Goal: Information Seeking & Learning: Learn about a topic

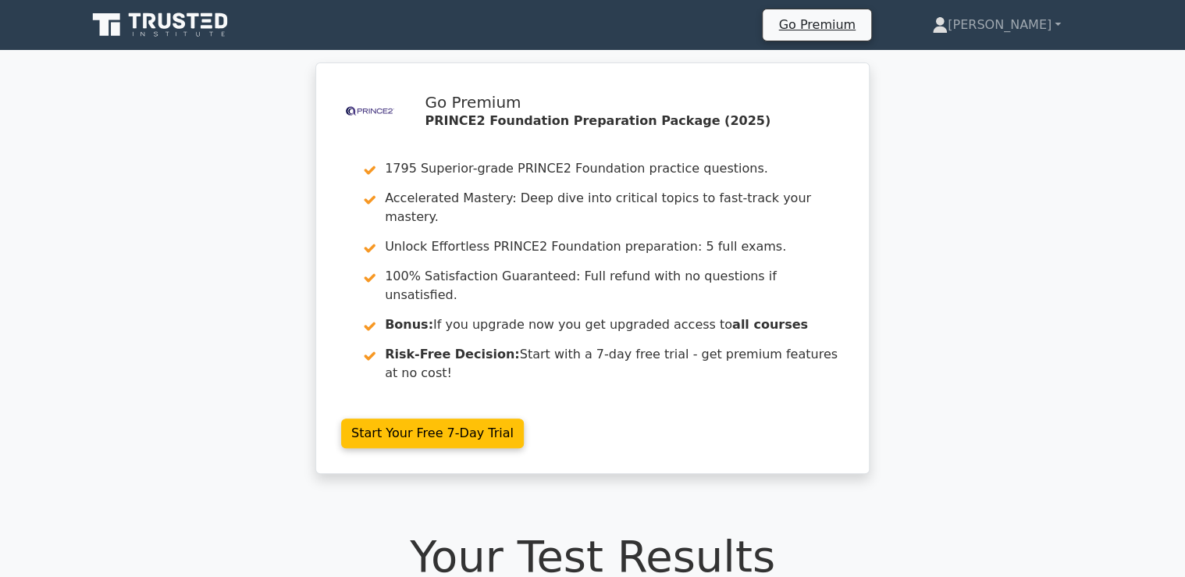
drag, startPoint x: 0, startPoint y: 0, endPoint x: 194, endPoint y: 245, distance: 312.4
click at [194, 245] on div ".st0{fill-rule:evenodd;clip-rule:evenodd;fill:#000041;} .st1{fill-rule:evenodd;…" at bounding box center [592, 277] width 1185 height 430
click at [158, 16] on icon at bounding box center [162, 25] width 150 height 30
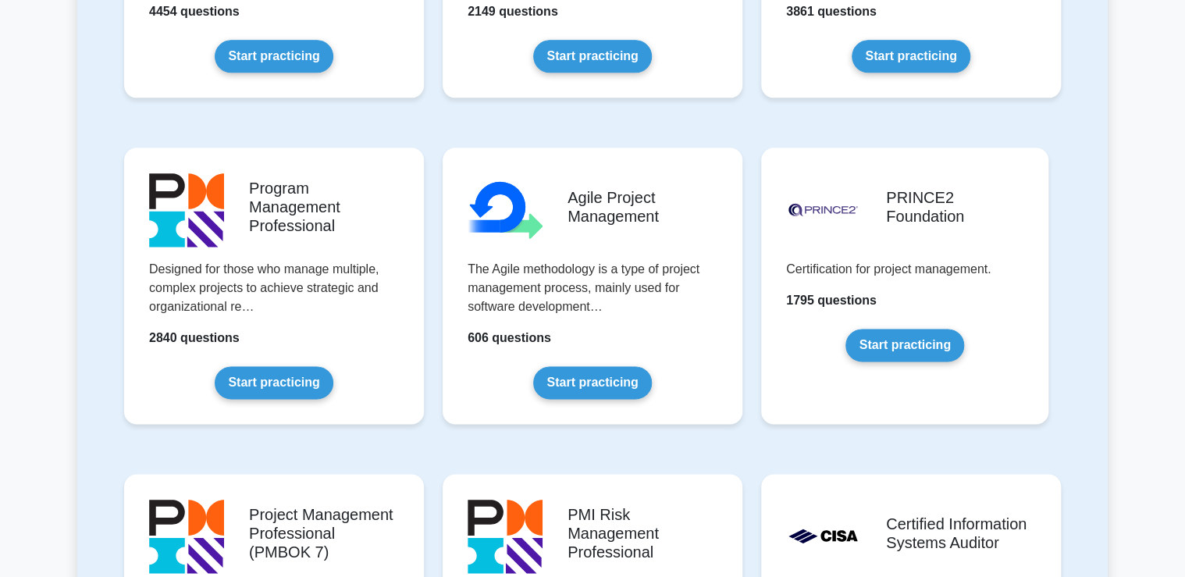
scroll to position [874, 0]
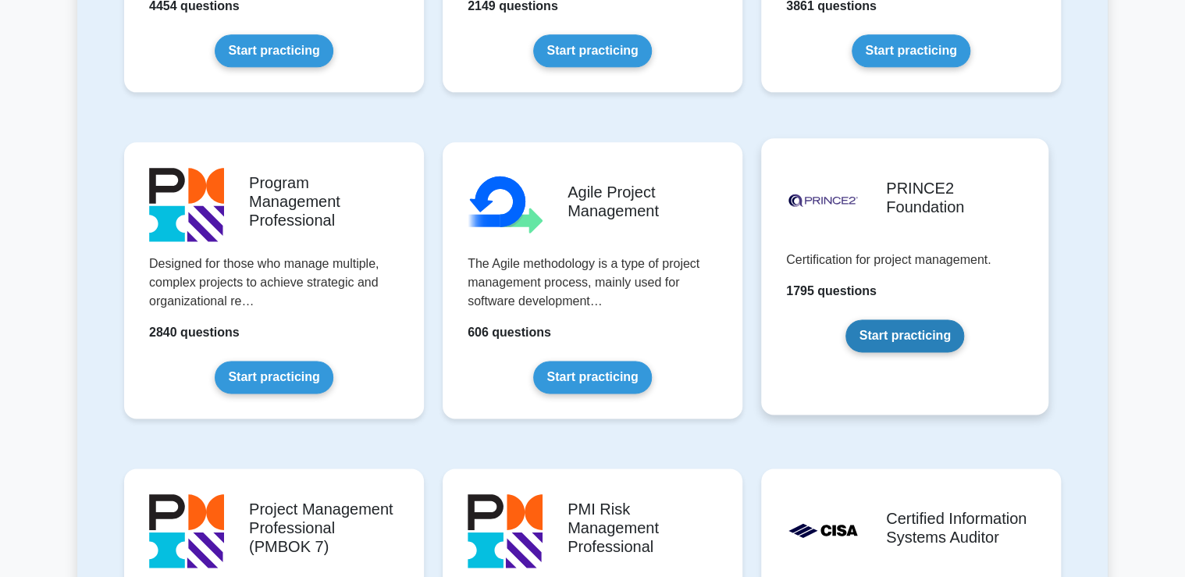
click at [896, 334] on link "Start practicing" at bounding box center [904, 335] width 118 height 33
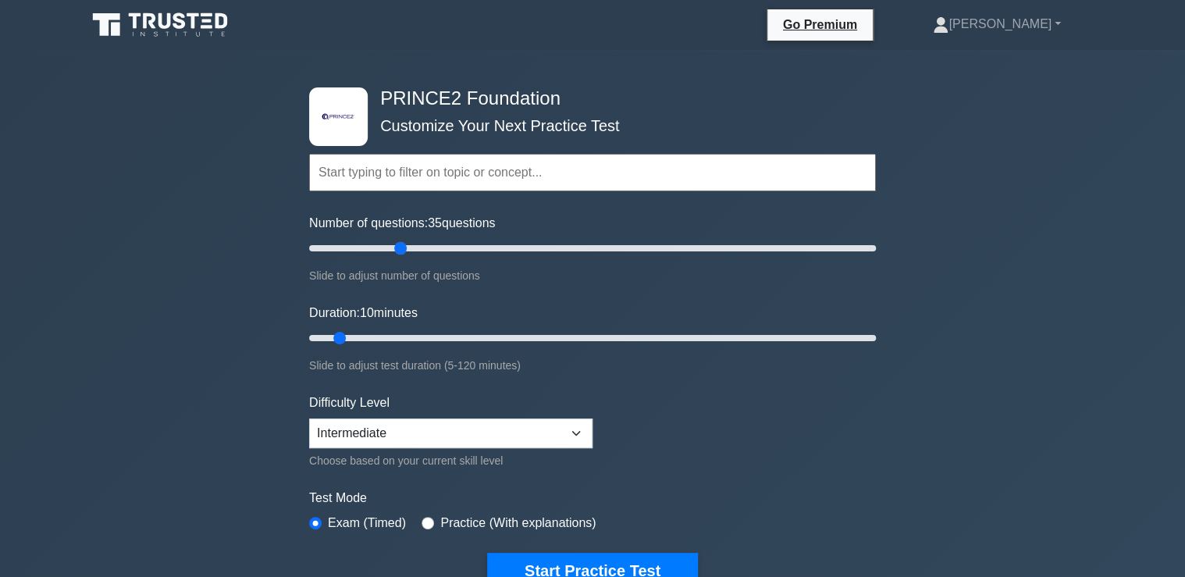
drag, startPoint x: 328, startPoint y: 247, endPoint x: 404, endPoint y: 238, distance: 77.1
type input "35"
click at [404, 239] on input "Number of questions: 35 questions" at bounding box center [592, 248] width 567 height 19
drag, startPoint x: 342, startPoint y: 330, endPoint x: 443, endPoint y: 333, distance: 101.5
click at [443, 333] on input "Duration: 30 minutes" at bounding box center [592, 338] width 567 height 19
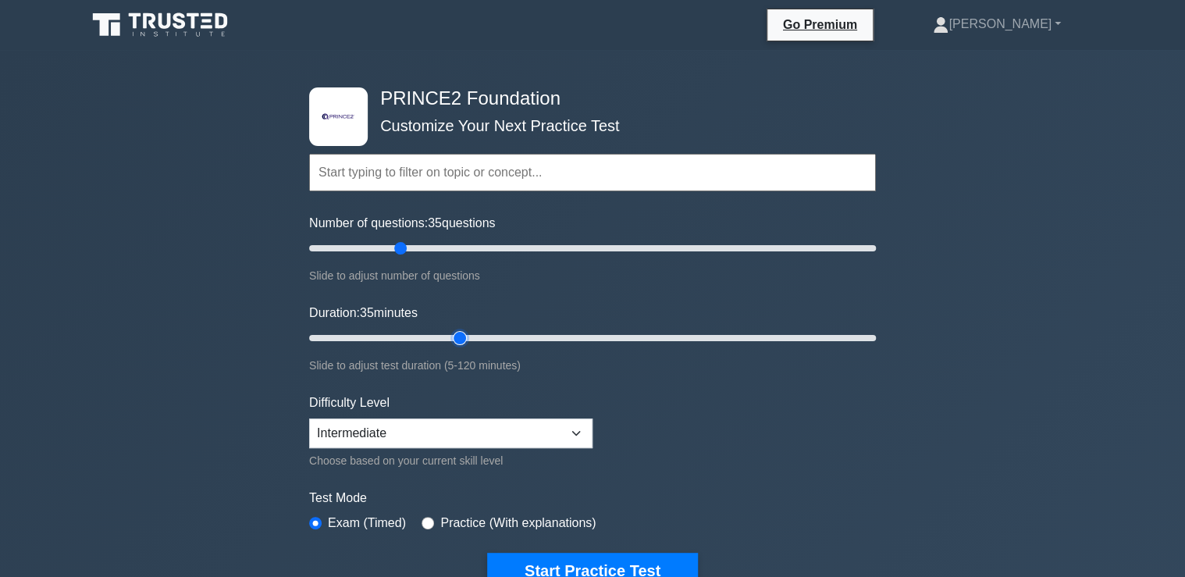
drag, startPoint x: 429, startPoint y: 337, endPoint x: 450, endPoint y: 337, distance: 21.1
type input "35"
click at [450, 337] on input "Duration: 35 minutes" at bounding box center [592, 338] width 567 height 19
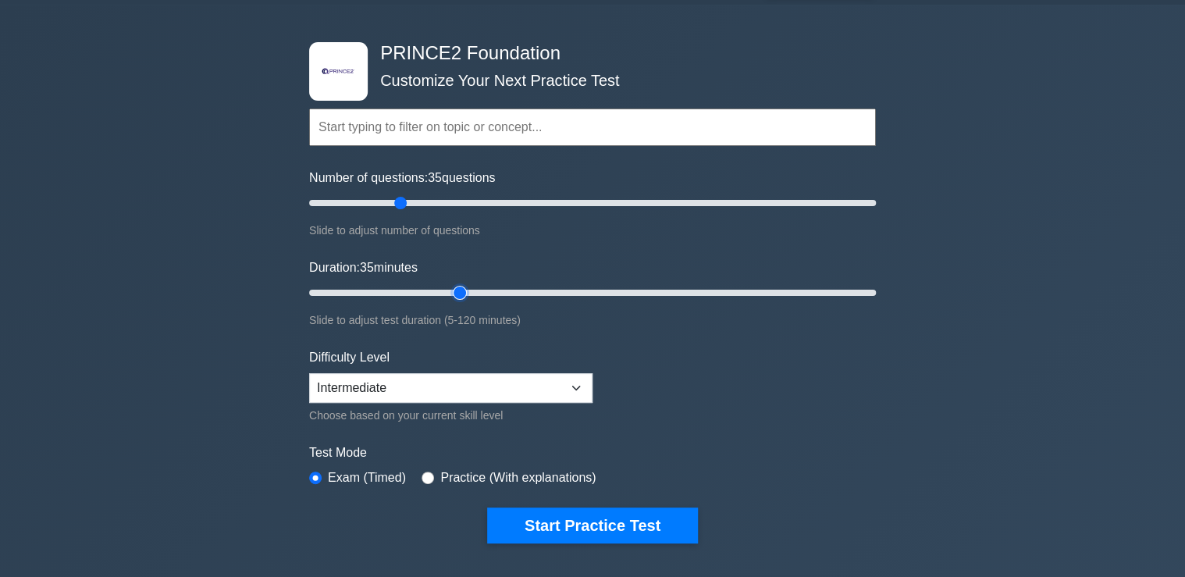
scroll to position [125, 0]
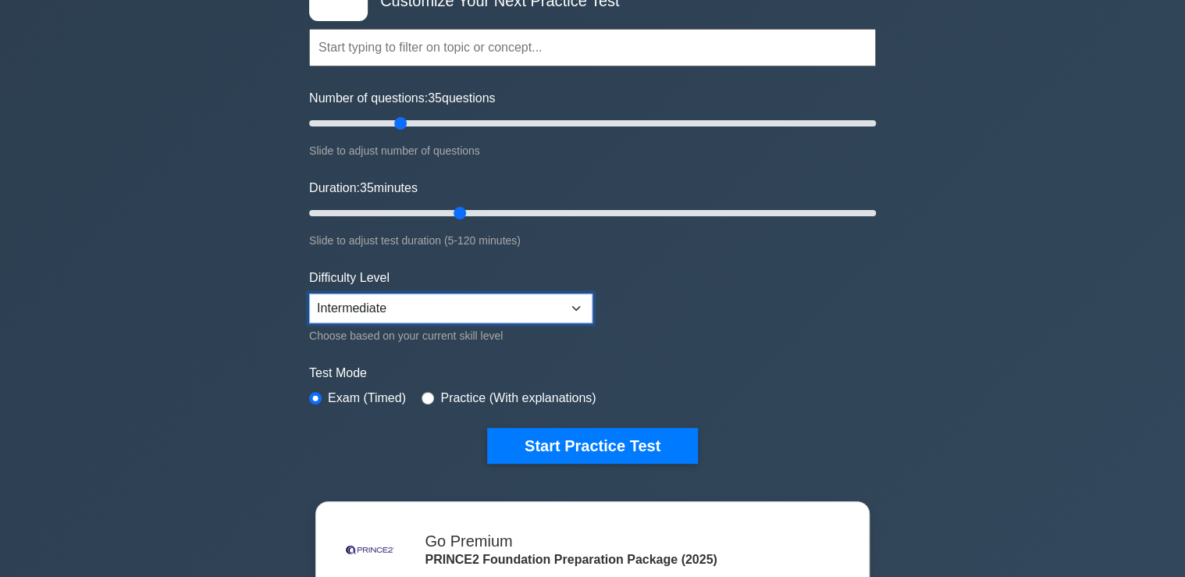
click at [521, 316] on select "Beginner Intermediate Expert" at bounding box center [450, 309] width 283 height 30
select select "expert"
click at [309, 294] on select "Beginner Intermediate Expert" at bounding box center [450, 309] width 283 height 30
click at [258, 376] on div ".st0{fill-rule:evenodd;clip-rule:evenodd;fill:#000041;} .st1{fill-rule:evenodd;…" at bounding box center [592, 401] width 1185 height 953
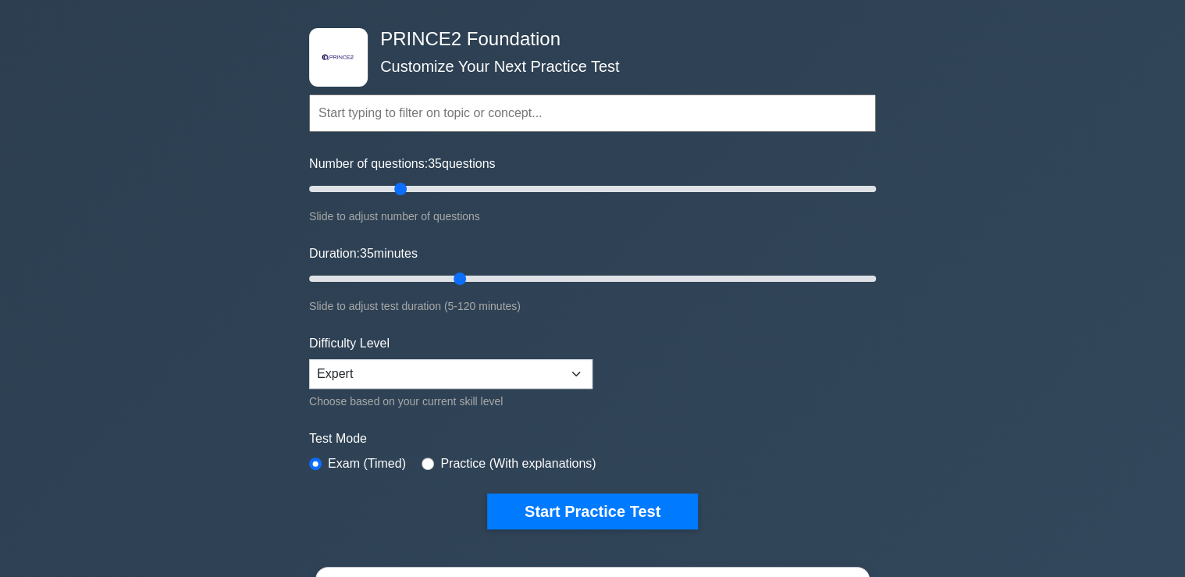
scroll to position [0, 0]
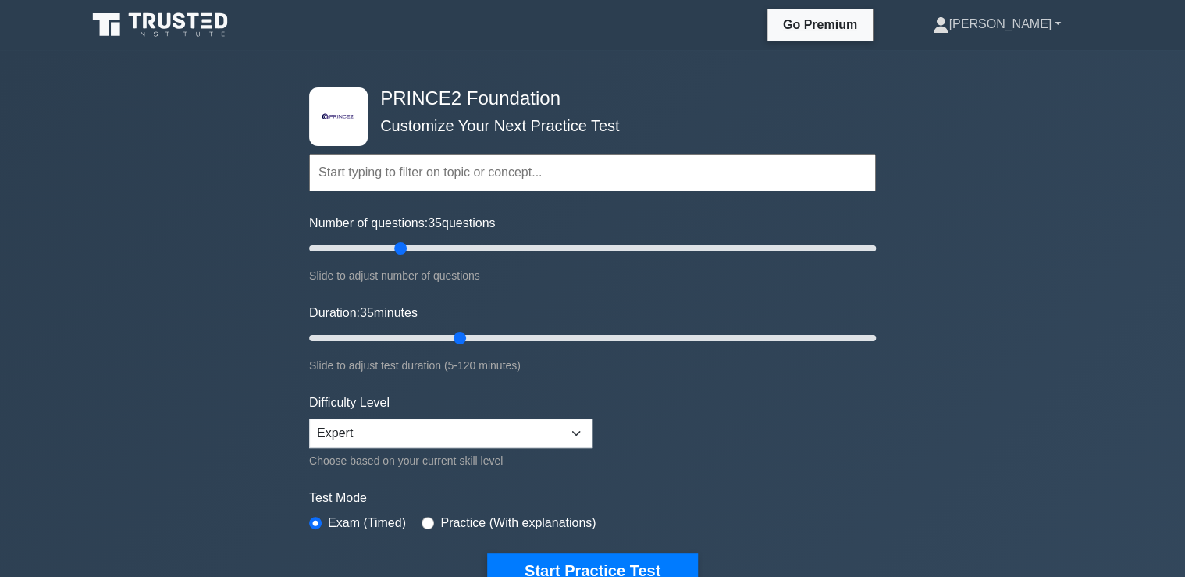
click at [1021, 28] on link "[PERSON_NAME]" at bounding box center [996, 24] width 203 height 31
click at [192, 16] on icon at bounding box center [194, 21] width 12 height 16
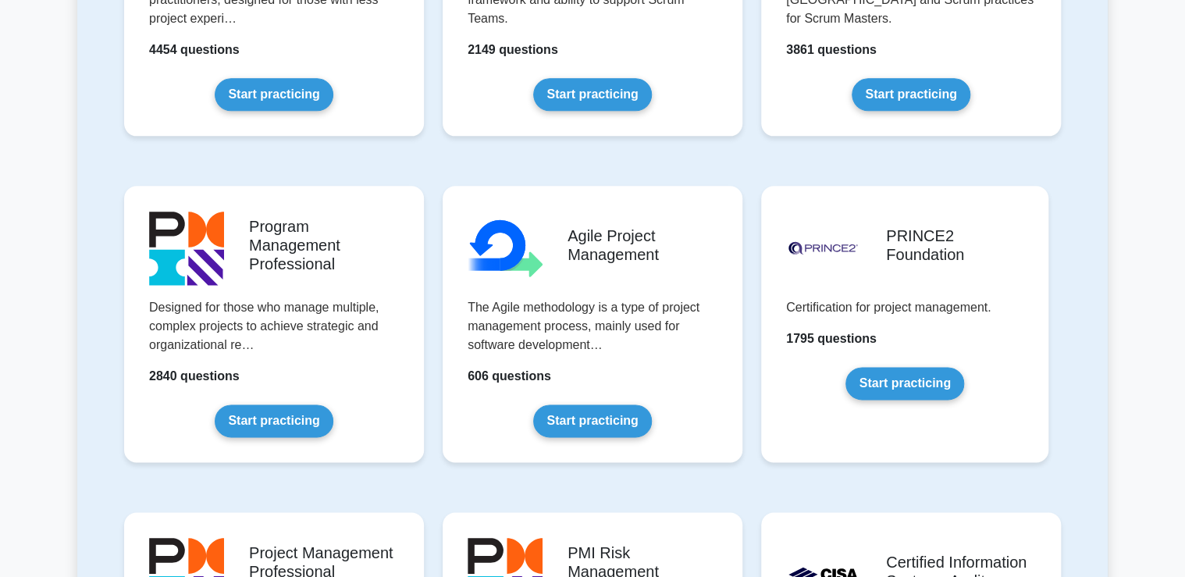
scroll to position [999, 0]
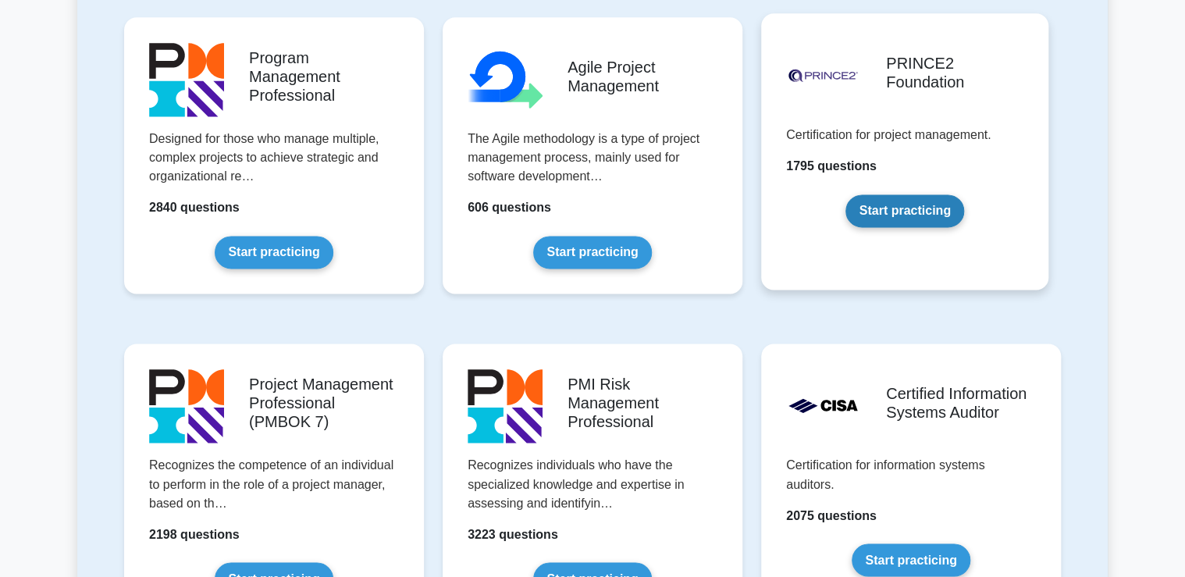
click at [909, 215] on link "Start practicing" at bounding box center [904, 210] width 118 height 33
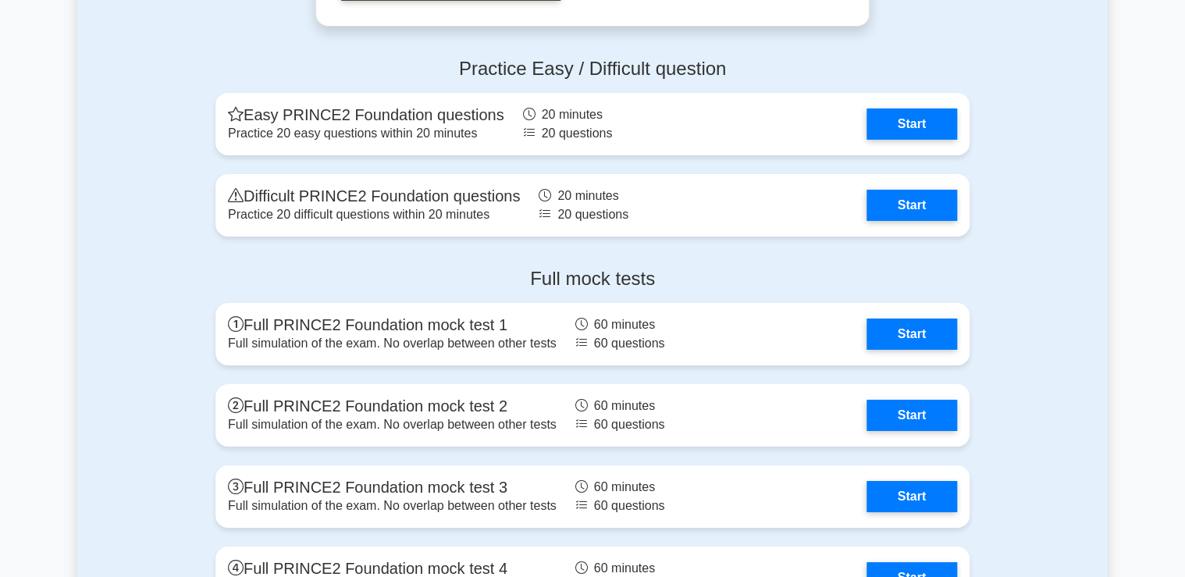
scroll to position [2436, 0]
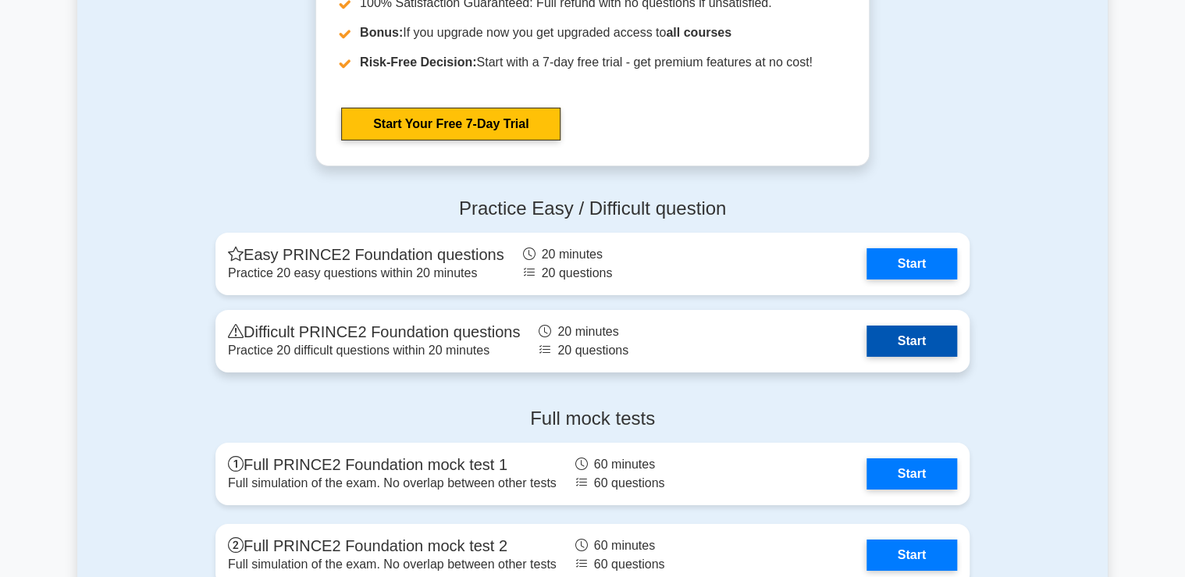
click at [894, 348] on link "Start" at bounding box center [912, 341] width 91 height 31
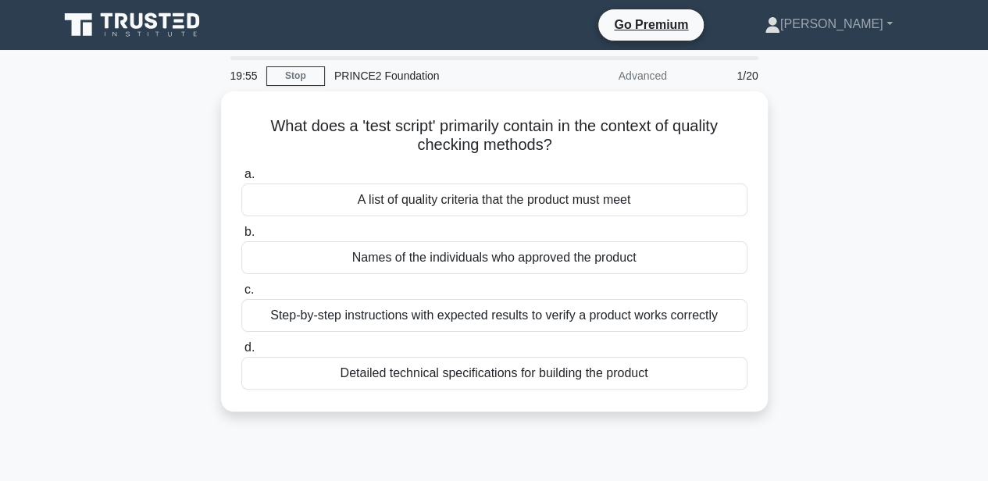
drag, startPoint x: 1138, startPoint y: 0, endPoint x: 101, endPoint y: 212, distance: 1058.3
click at [101, 212] on div "What does a 'test script' primarily contain in the context of quality checking …" at bounding box center [494, 260] width 890 height 339
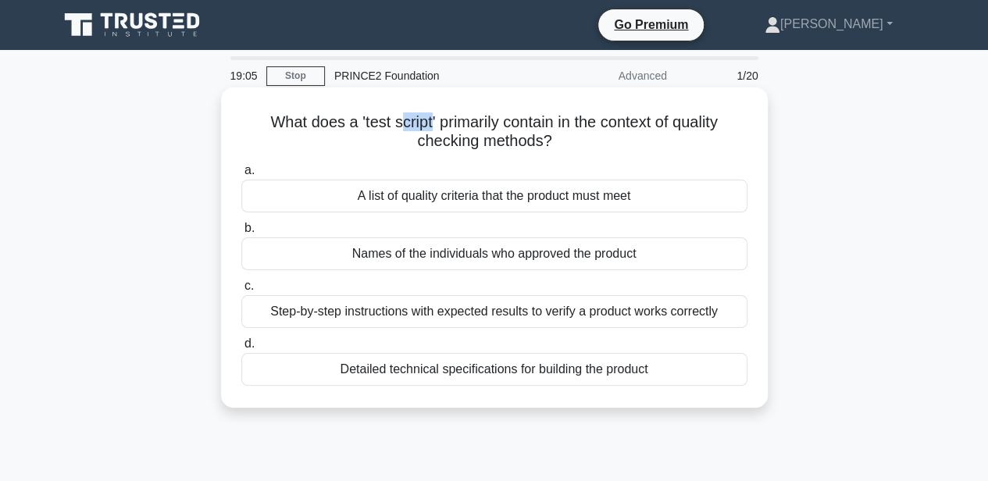
drag, startPoint x: 393, startPoint y: 126, endPoint x: 423, endPoint y: 126, distance: 29.7
click at [423, 126] on h5 "What does a 'test script' primarily contain in the context of quality checking …" at bounding box center [494, 131] width 509 height 39
drag, startPoint x: 423, startPoint y: 126, endPoint x: 348, endPoint y: 141, distance: 76.3
click at [348, 141] on h5 "What does a 'test script' primarily contain in the context of quality checking …" at bounding box center [494, 131] width 509 height 39
click at [554, 201] on div "A list of quality criteria that the product must meet" at bounding box center [494, 196] width 506 height 33
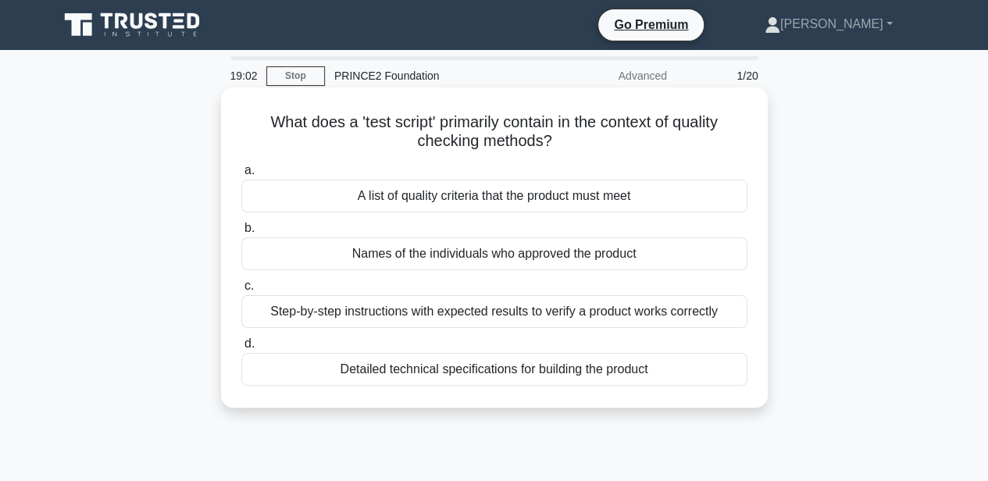
click at [241, 176] on input "a. A list of quality criteria that the product must meet" at bounding box center [241, 171] width 0 height 10
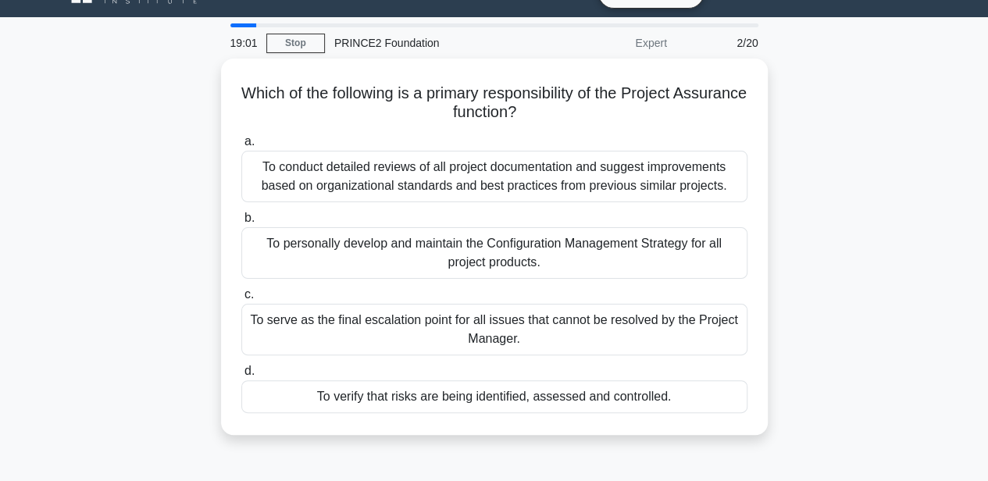
scroll to position [52, 0]
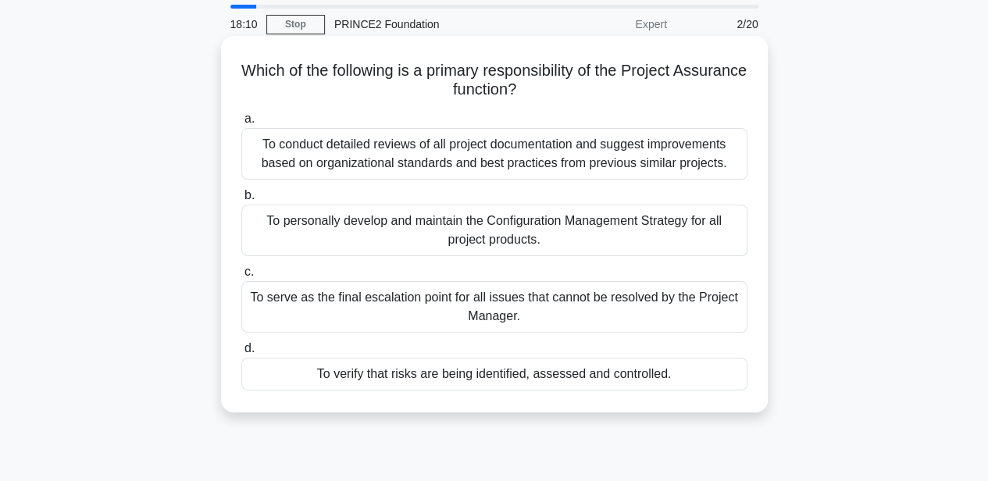
click at [465, 376] on div "To verify that risks are being identified, assessed and controlled." at bounding box center [494, 374] width 506 height 33
click at [241, 354] on input "d. To verify that risks are being identified, assessed and controlled." at bounding box center [241, 349] width 0 height 10
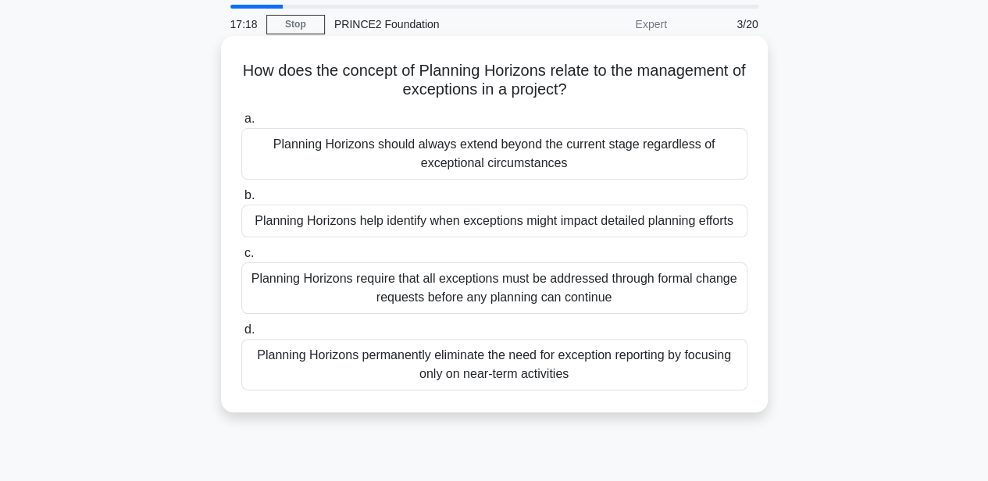
click at [718, 223] on div "Planning Horizons help identify when exceptions might impact detailed planning …" at bounding box center [494, 221] width 506 height 33
click at [241, 201] on input "b. Planning Horizons help identify when exceptions might impact detailed planni…" at bounding box center [241, 195] width 0 height 10
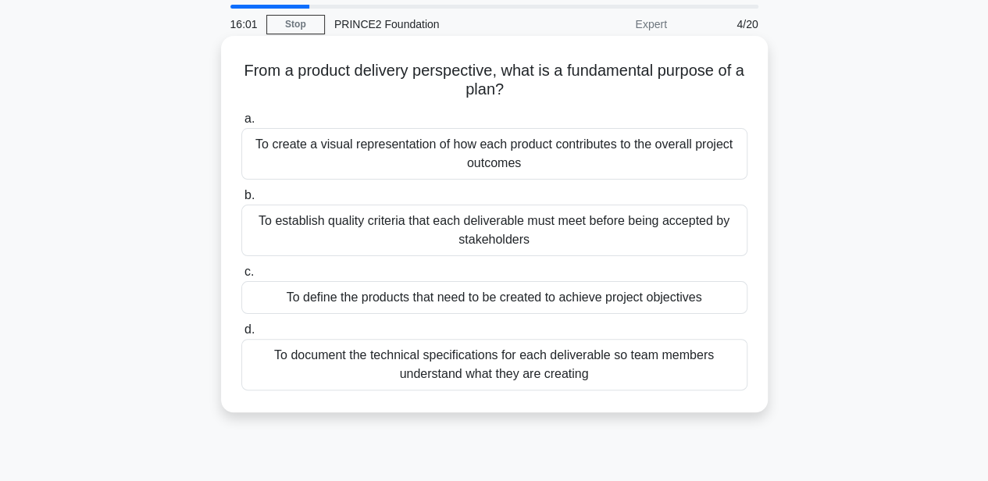
click at [487, 153] on div "To create a visual representation of how each product contributes to the overal…" at bounding box center [494, 154] width 506 height 52
click at [241, 124] on input "a. To create a visual representation of how each product contributes to the ove…" at bounding box center [241, 119] width 0 height 10
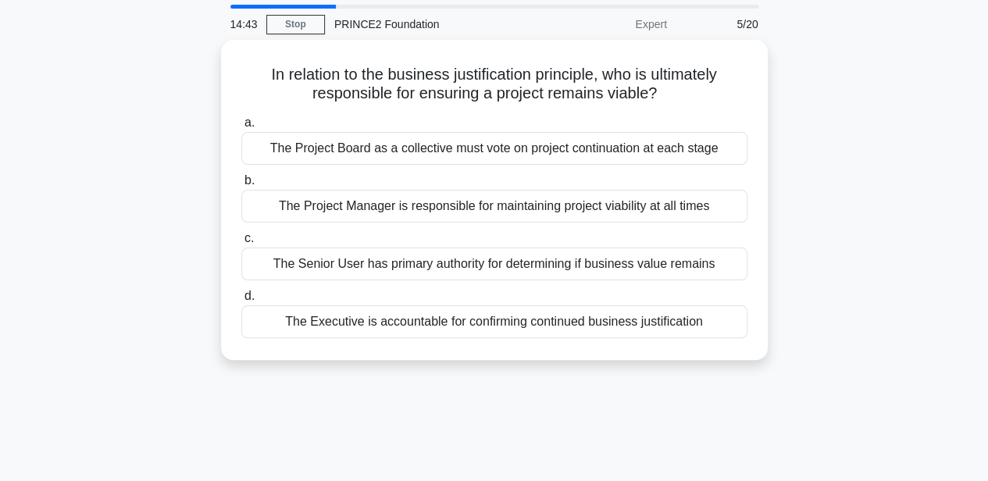
drag, startPoint x: 475, startPoint y: 319, endPoint x: 871, endPoint y: 230, distance: 406.5
click at [871, 230] on div "In relation to the business justification principle, who is ultimately responsi…" at bounding box center [494, 209] width 890 height 339
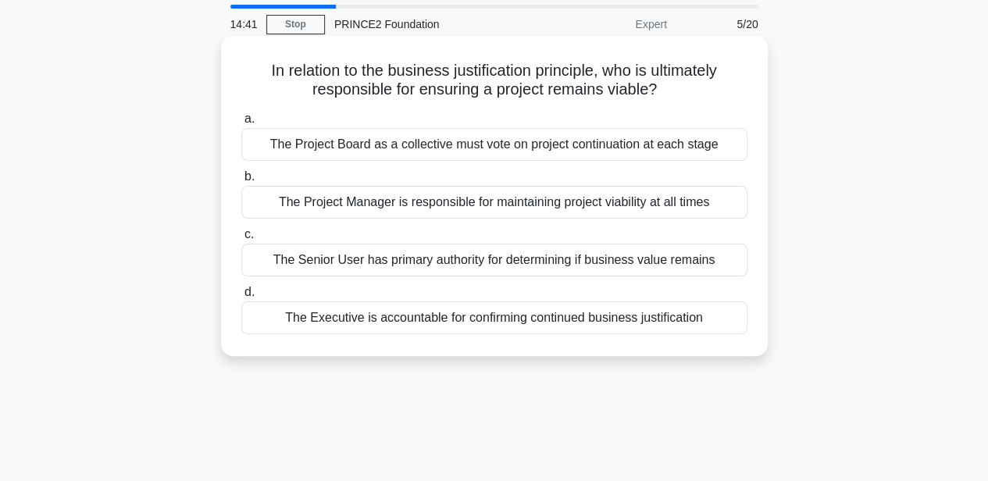
click at [573, 204] on div "The Project Manager is responsible for maintaining project viability at all tim…" at bounding box center [494, 202] width 506 height 33
click at [241, 182] on input "b. The Project Manager is responsible for maintaining project viability at all …" at bounding box center [241, 177] width 0 height 10
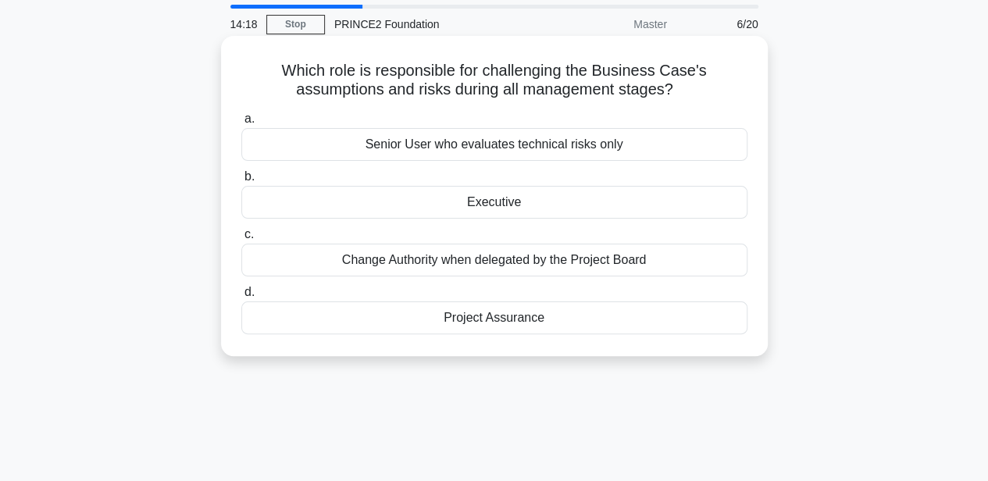
click at [718, 266] on div "Change Authority when delegated by the Project Board" at bounding box center [494, 260] width 506 height 33
click at [241, 240] on input "c. Change Authority when delegated by the Project Board" at bounding box center [241, 235] width 0 height 10
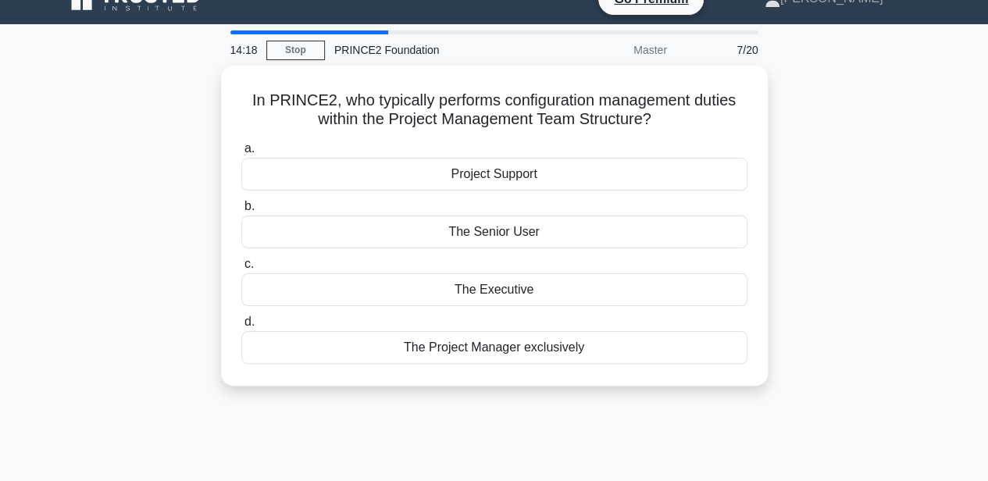
scroll to position [0, 0]
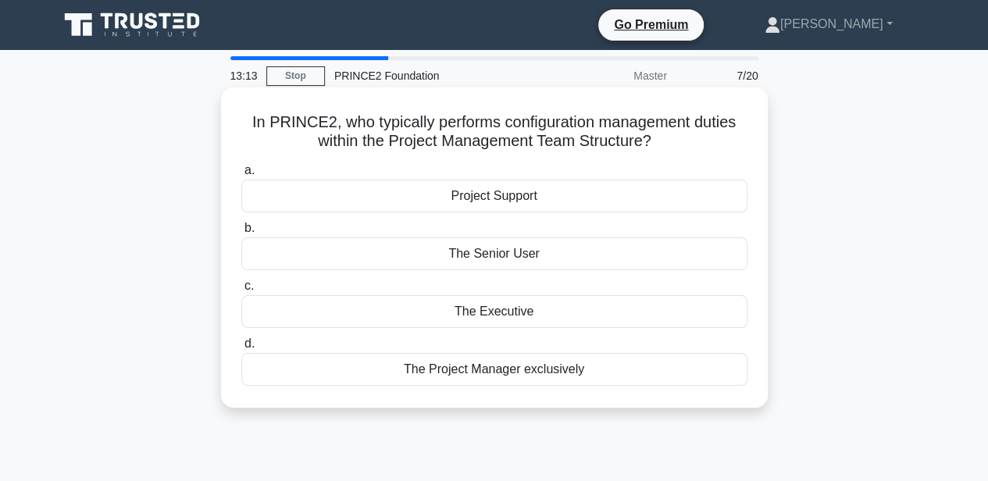
click at [575, 201] on div "Project Support" at bounding box center [494, 196] width 506 height 33
click at [241, 176] on input "a. Project Support" at bounding box center [241, 171] width 0 height 10
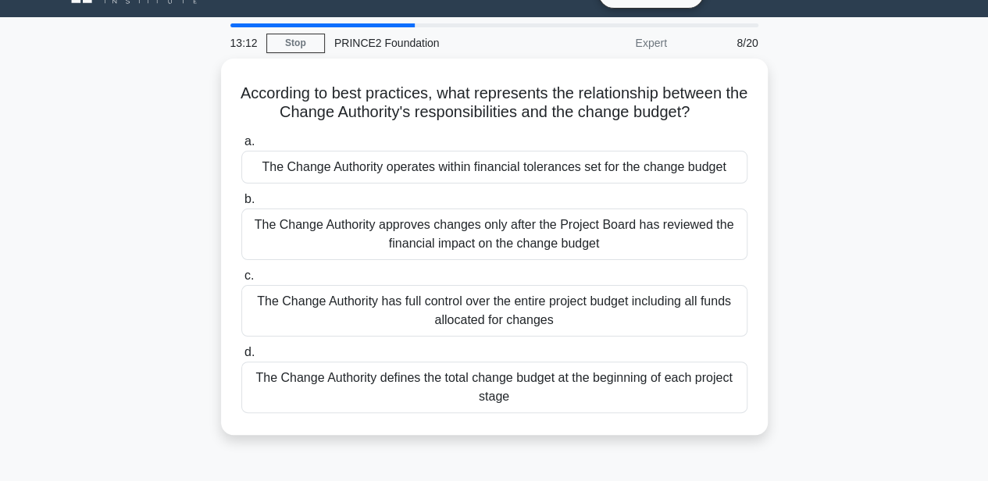
scroll to position [52, 0]
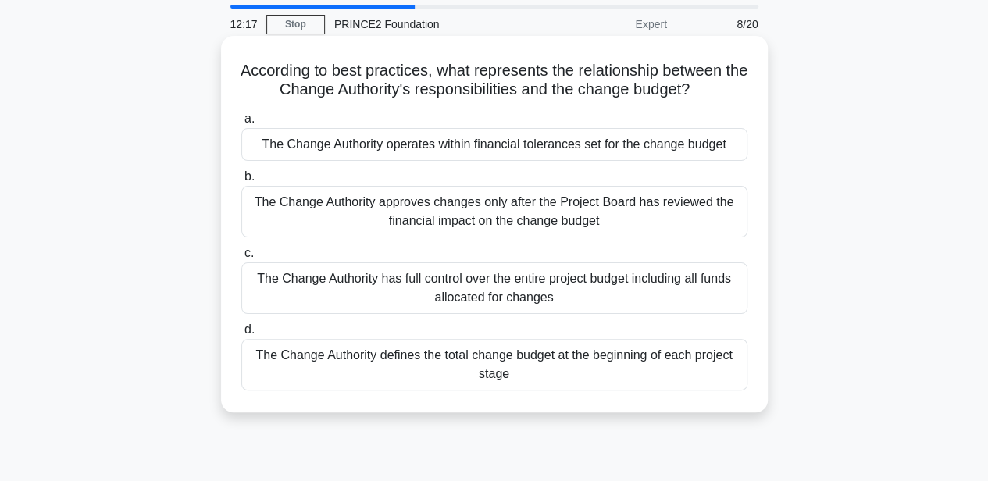
click at [640, 151] on div "The Change Authority operates within financial tolerances set for the change bu…" at bounding box center [494, 144] width 506 height 33
click at [241, 124] on input "a. The Change Authority operates within financial tolerances set for the change…" at bounding box center [241, 119] width 0 height 10
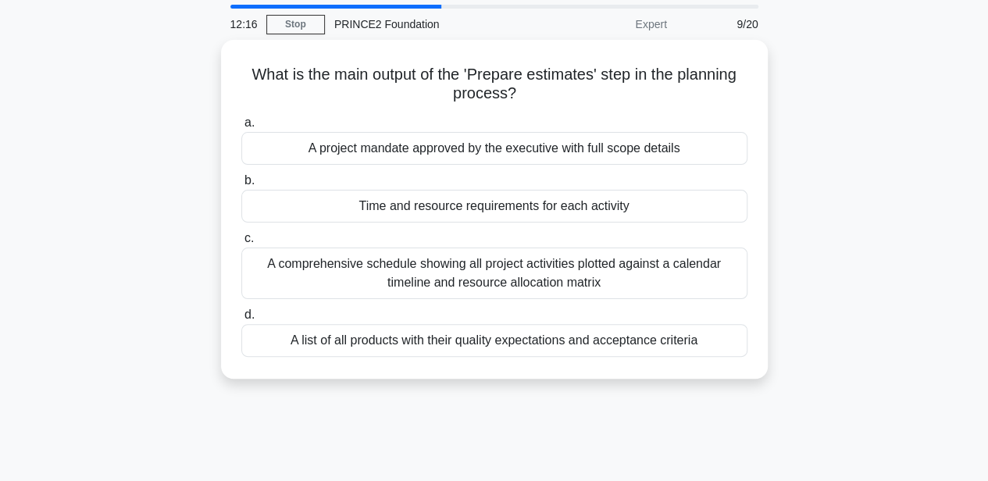
scroll to position [0, 0]
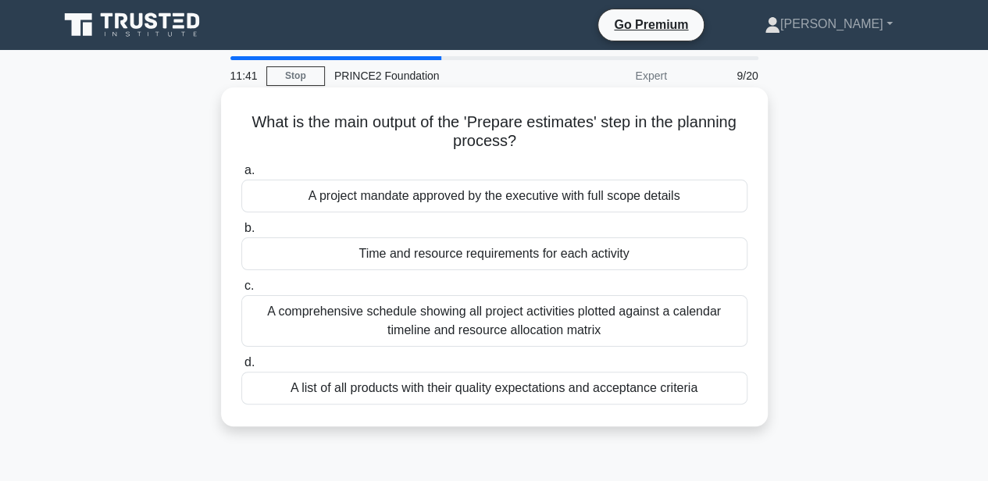
click at [660, 250] on div "Time and resource requirements for each activity" at bounding box center [494, 253] width 506 height 33
click at [241, 233] on input "b. Time and resource requirements for each activity" at bounding box center [241, 228] width 0 height 10
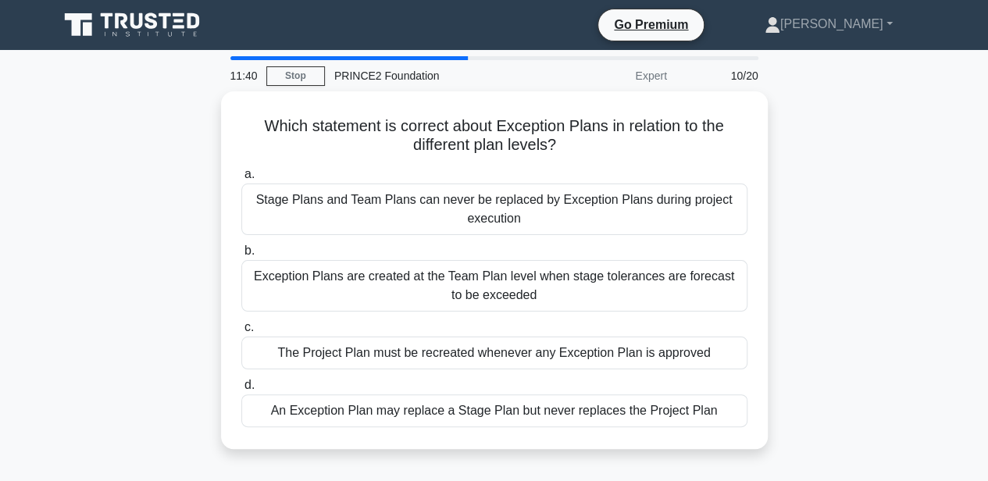
scroll to position [52, 0]
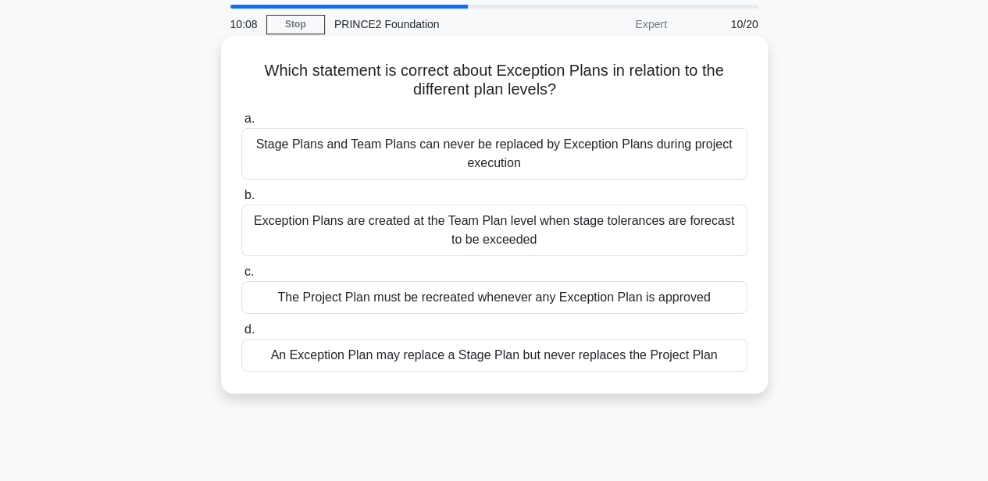
click at [554, 233] on div "Exception Plans are created at the Team Plan level when stage tolerances are fo…" at bounding box center [494, 231] width 506 height 52
click at [241, 201] on input "b. Exception Plans are created at the Team Plan level when stage tolerances are…" at bounding box center [241, 195] width 0 height 10
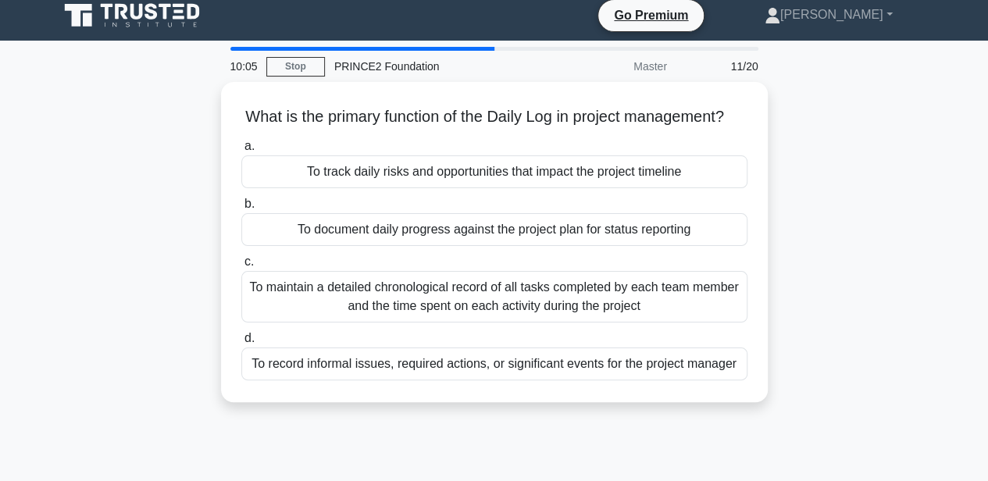
scroll to position [0, 0]
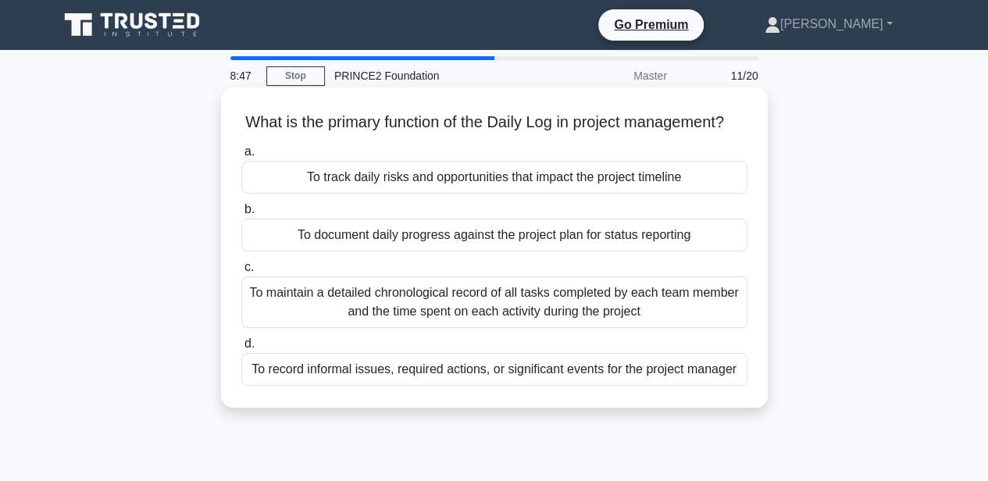
click at [678, 251] on div "To document daily progress against the project plan for status reporting" at bounding box center [494, 235] width 506 height 33
click at [241, 215] on input "b. To document daily progress against the project plan for status reporting" at bounding box center [241, 210] width 0 height 10
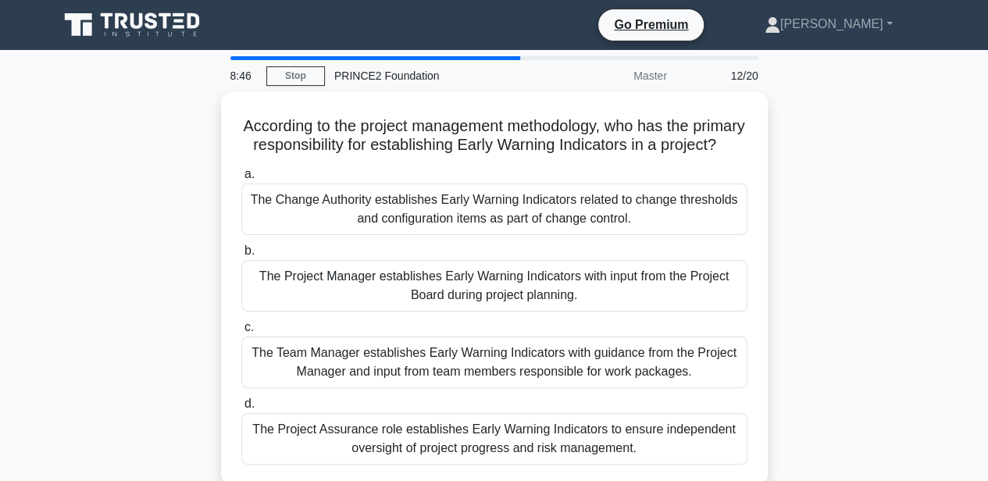
scroll to position [52, 0]
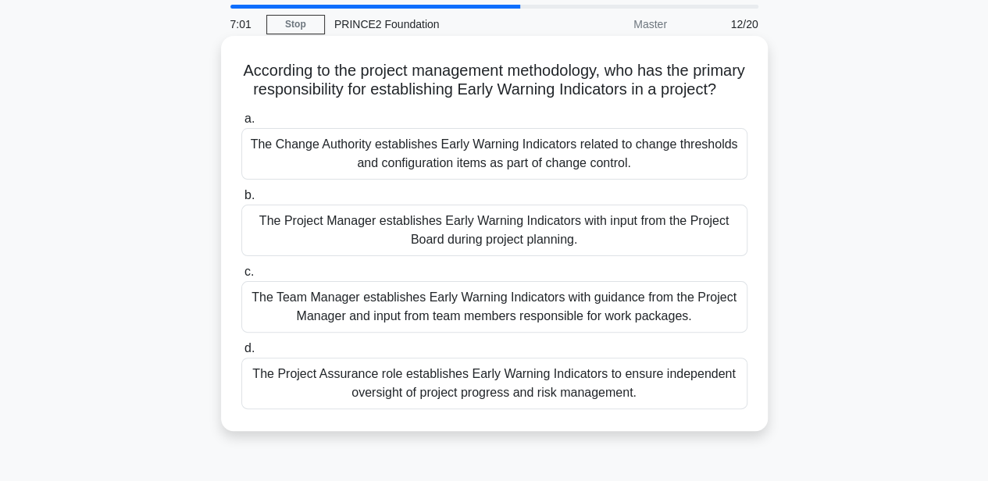
click at [589, 256] on div "The Project Manager establishes Early Warning Indicators with input from the Pr…" at bounding box center [494, 231] width 506 height 52
click at [241, 201] on input "b. The Project Manager establishes Early Warning Indicators with input from the…" at bounding box center [241, 195] width 0 height 10
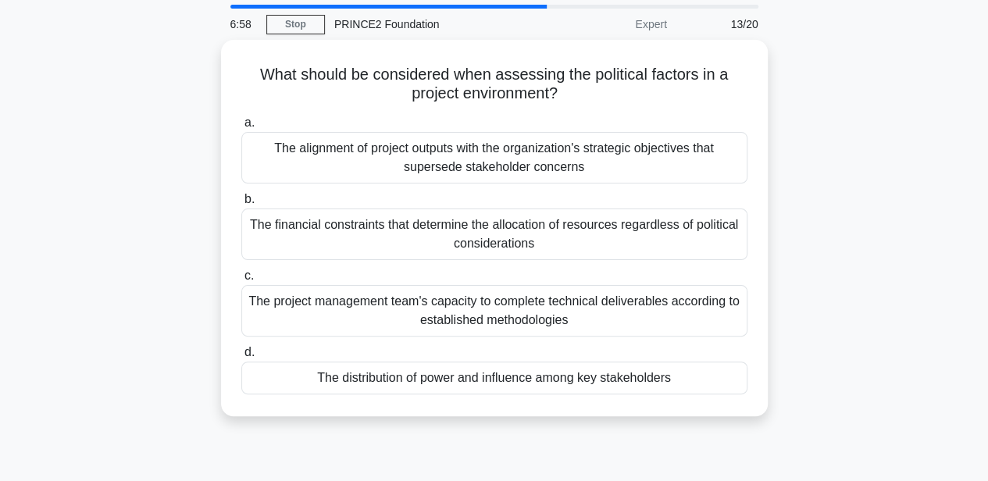
scroll to position [0, 0]
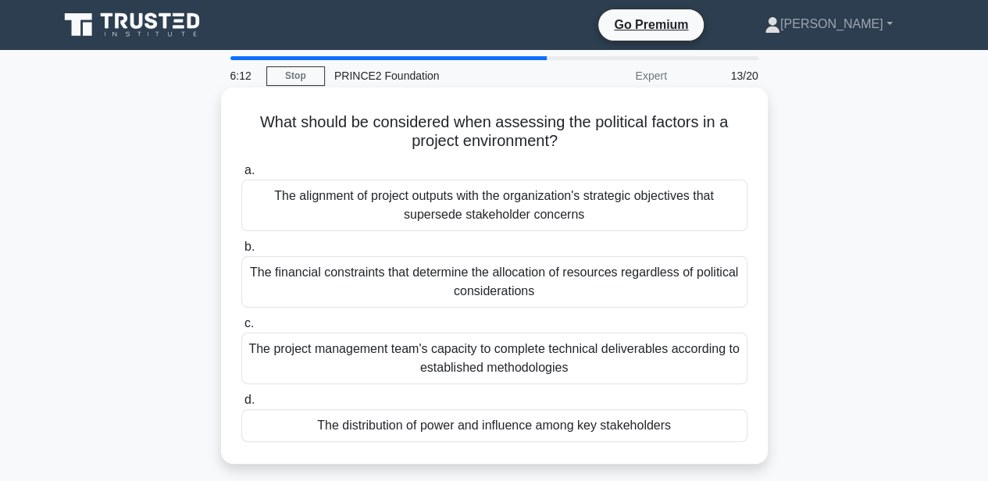
click at [669, 434] on div "The distribution of power and influence among key stakeholders" at bounding box center [494, 425] width 506 height 33
click at [241, 405] on input "d. The distribution of power and influence among key stakeholders" at bounding box center [241, 400] width 0 height 10
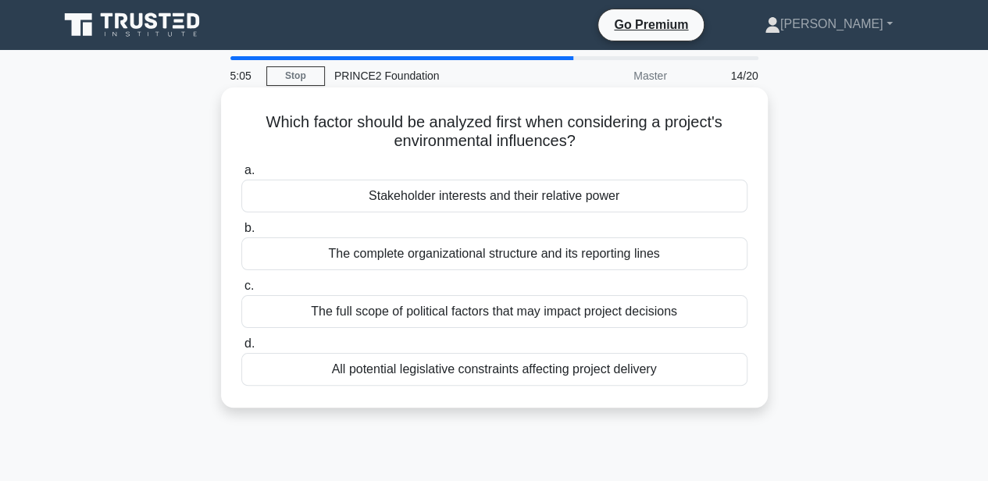
click at [672, 376] on div "All potential legislative constraints affecting project delivery" at bounding box center [494, 369] width 506 height 33
click at [241, 349] on input "d. All potential legislative constraints affecting project delivery" at bounding box center [241, 344] width 0 height 10
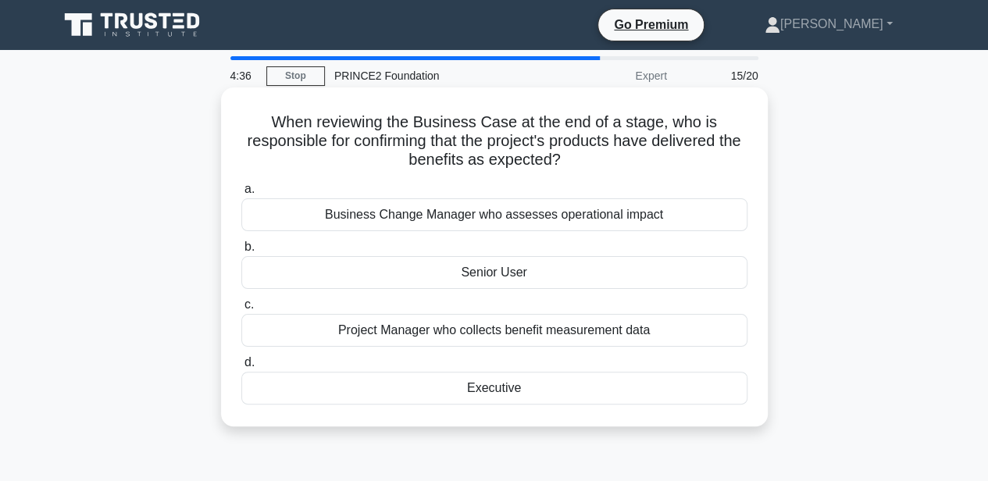
click at [529, 275] on div "Senior User" at bounding box center [494, 272] width 506 height 33
click at [241, 252] on input "b. Senior User" at bounding box center [241, 247] width 0 height 10
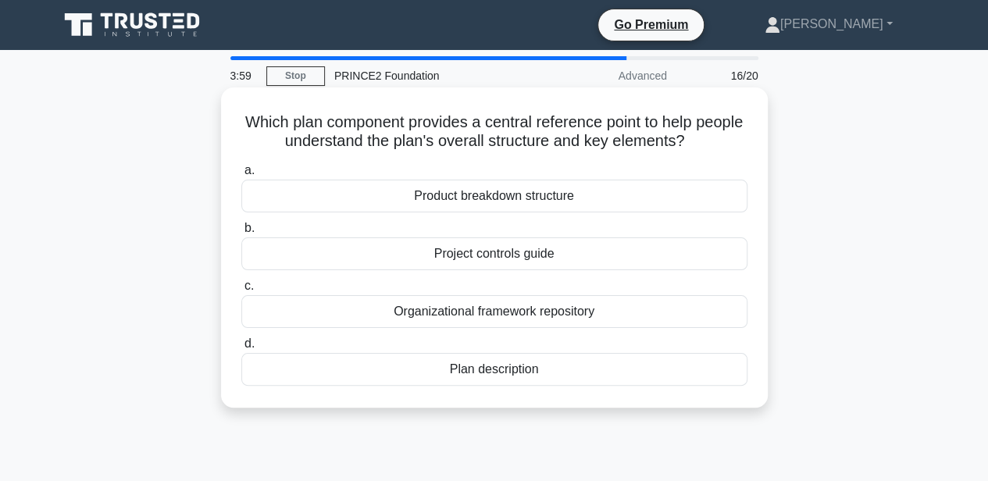
click at [522, 368] on div "Plan description" at bounding box center [494, 369] width 506 height 33
click at [241, 349] on input "d. Plan description" at bounding box center [241, 344] width 0 height 10
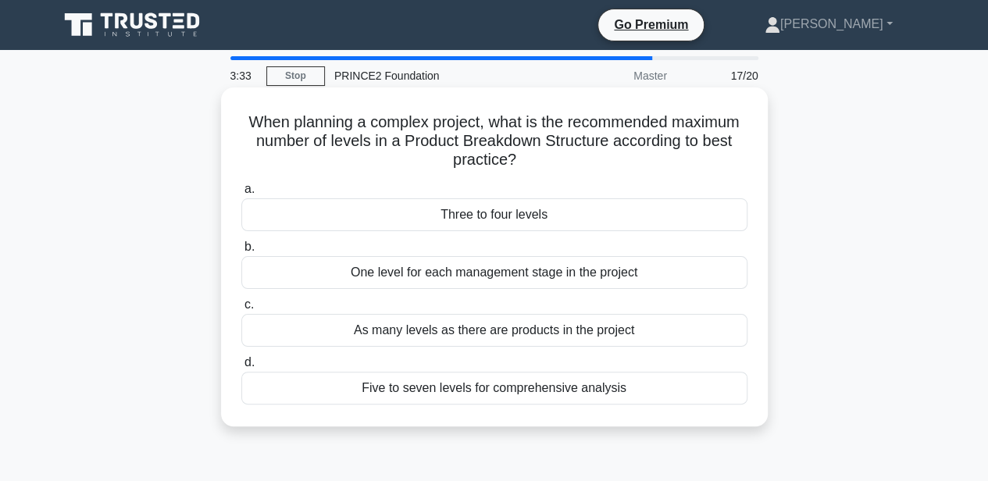
click at [717, 336] on div "As many levels as there are products in the project" at bounding box center [494, 330] width 506 height 33
click at [241, 310] on input "c. As many levels as there are products in the project" at bounding box center [241, 305] width 0 height 10
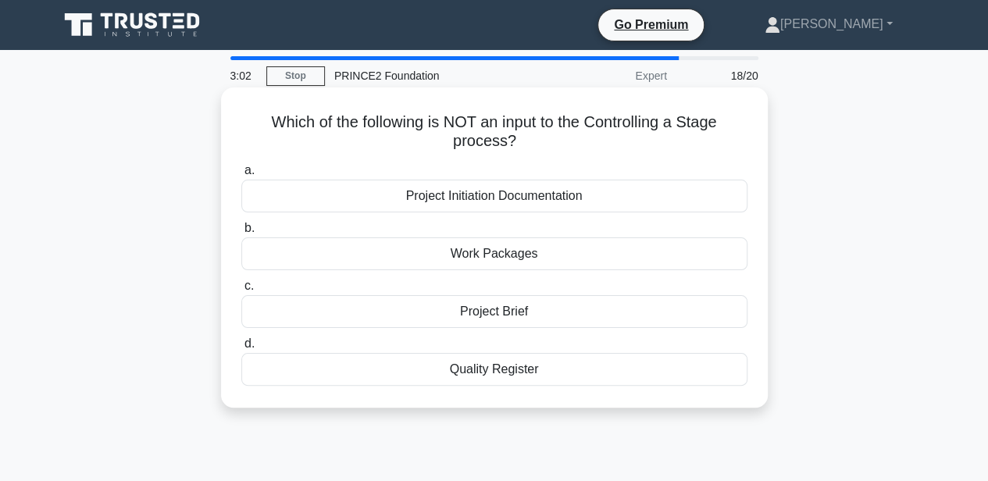
click at [548, 369] on div "Quality Register" at bounding box center [494, 369] width 506 height 33
click at [241, 349] on input "d. Quality Register" at bounding box center [241, 344] width 0 height 10
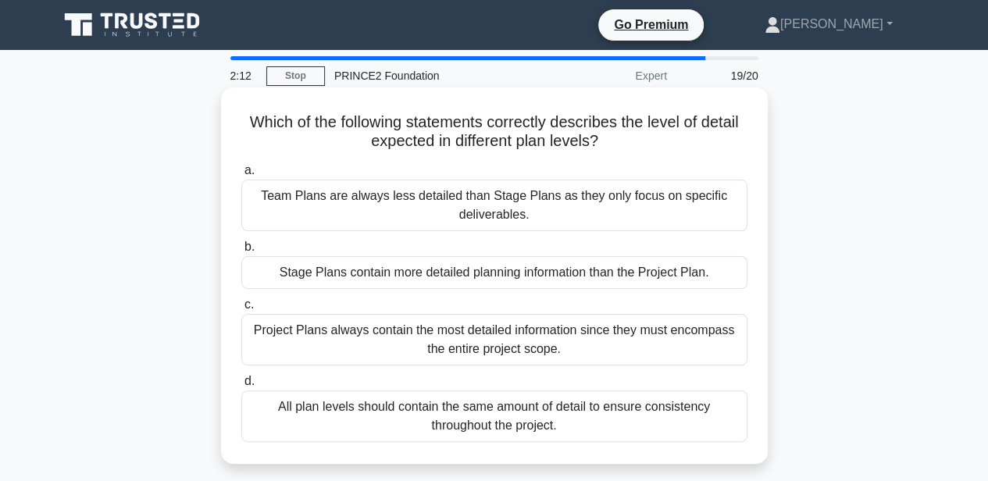
click at [715, 273] on div "Stage Plans contain more detailed planning information than the Project Plan." at bounding box center [494, 272] width 506 height 33
click at [241, 252] on input "b. Stage Plans contain more detailed planning information than the Project Plan." at bounding box center [241, 247] width 0 height 10
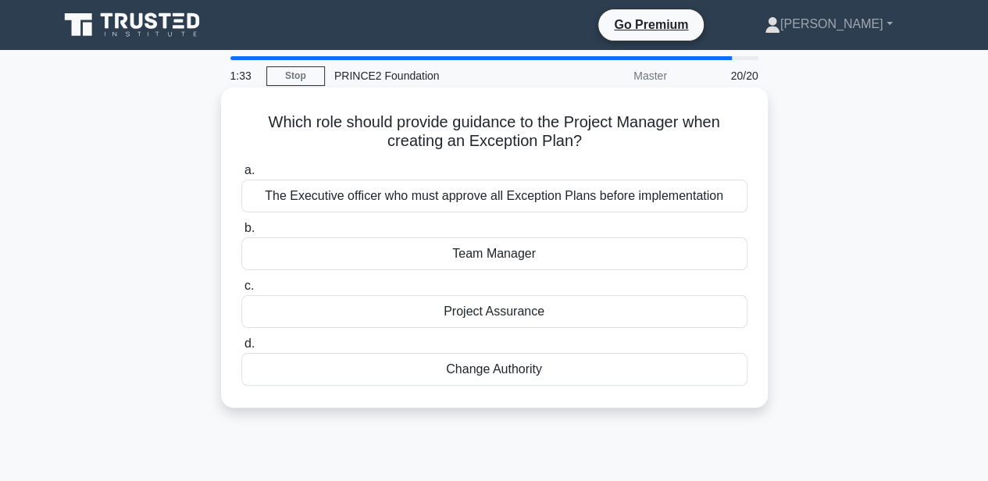
click at [707, 194] on div "The Executive officer who must approve all Exception Plans before implementation" at bounding box center [494, 196] width 506 height 33
click at [241, 176] on input "a. The Executive officer who must approve all Exception Plans before implementa…" at bounding box center [241, 171] width 0 height 10
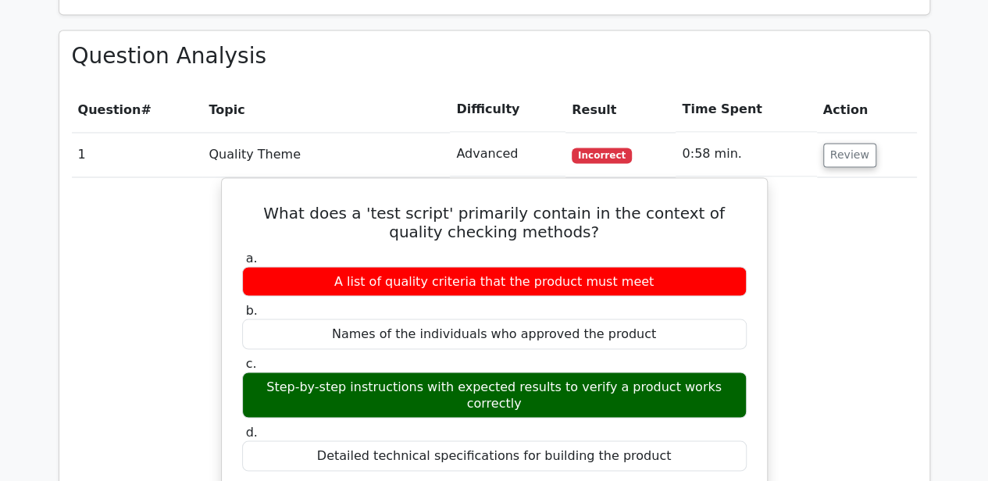
scroll to position [1353, 0]
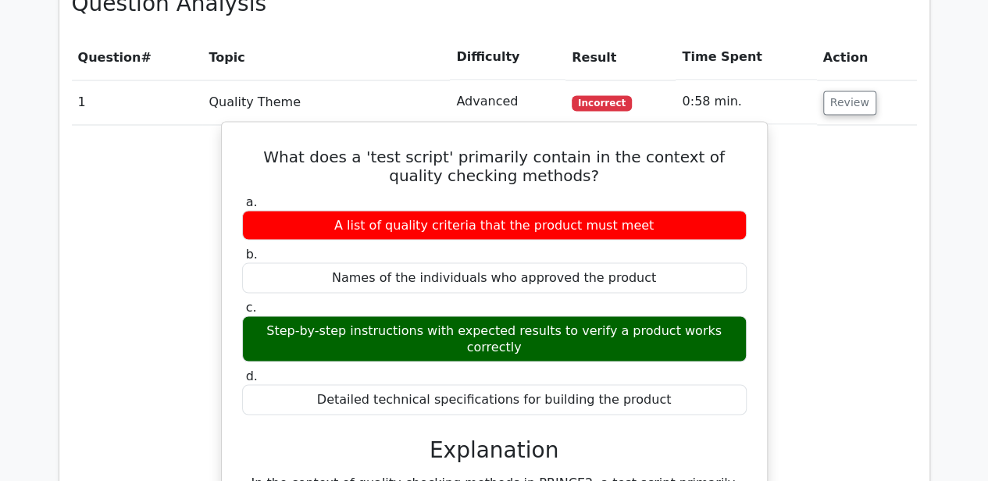
drag, startPoint x: 365, startPoint y: 328, endPoint x: 589, endPoint y: 337, distance: 223.5
click at [589, 337] on div "a. A list of quality criteria that the product must meet b. Names of the indivi…" at bounding box center [494, 303] width 523 height 227
drag, startPoint x: 589, startPoint y: 337, endPoint x: 671, endPoint y: 333, distance: 82.1
click at [671, 384] on div "Detailed technical specifications for building the product" at bounding box center [494, 399] width 504 height 30
drag, startPoint x: 302, startPoint y: 265, endPoint x: 710, endPoint y: 276, distance: 408.5
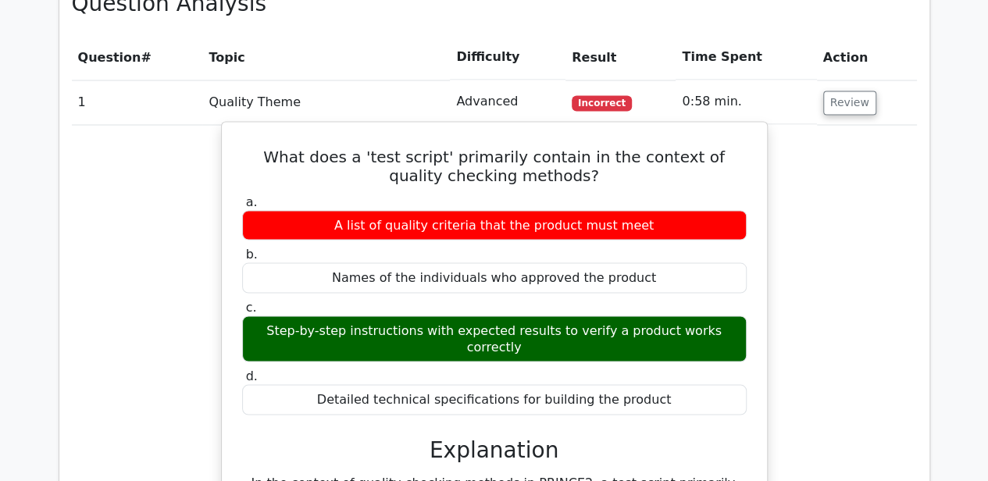
click at [710, 315] on div "Step-by-step instructions with expected results to verify a product works corre…" at bounding box center [494, 338] width 504 height 47
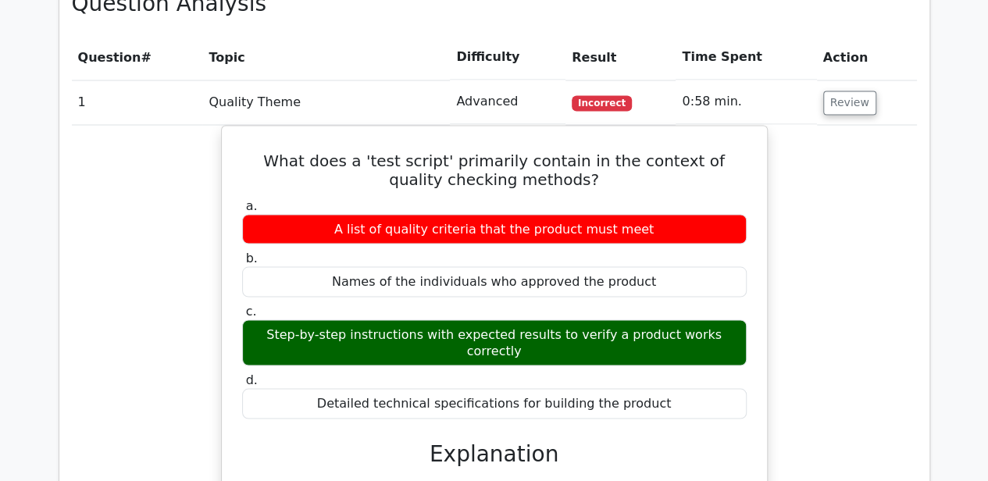
click at [846, 281] on div "What does a 'test script' primarily contain in the context of quality checking …" at bounding box center [494, 473] width 845 height 697
click at [856, 91] on button "Review" at bounding box center [849, 103] width 53 height 24
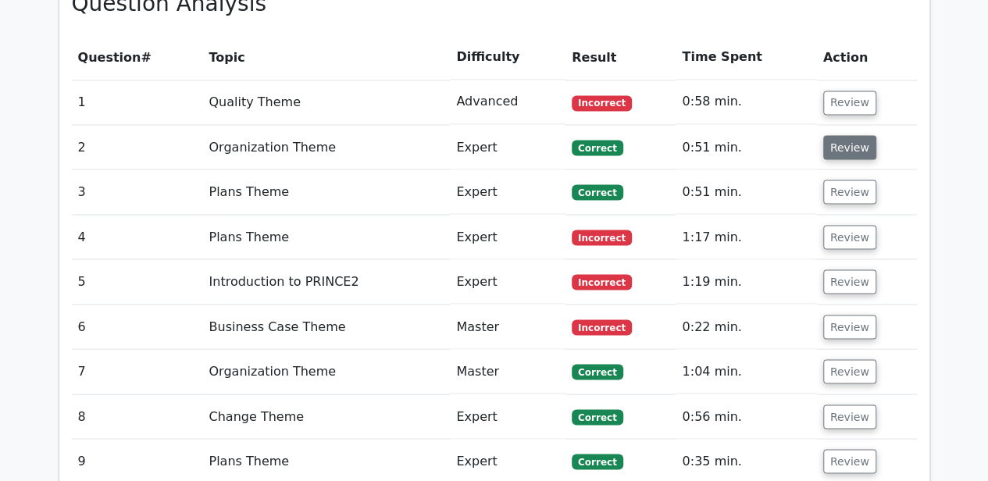
click at [837, 135] on button "Review" at bounding box center [849, 147] width 53 height 24
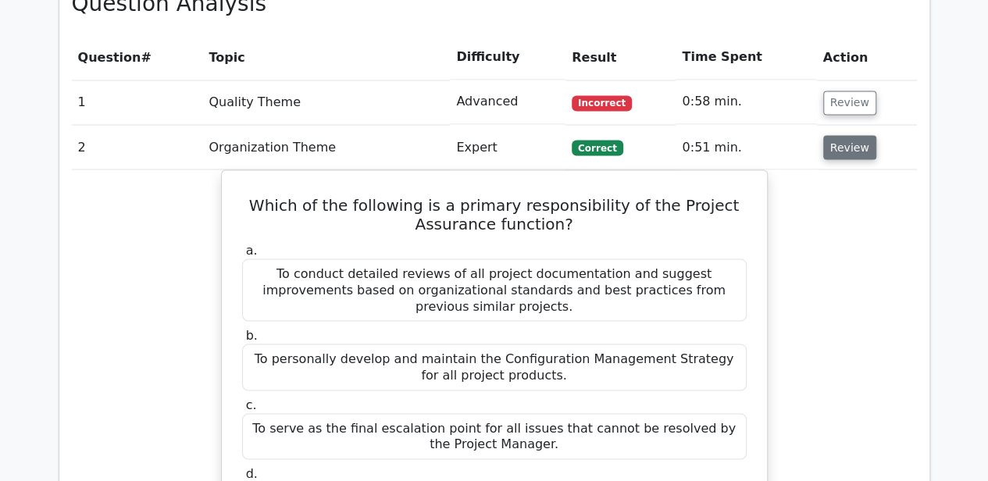
click at [849, 135] on button "Review" at bounding box center [849, 147] width 53 height 24
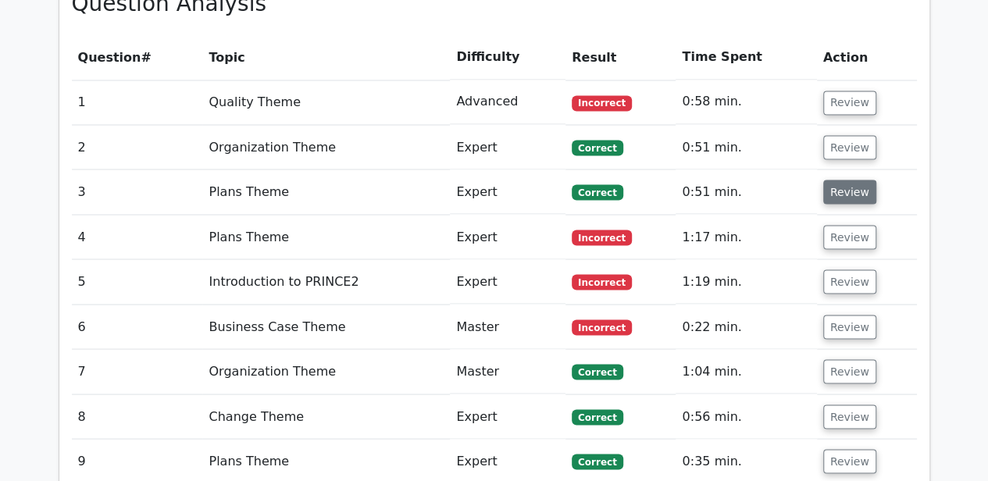
click at [848, 180] on button "Review" at bounding box center [849, 192] width 53 height 24
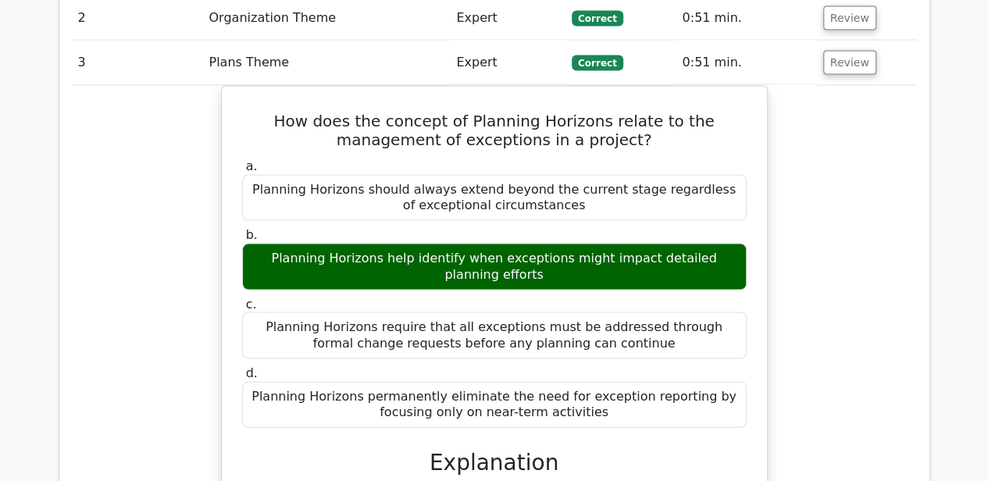
scroll to position [1457, 0]
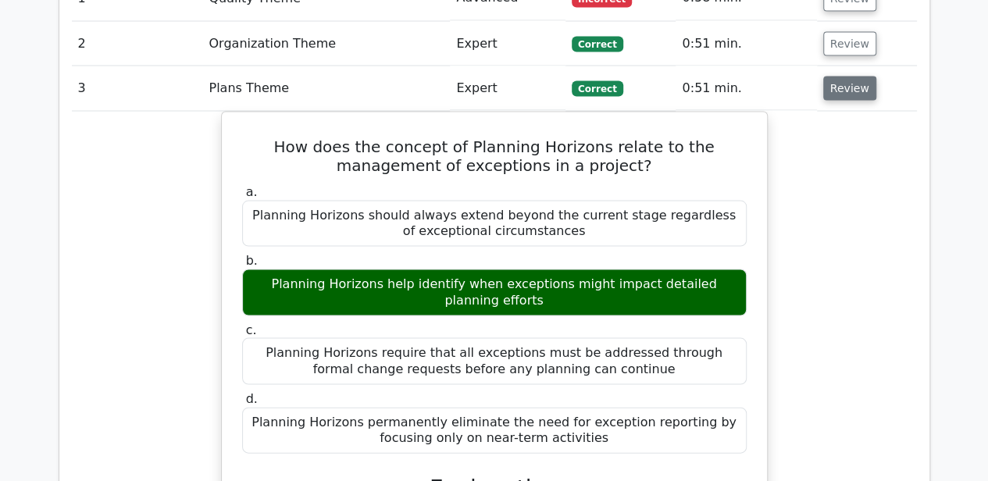
click at [823, 76] on button "Review" at bounding box center [849, 88] width 53 height 24
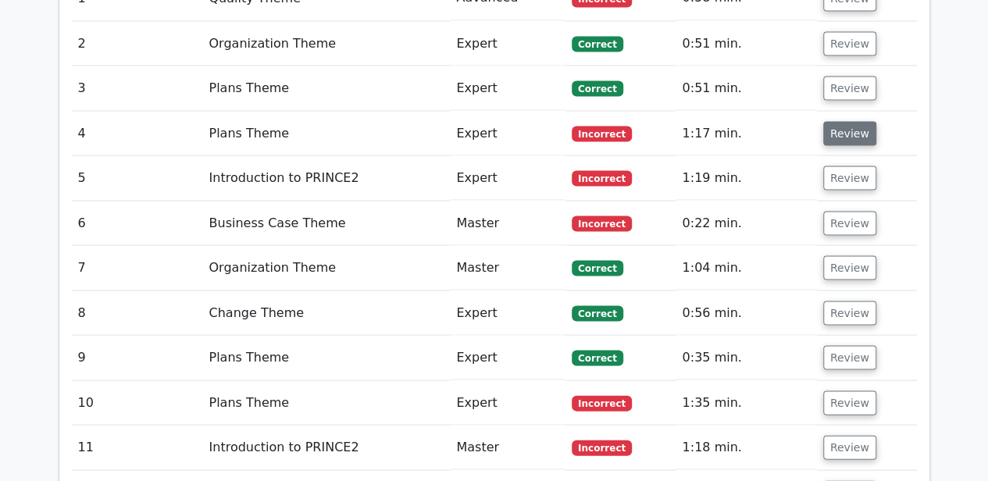
click at [838, 121] on button "Review" at bounding box center [849, 133] width 53 height 24
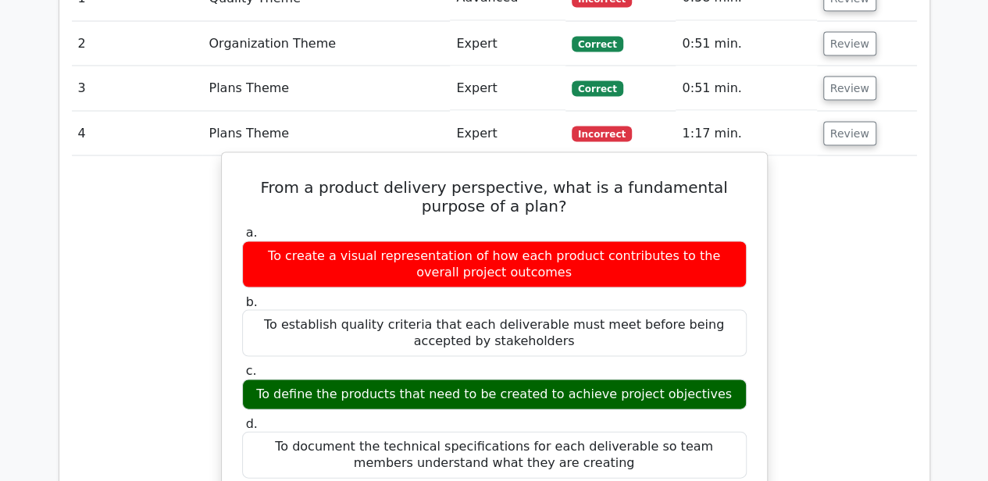
drag, startPoint x: 280, startPoint y: 329, endPoint x: 713, endPoint y: 331, distance: 432.5
click at [713, 379] on div "To define the products that need to be created to achieve project objectives" at bounding box center [494, 394] width 504 height 30
drag, startPoint x: 279, startPoint y: 195, endPoint x: 501, endPoint y: 194, distance: 221.7
click at [501, 240] on div "To create a visual representation of how each product contributes to the overal…" at bounding box center [494, 263] width 504 height 47
click at [384, 240] on div "To create a visual representation of how each product contributes to the overal…" at bounding box center [494, 263] width 504 height 47
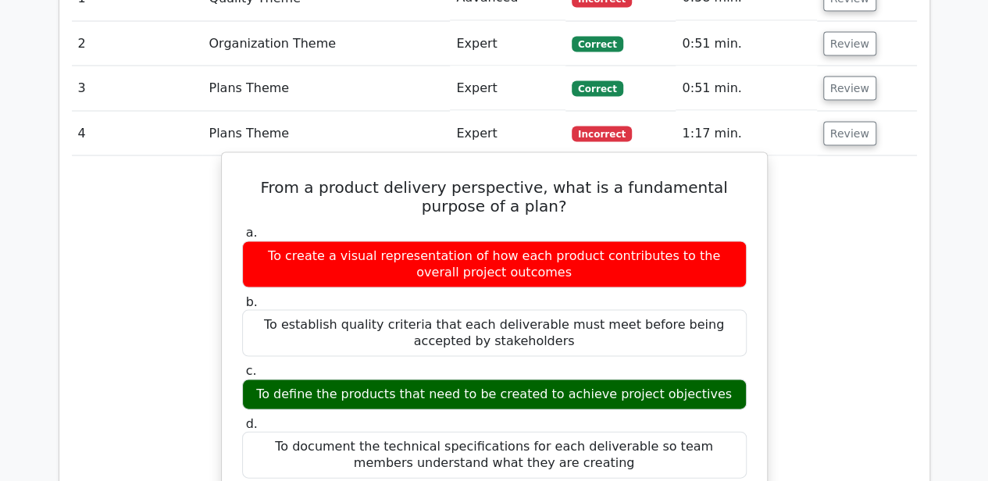
drag, startPoint x: 404, startPoint y: 195, endPoint x: 285, endPoint y: 198, distance: 119.5
click at [285, 240] on div "To create a visual representation of how each product contributes to the overal…" at bounding box center [494, 263] width 504 height 47
click at [485, 240] on div "To create a visual representation of how each product contributes to the overal…" at bounding box center [494, 263] width 504 height 47
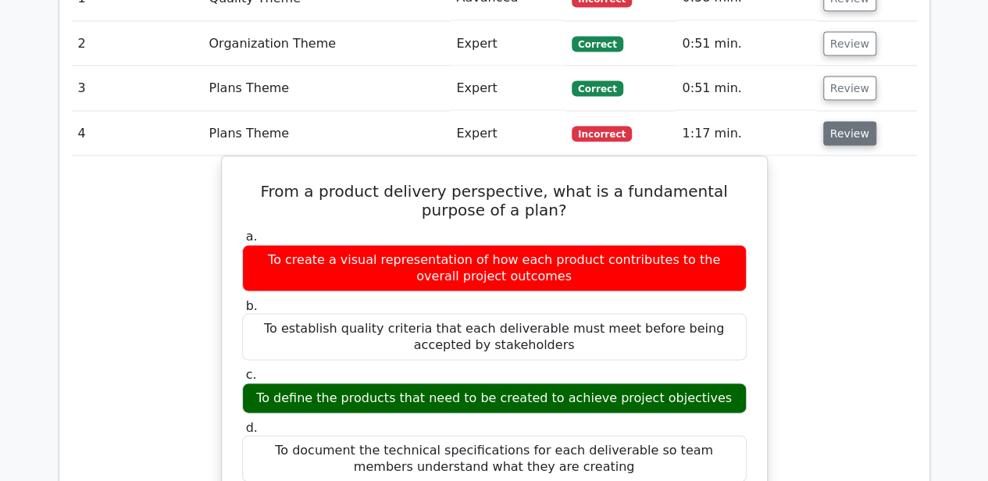
click at [842, 121] on button "Review" at bounding box center [849, 133] width 53 height 24
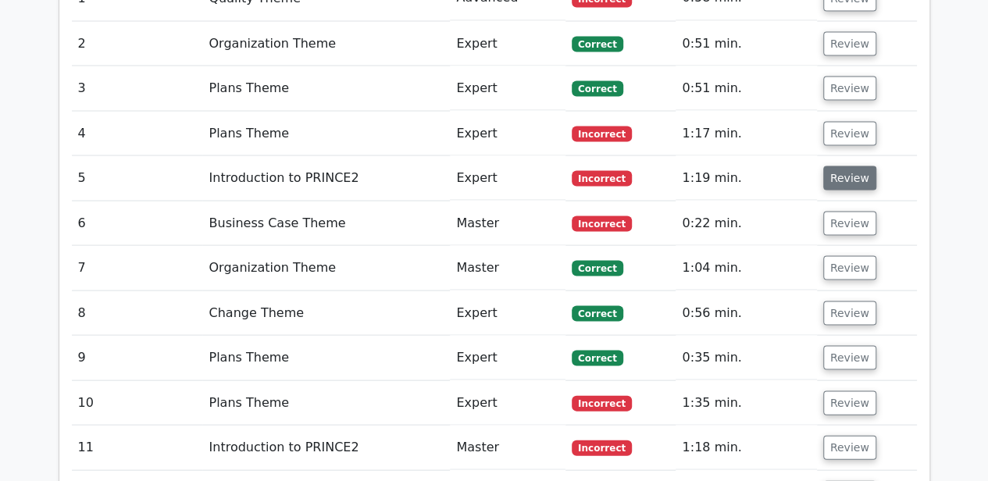
click at [846, 166] on button "Review" at bounding box center [849, 178] width 53 height 24
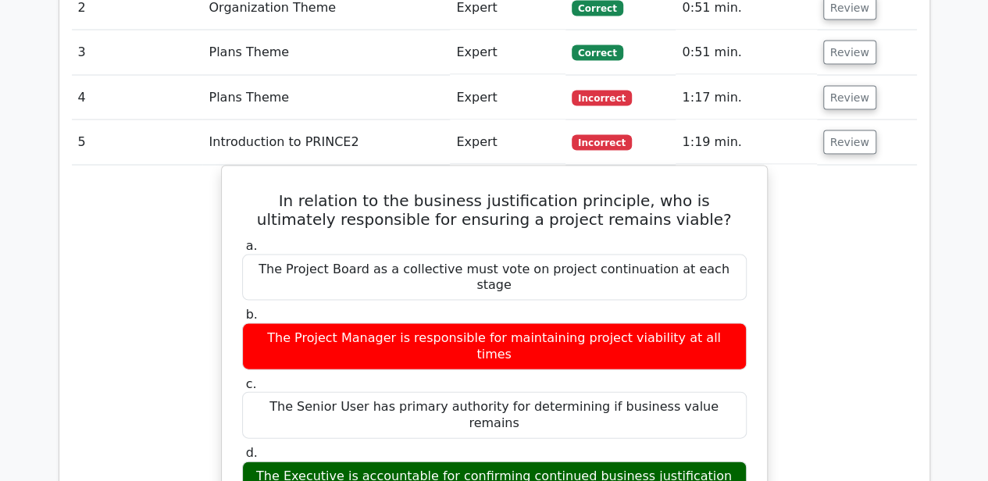
scroll to position [1509, 0]
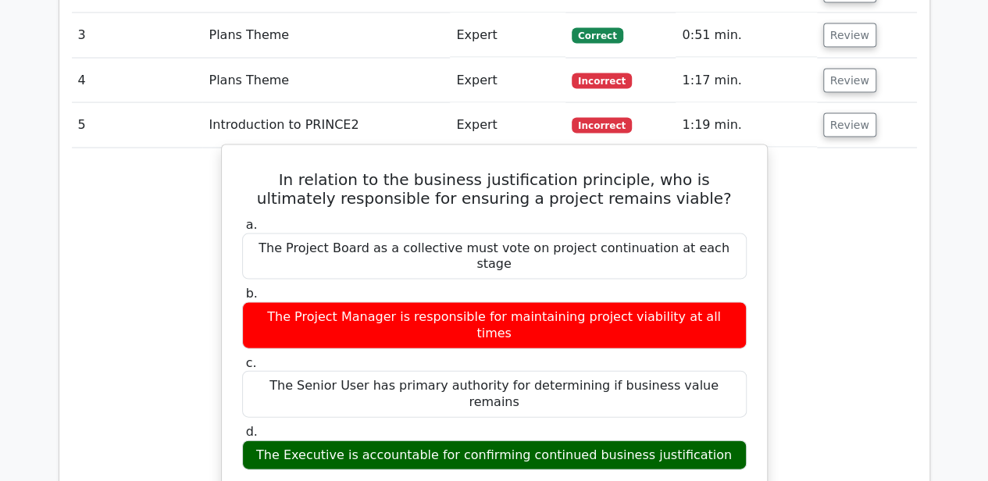
drag, startPoint x: 281, startPoint y: 344, endPoint x: 709, endPoint y: 344, distance: 427.8
click at [709, 440] on div "The Executive is accountable for confirming continued business justification" at bounding box center [494, 455] width 504 height 30
click at [705, 440] on div "The Executive is accountable for confirming continued business justification" at bounding box center [494, 455] width 504 height 30
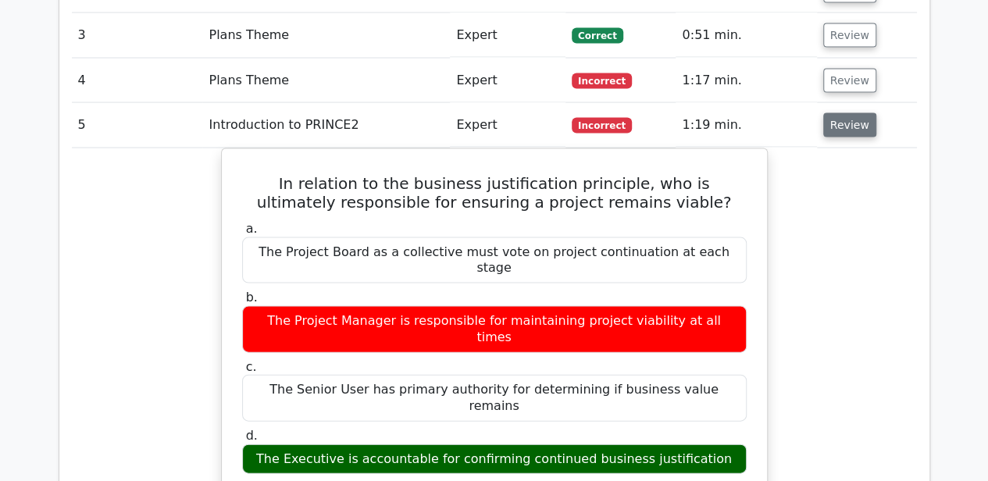
click at [842, 113] on button "Review" at bounding box center [849, 125] width 53 height 24
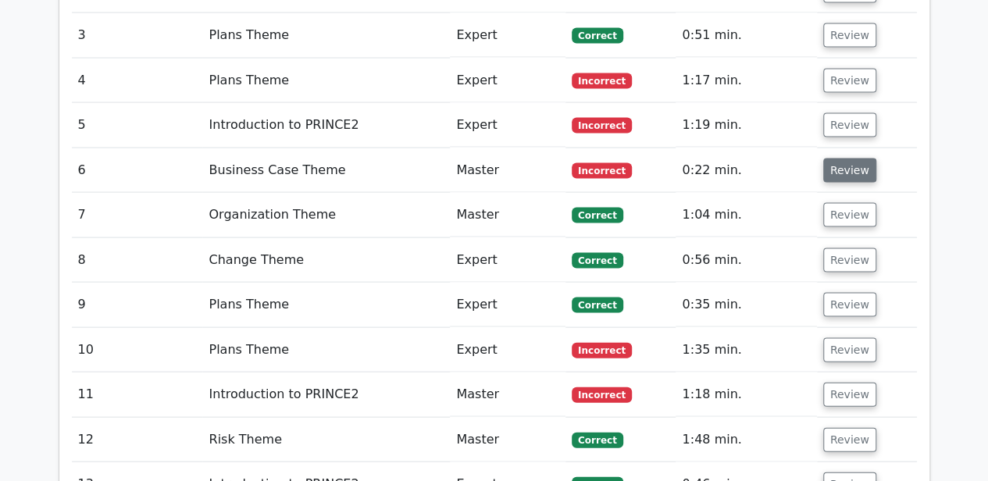
click at [840, 158] on button "Review" at bounding box center [849, 170] width 53 height 24
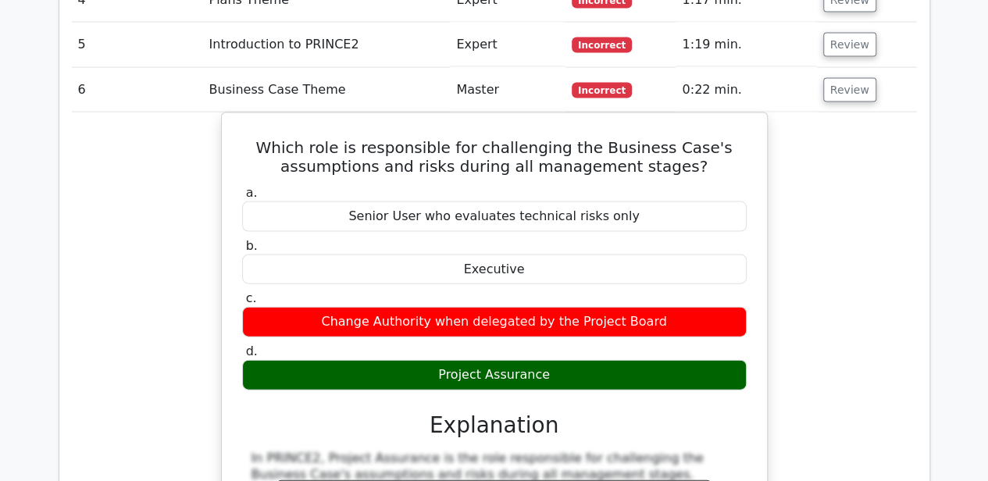
scroll to position [1613, 0]
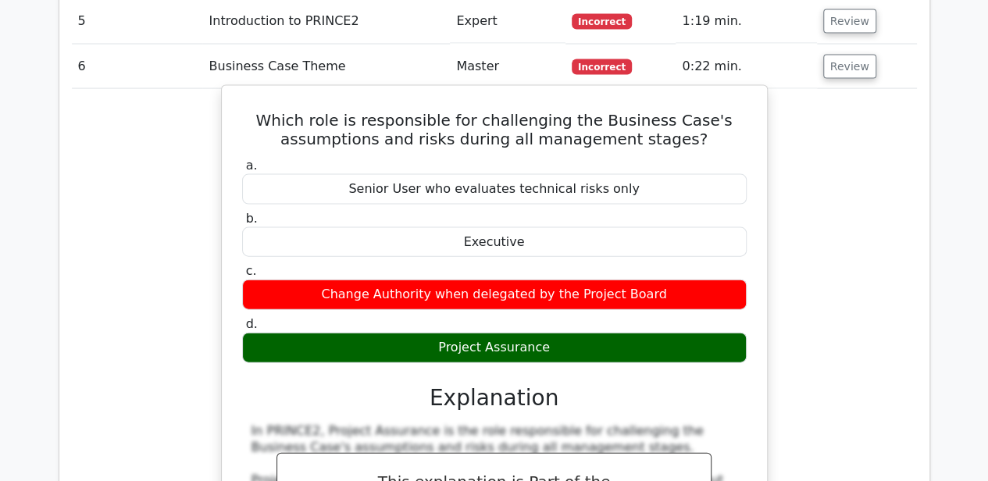
drag, startPoint x: 335, startPoint y: 231, endPoint x: 766, endPoint y: 228, distance: 431.0
click at [766, 228] on div "Which role is responsible for challenging the Business Case's assumptions and r…" at bounding box center [494, 440] width 546 height 711
click at [673, 279] on div "Change Authority when delegated by the Project Board" at bounding box center [494, 294] width 504 height 30
drag, startPoint x: 660, startPoint y: 234, endPoint x: 345, endPoint y: 242, distance: 314.7
click at [345, 279] on div "Change Authority when delegated by the Project Board" at bounding box center [494, 294] width 504 height 30
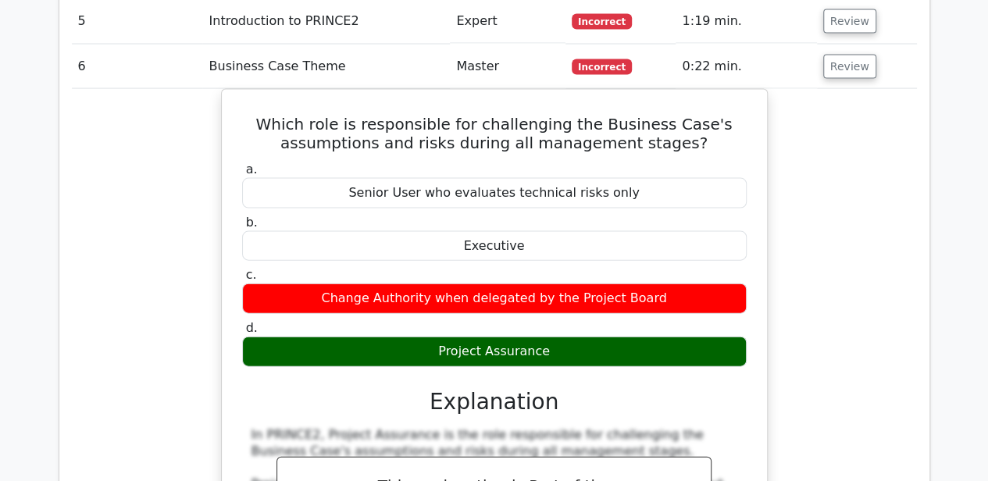
click at [845, 226] on div "Which role is responsible for challenging the Business Case's assumptions and r…" at bounding box center [494, 454] width 845 height 730
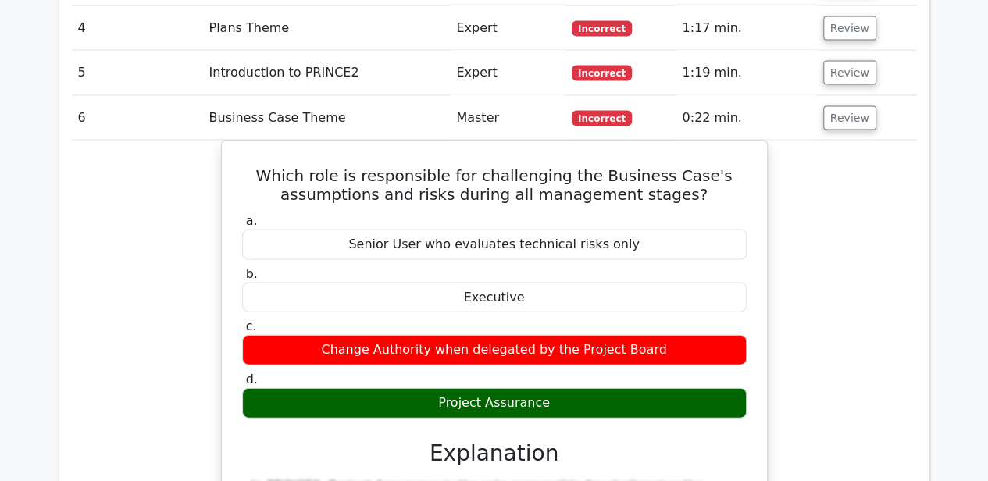
scroll to position [1561, 0]
click at [851, 106] on button "Review" at bounding box center [849, 118] width 53 height 24
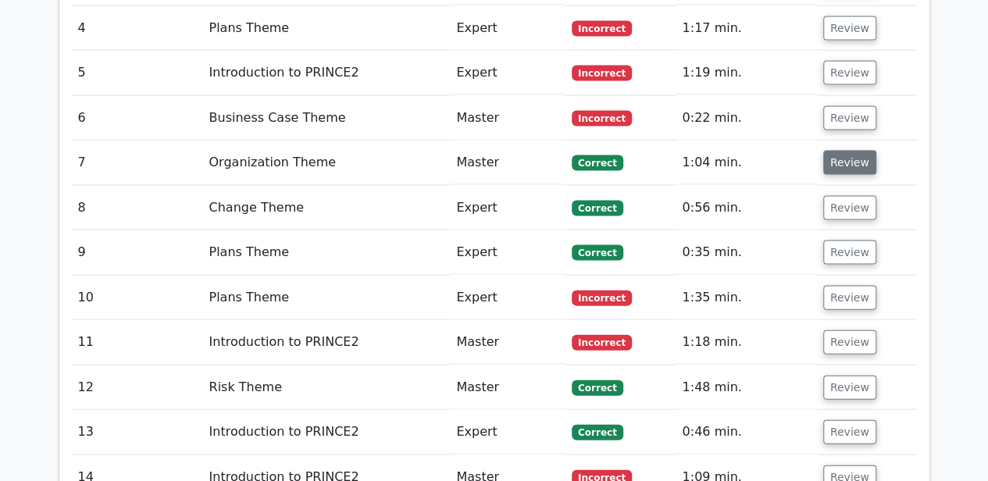
click at [840, 151] on button "Review" at bounding box center [849, 163] width 53 height 24
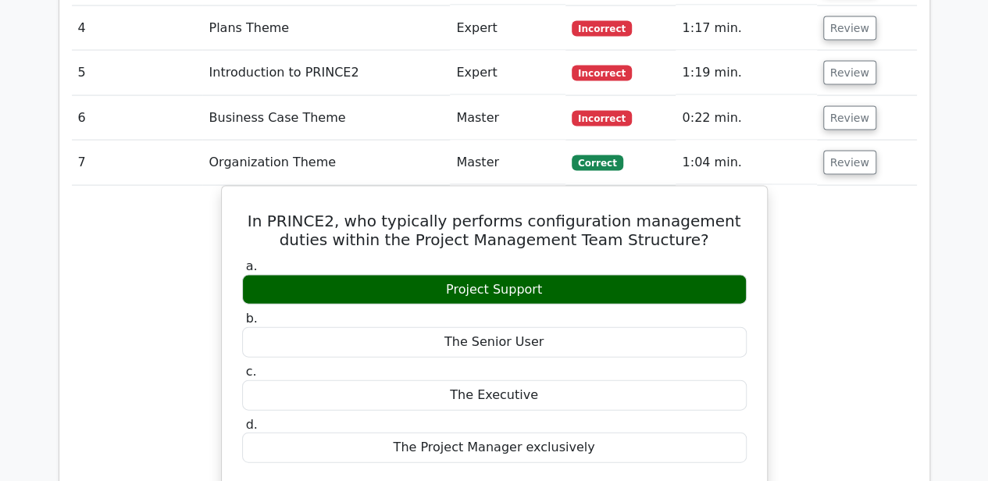
scroll to position [1613, 0]
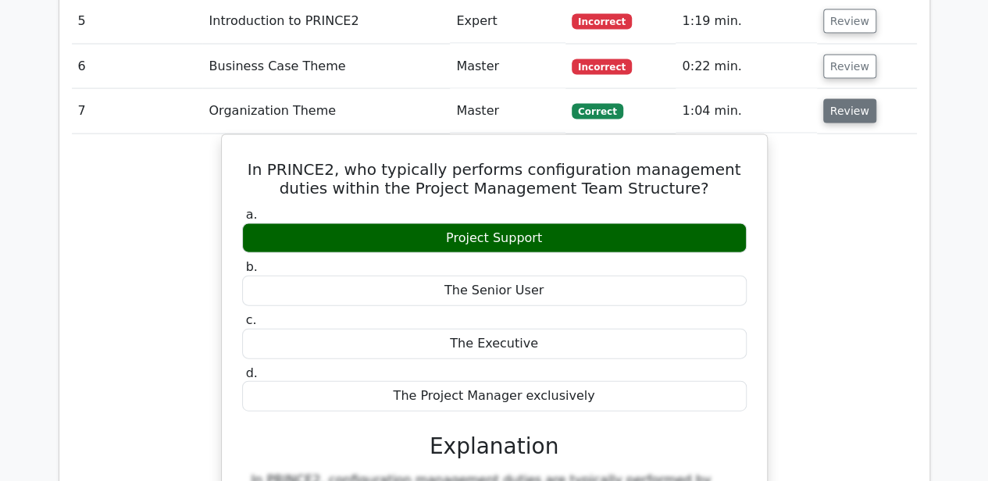
click at [861, 99] on button "Review" at bounding box center [849, 111] width 53 height 24
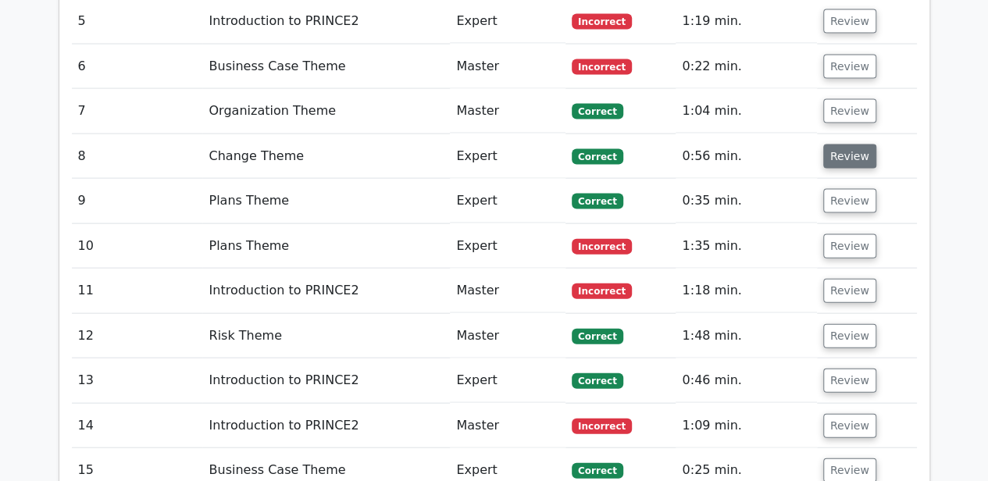
click at [853, 144] on button "Review" at bounding box center [849, 156] width 53 height 24
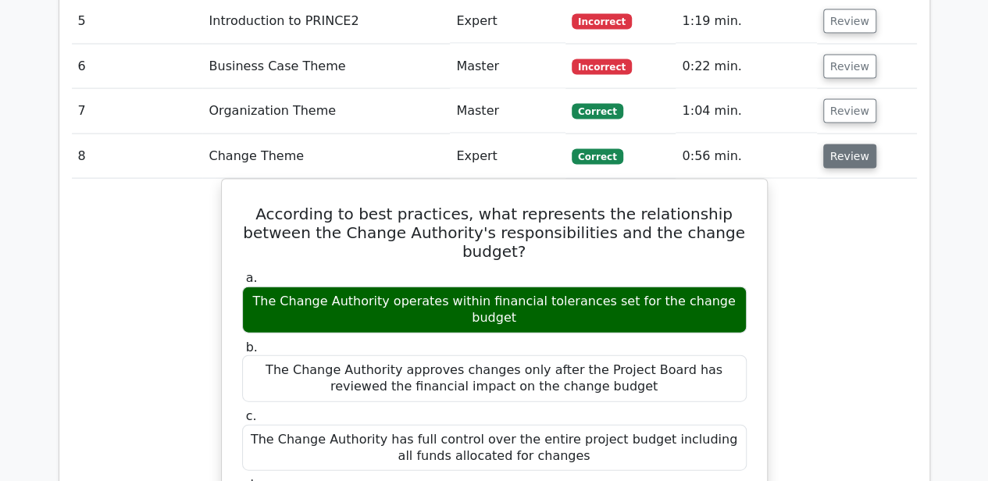
click at [840, 144] on button "Review" at bounding box center [849, 156] width 53 height 24
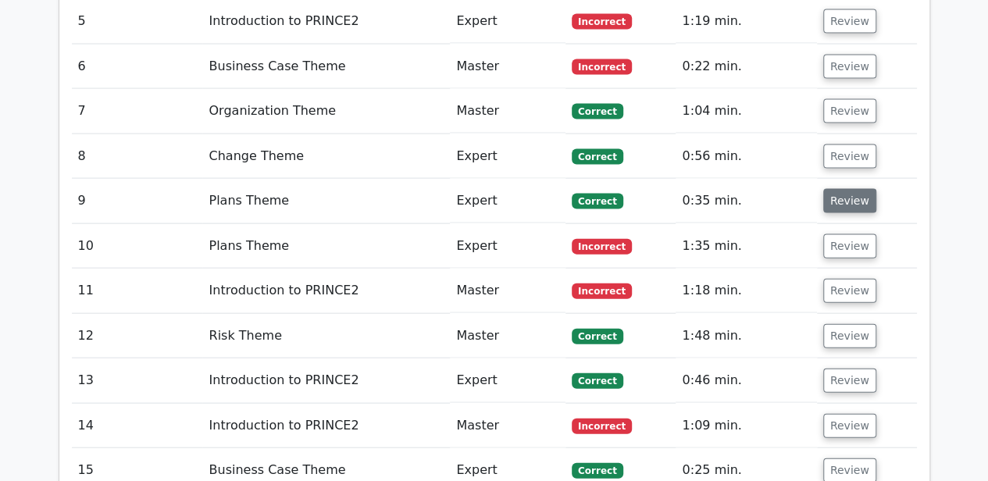
click at [835, 189] on button "Review" at bounding box center [849, 201] width 53 height 24
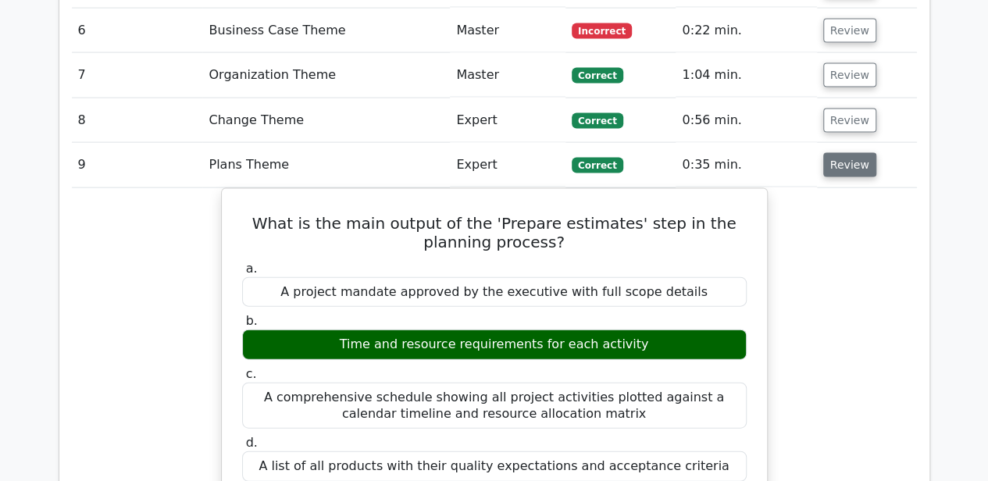
scroll to position [1665, 0]
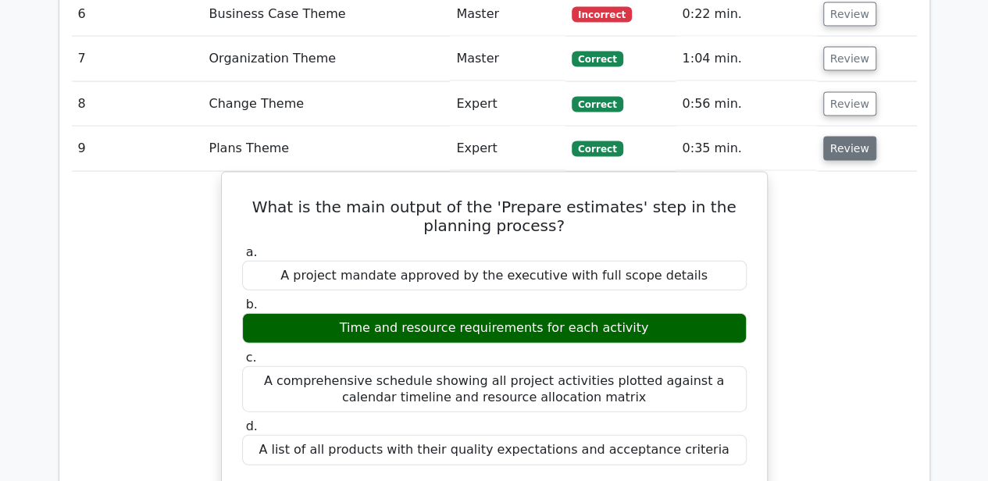
click at [853, 137] on button "Review" at bounding box center [849, 149] width 53 height 24
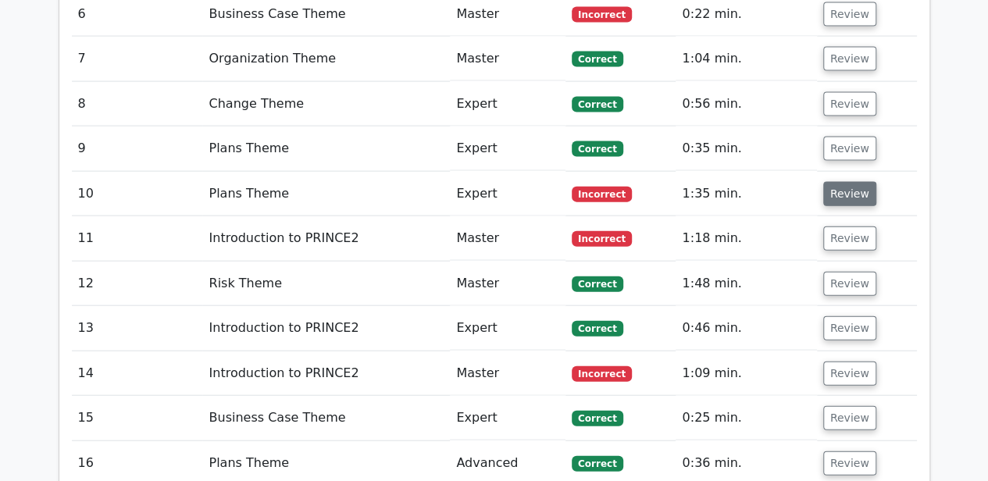
click at [850, 182] on button "Review" at bounding box center [849, 194] width 53 height 24
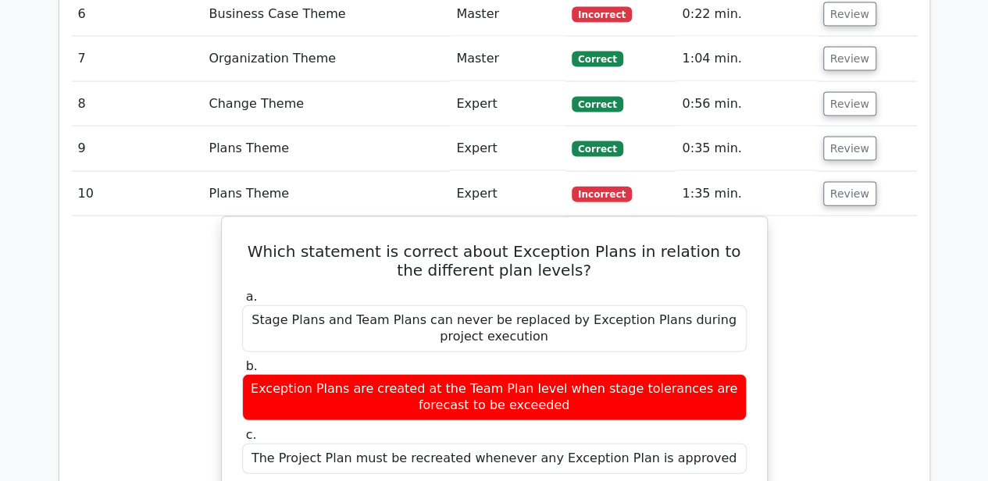
scroll to position [1718, 0]
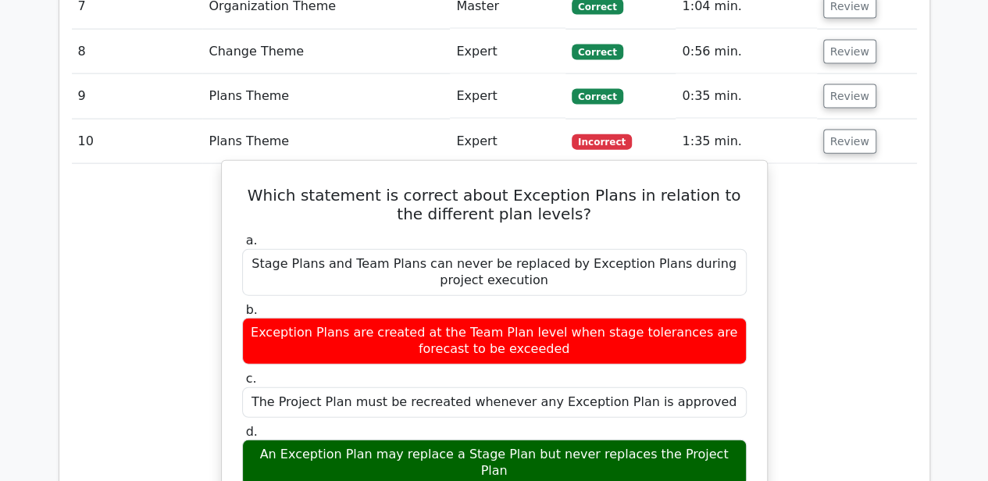
drag, startPoint x: 264, startPoint y: 393, endPoint x: 716, endPoint y: 390, distance: 452.0
click at [716, 440] on div "An Exception Plan may replace a Stage Plan but never replaces the Project Plan" at bounding box center [494, 463] width 504 height 47
click at [500, 440] on div "An Exception Plan may replace a Stage Plan but never replaces the Project Plan" at bounding box center [494, 463] width 504 height 47
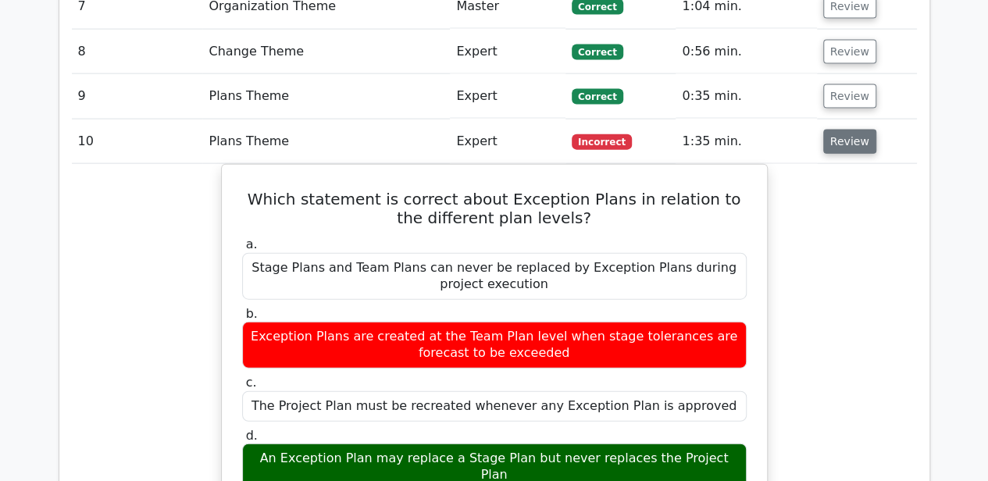
click at [836, 130] on button "Review" at bounding box center [849, 142] width 53 height 24
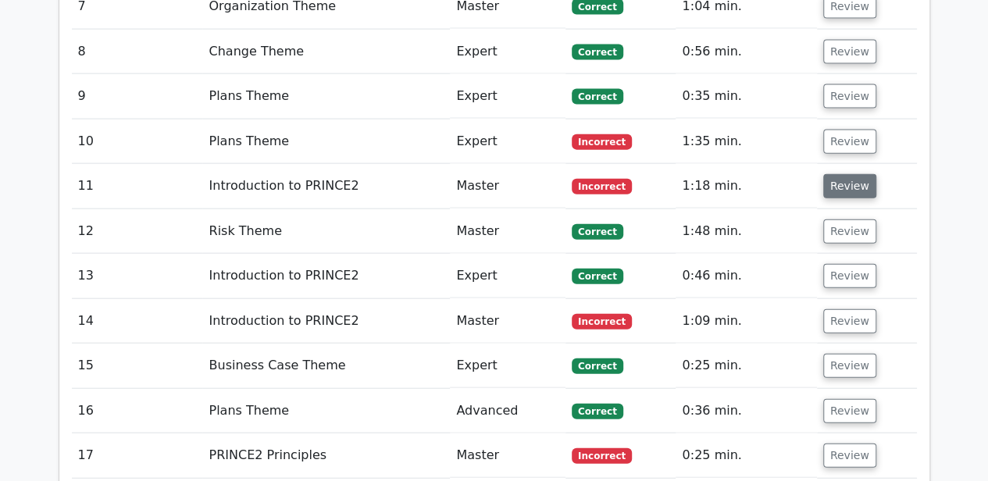
click at [838, 174] on button "Review" at bounding box center [849, 186] width 53 height 24
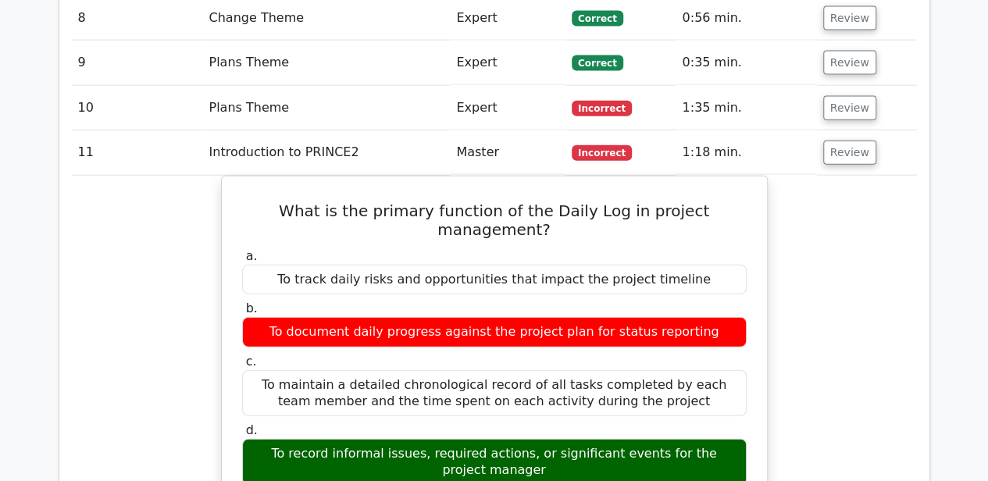
scroll to position [1769, 0]
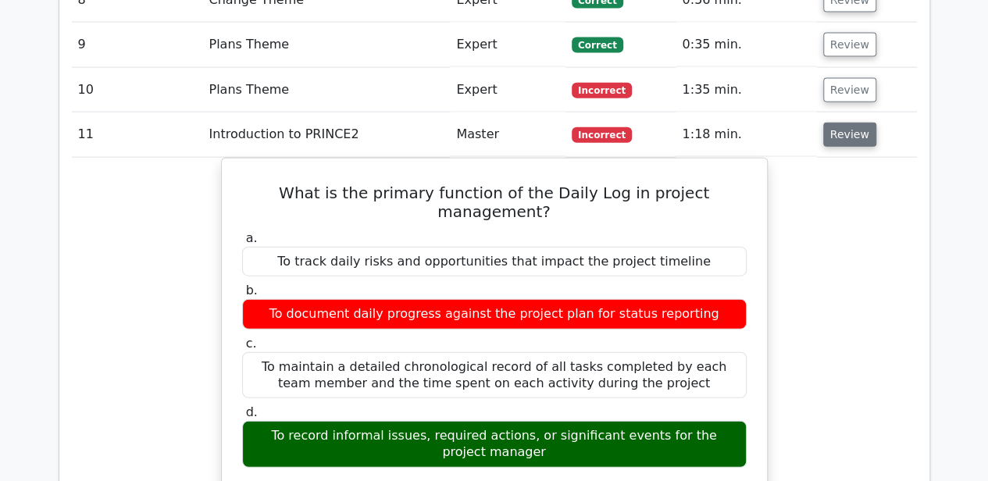
click at [834, 123] on button "Review" at bounding box center [849, 135] width 53 height 24
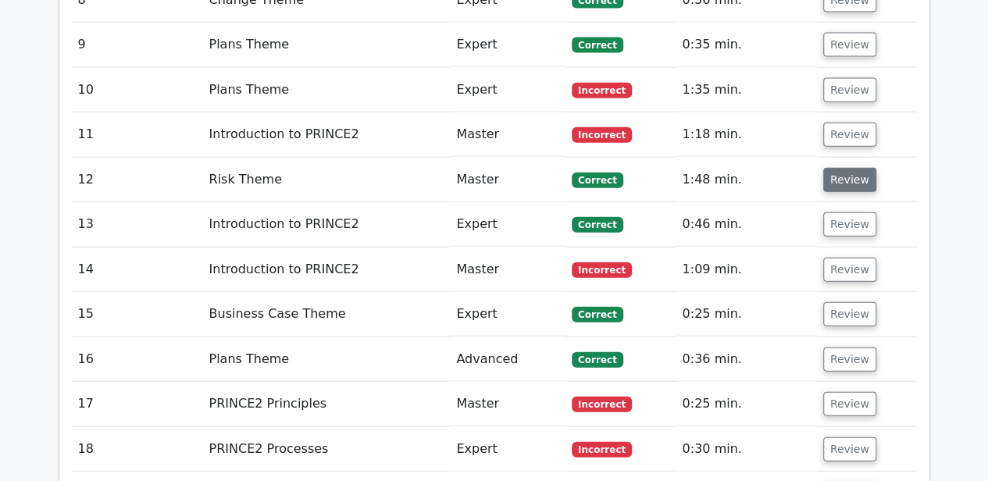
click at [836, 168] on button "Review" at bounding box center [849, 180] width 53 height 24
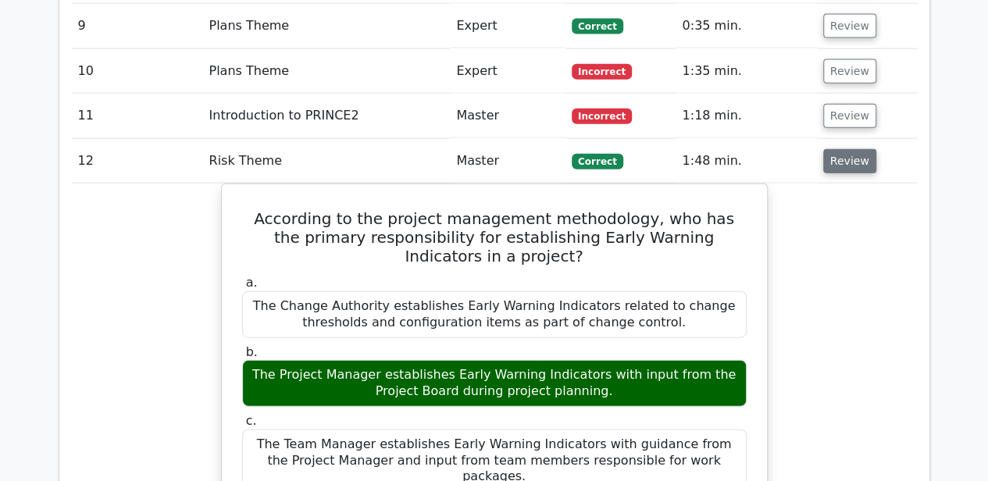
scroll to position [1821, 0]
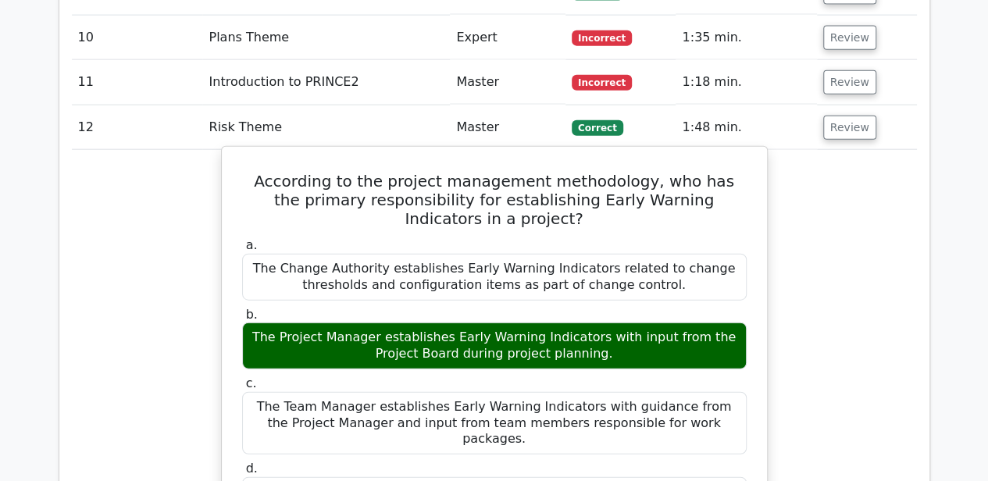
drag, startPoint x: 593, startPoint y: 295, endPoint x: 357, endPoint y: 279, distance: 237.1
click at [357, 322] on div "The Project Manager establishes Early Warning Indicators with input from the Pr…" at bounding box center [494, 345] width 504 height 47
click at [584, 322] on div "The Project Manager establishes Early Warning Indicators with input from the Pr…" at bounding box center [494, 345] width 504 height 47
drag, startPoint x: 579, startPoint y: 290, endPoint x: 308, endPoint y: 270, distance: 271.7
click at [308, 322] on div "The Project Manager establishes Early Warning Indicators with input from the Pr…" at bounding box center [494, 345] width 504 height 47
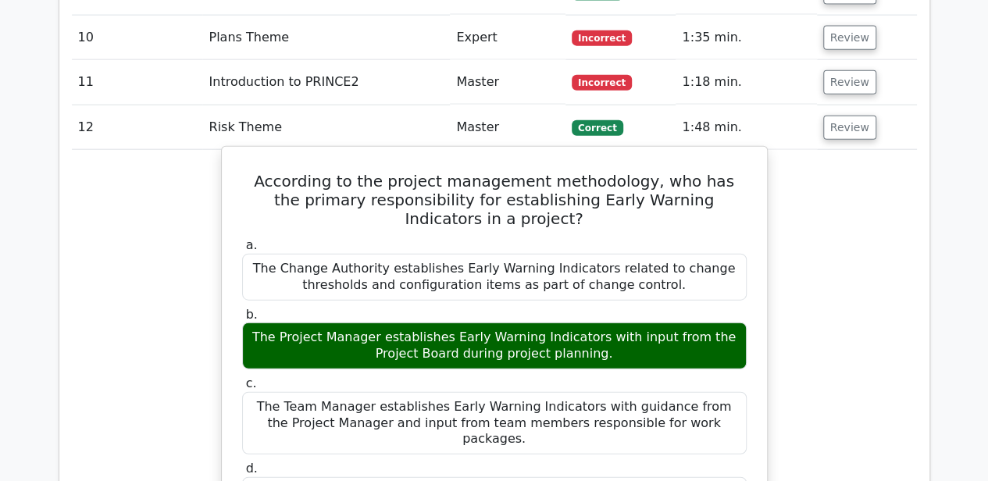
click at [603, 322] on div "The Project Manager establishes Early Warning Indicators with input from the Pr…" at bounding box center [494, 345] width 504 height 47
drag, startPoint x: 587, startPoint y: 292, endPoint x: 482, endPoint y: 292, distance: 105.4
click at [482, 322] on div "The Project Manager establishes Early Warning Indicators with input from the Pr…" at bounding box center [494, 345] width 504 height 47
click at [617, 322] on div "The Project Manager establishes Early Warning Indicators with input from the Pr…" at bounding box center [494, 345] width 504 height 47
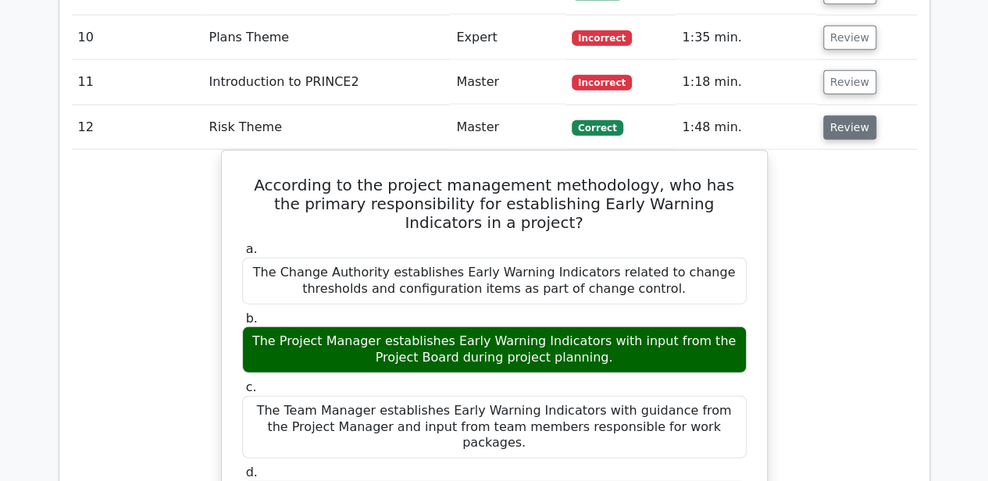
click at [845, 116] on button "Review" at bounding box center [849, 128] width 53 height 24
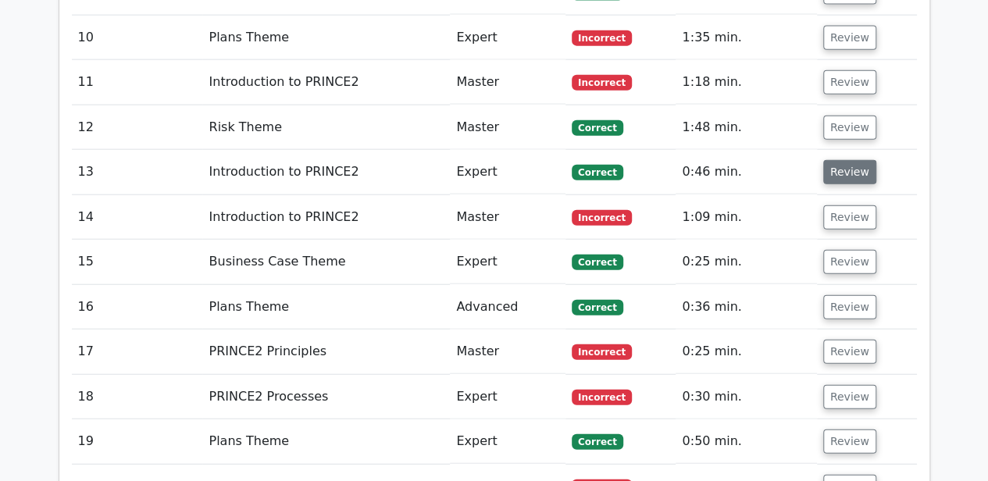
click at [842, 160] on button "Review" at bounding box center [849, 172] width 53 height 24
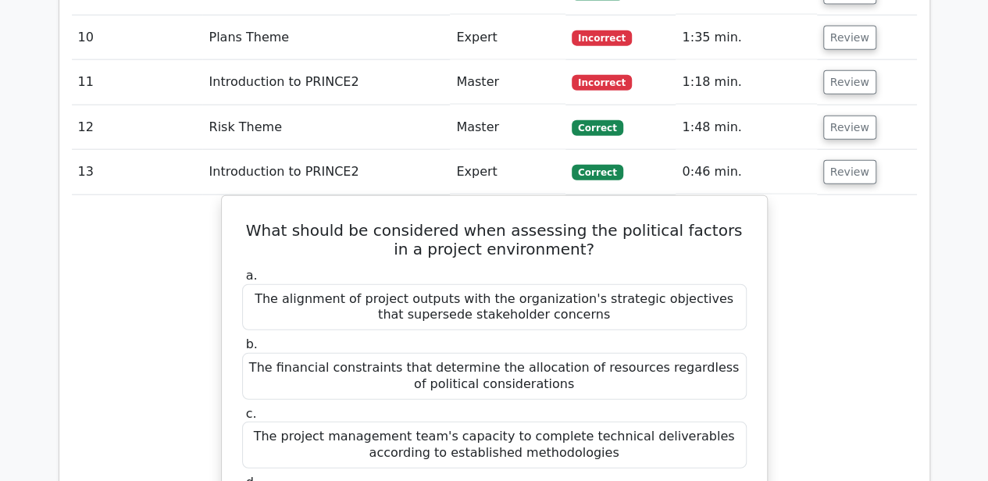
scroll to position [1874, 0]
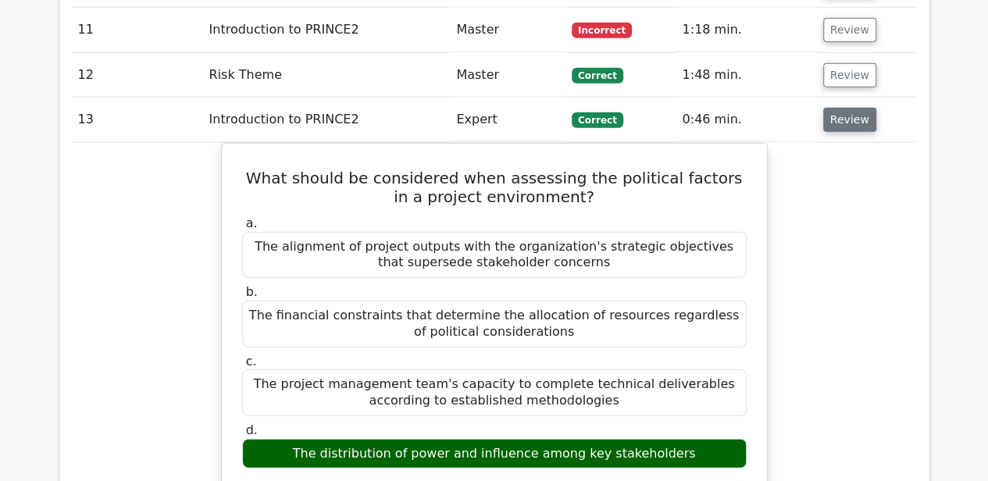
click at [847, 108] on button "Review" at bounding box center [849, 120] width 53 height 24
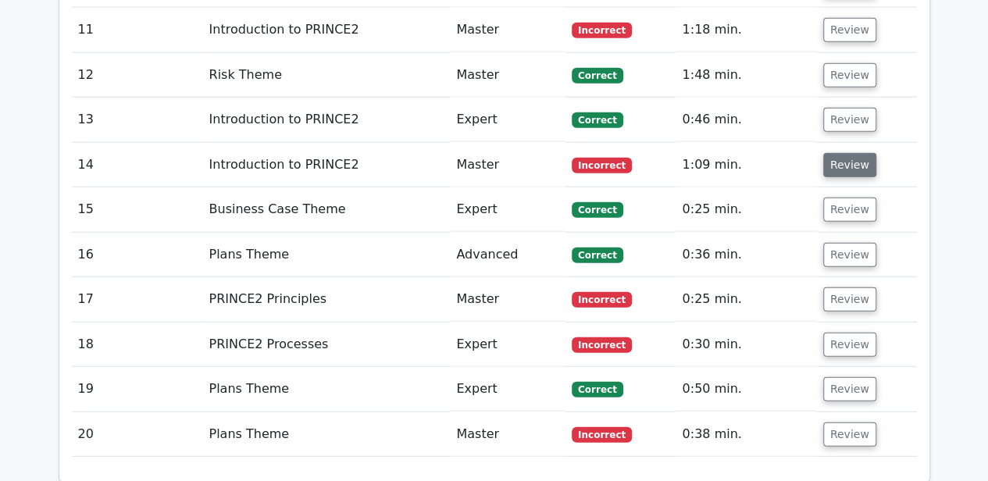
click at [846, 153] on button "Review" at bounding box center [849, 165] width 53 height 24
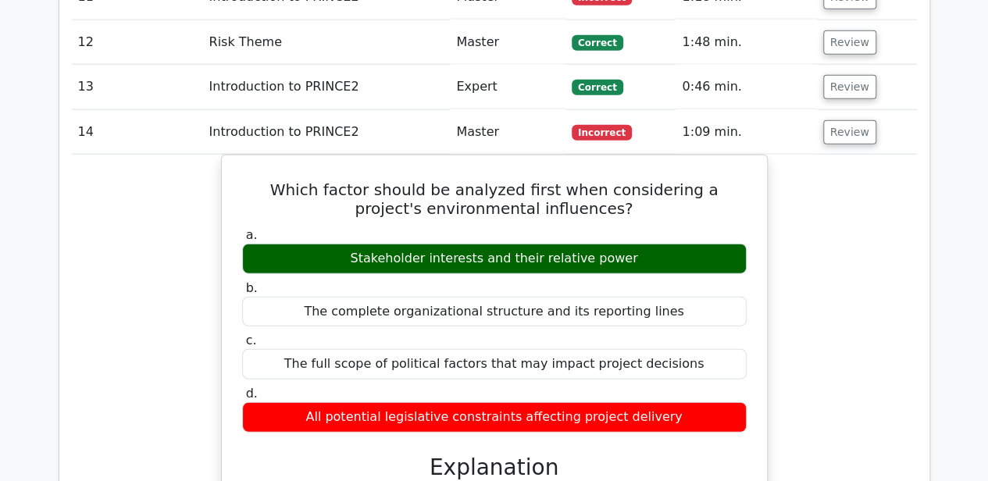
scroll to position [1925, 0]
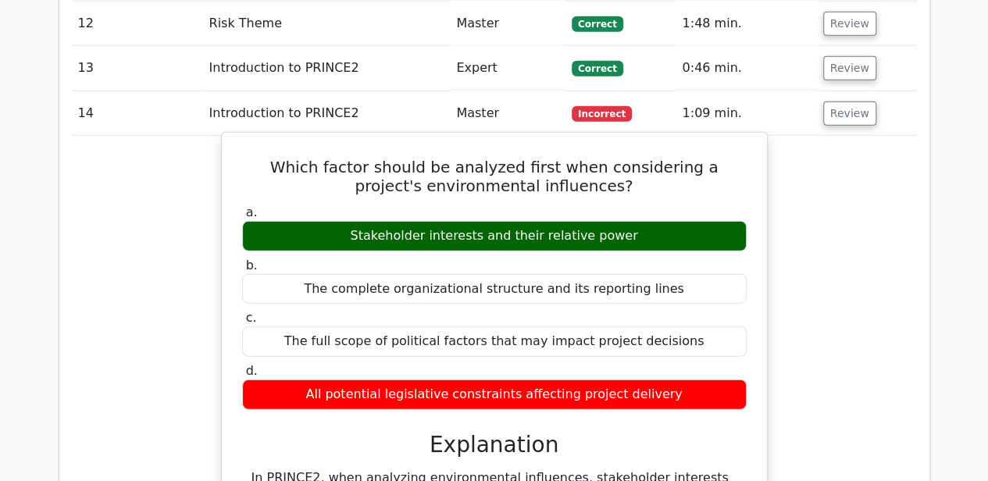
drag, startPoint x: 431, startPoint y: 166, endPoint x: 646, endPoint y: 167, distance: 214.7
click at [646, 221] on div "Stakeholder interests and their relative power" at bounding box center [494, 236] width 504 height 30
drag, startPoint x: 646, startPoint y: 167, endPoint x: 637, endPoint y: 178, distance: 13.9
click at [637, 221] on div "Stakeholder interests and their relative power" at bounding box center [494, 236] width 504 height 30
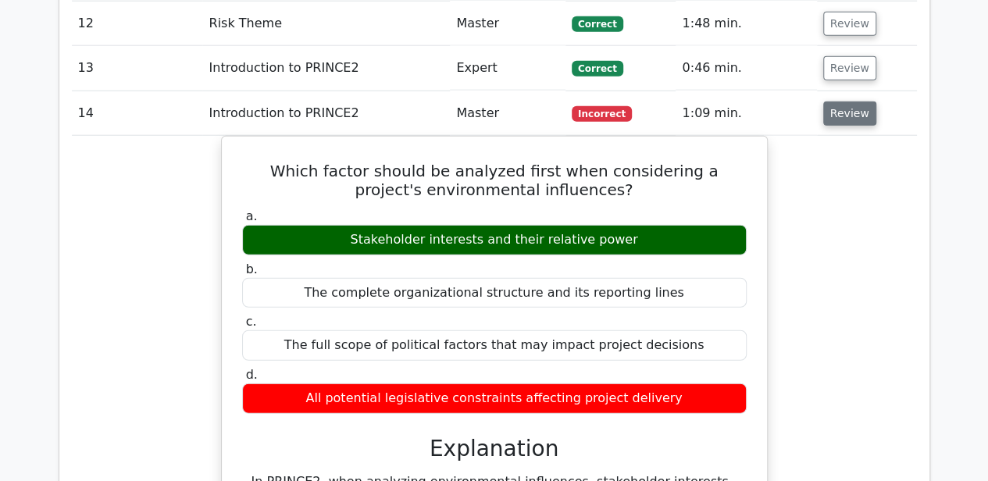
click at [837, 101] on button "Review" at bounding box center [849, 113] width 53 height 24
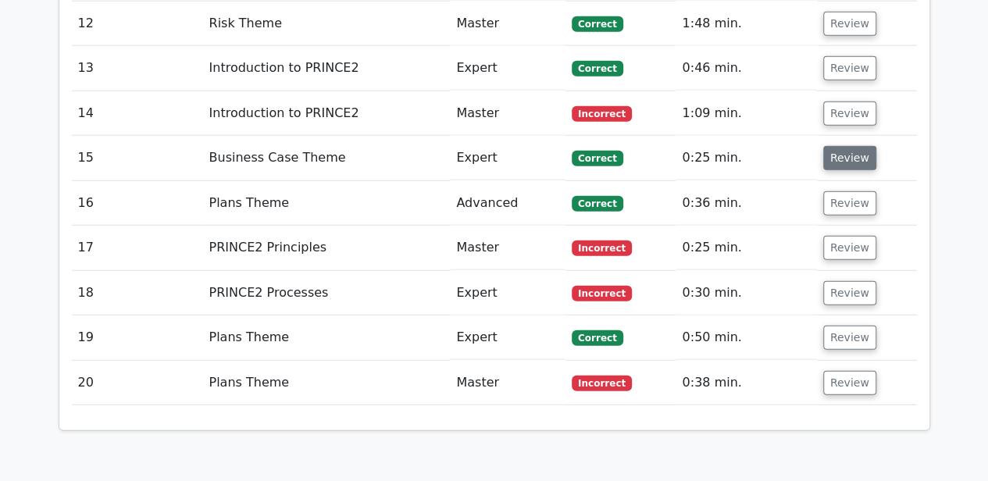
click at [832, 146] on button "Review" at bounding box center [849, 158] width 53 height 24
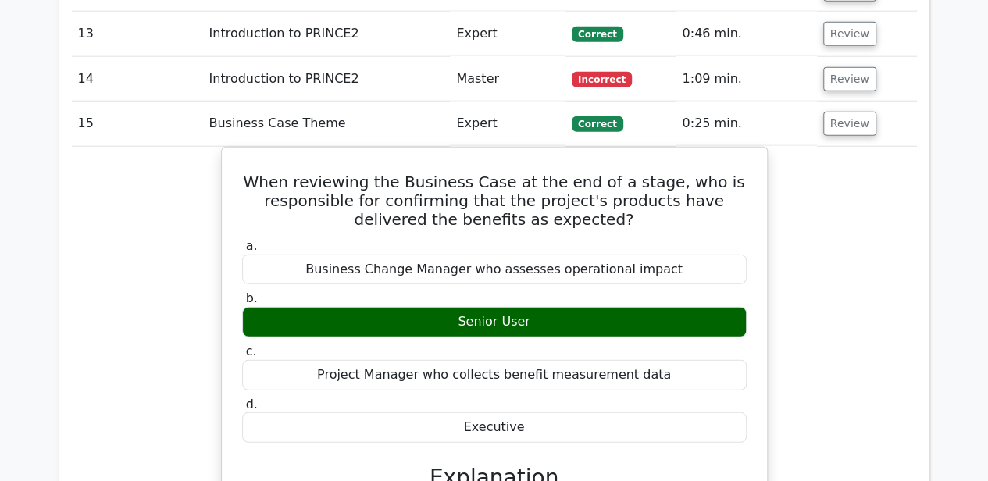
scroll to position [1978, 0]
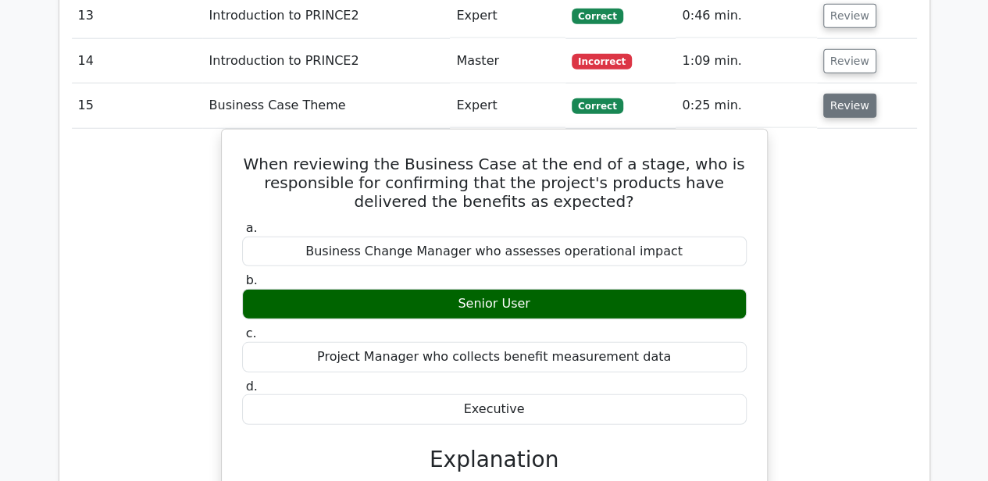
click at [842, 94] on button "Review" at bounding box center [849, 106] width 53 height 24
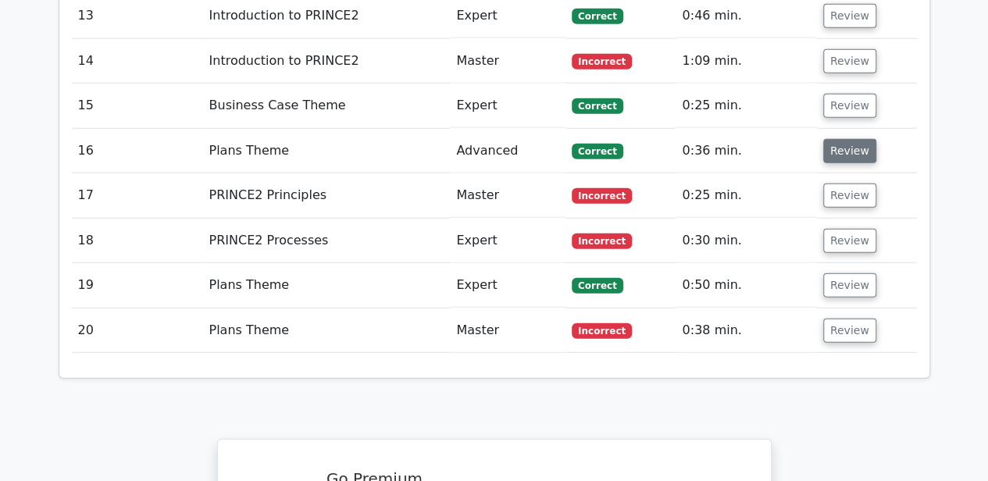
click at [839, 139] on button "Review" at bounding box center [849, 151] width 53 height 24
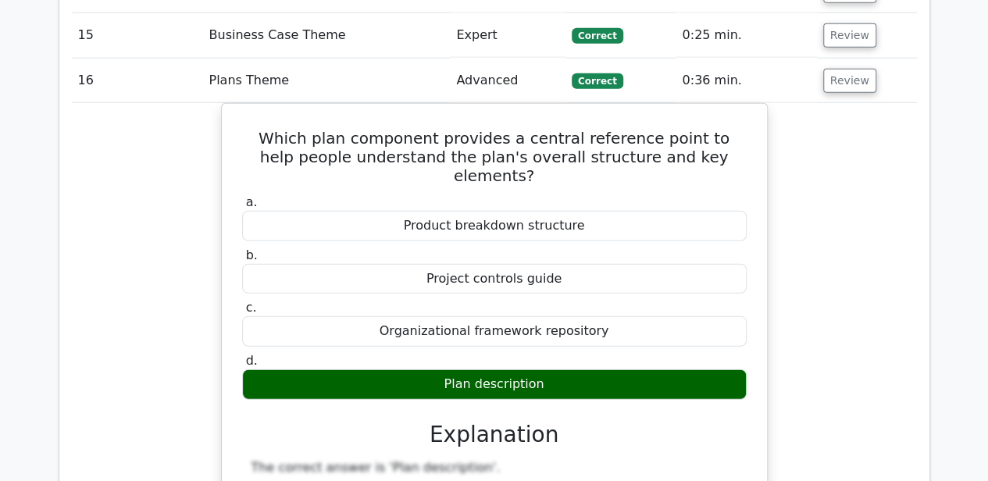
scroll to position [2030, 0]
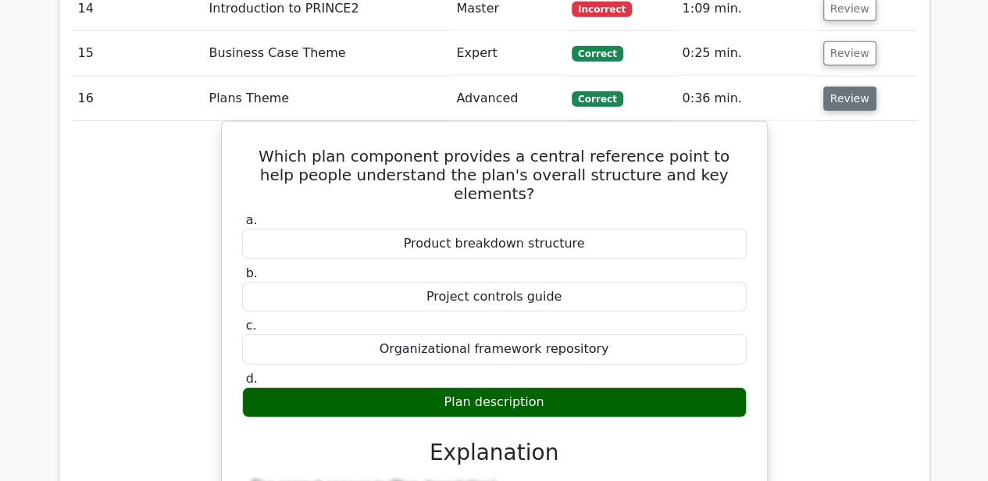
click at [838, 87] on button "Review" at bounding box center [849, 99] width 53 height 24
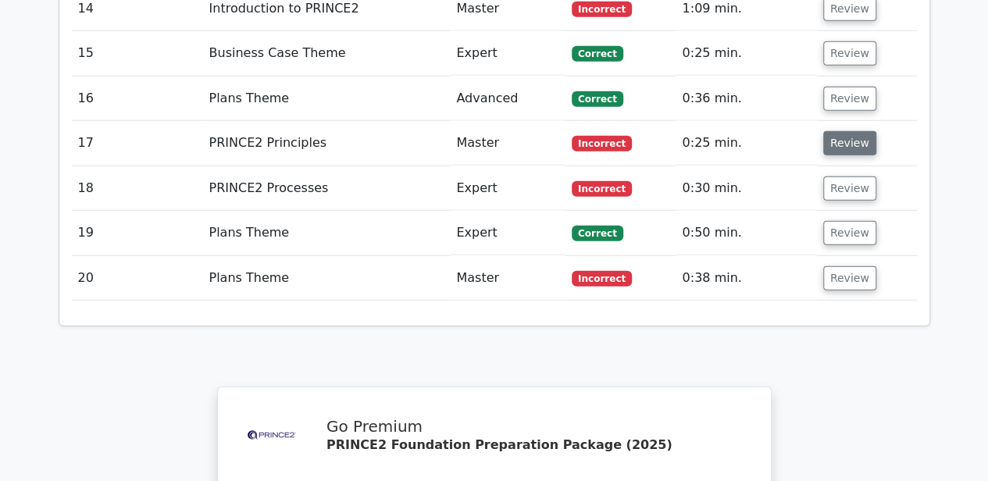
click at [837, 131] on button "Review" at bounding box center [849, 143] width 53 height 24
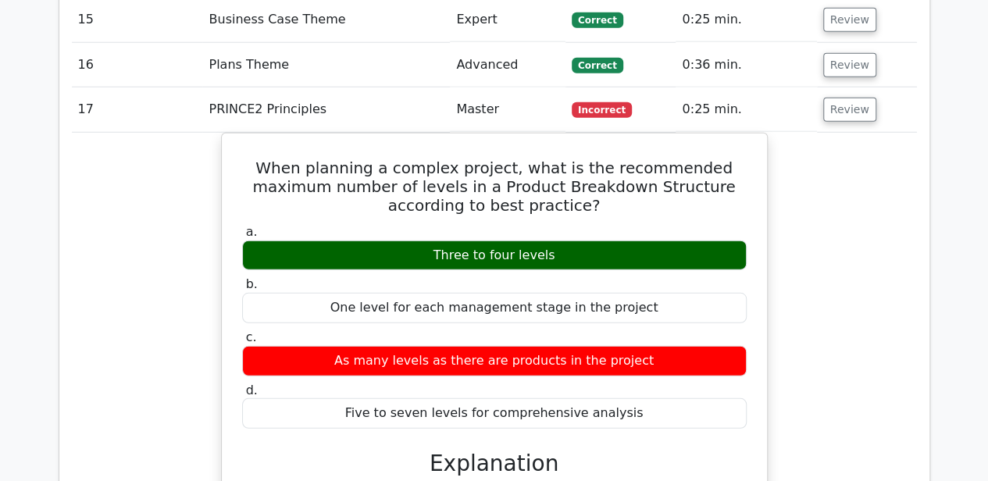
scroll to position [2081, 0]
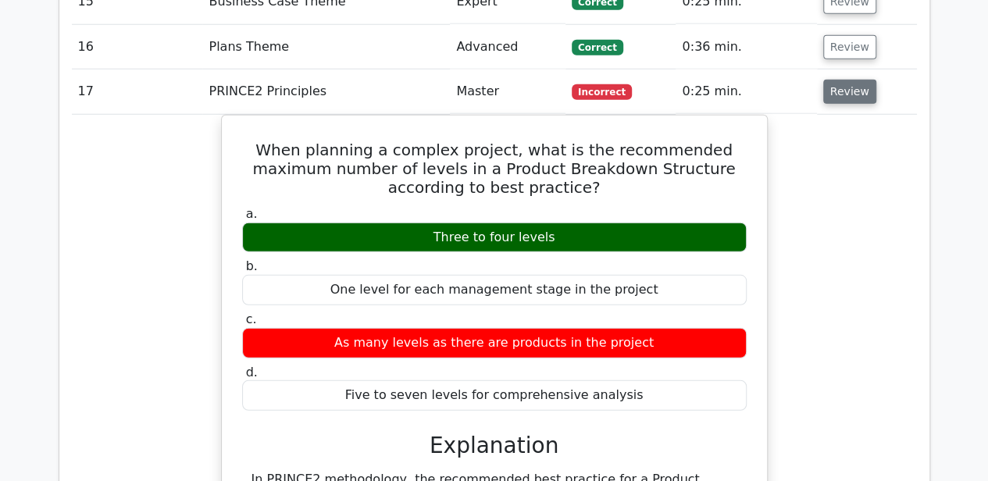
click at [856, 80] on button "Review" at bounding box center [849, 92] width 53 height 24
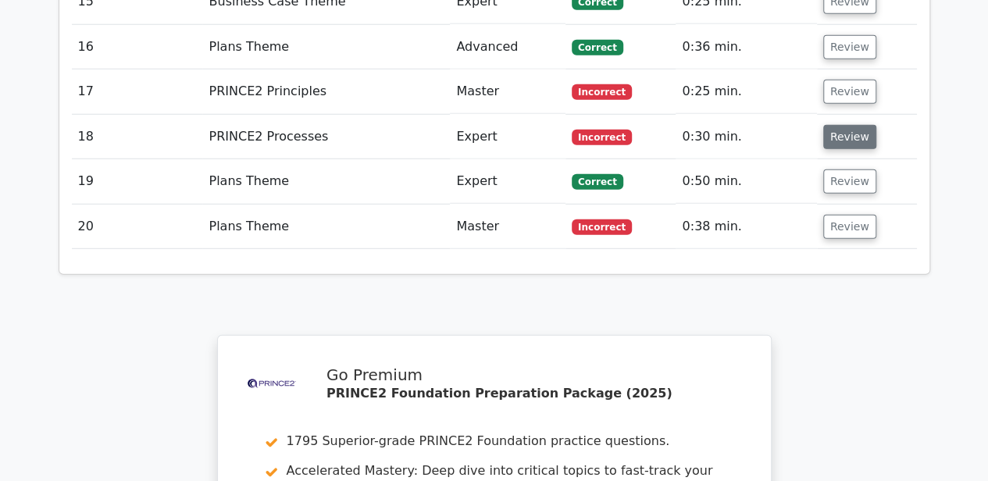
click at [855, 125] on button "Review" at bounding box center [849, 137] width 53 height 24
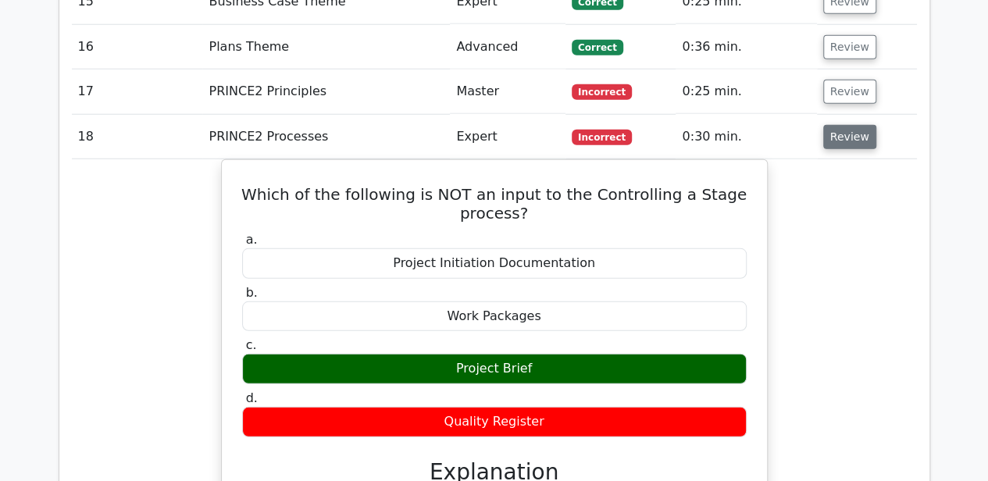
click at [846, 125] on button "Review" at bounding box center [849, 137] width 53 height 24
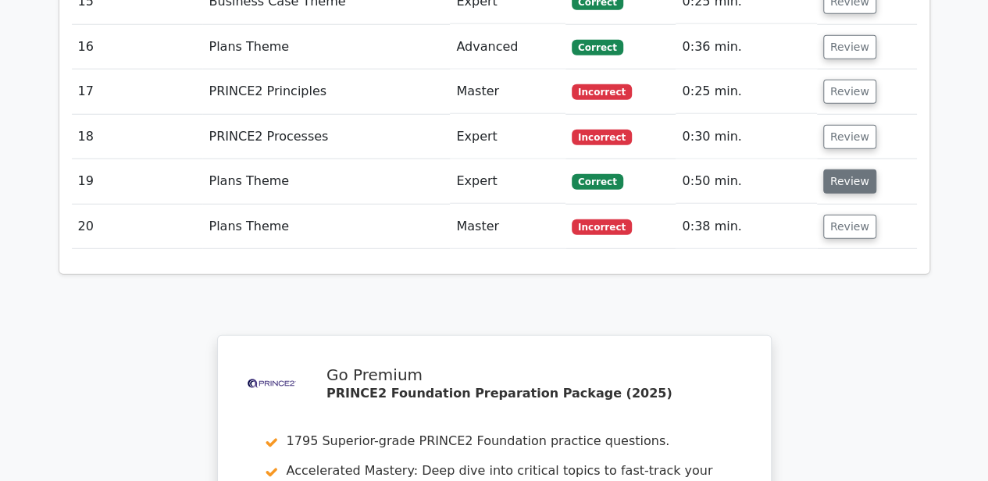
click at [838, 169] on button "Review" at bounding box center [849, 181] width 53 height 24
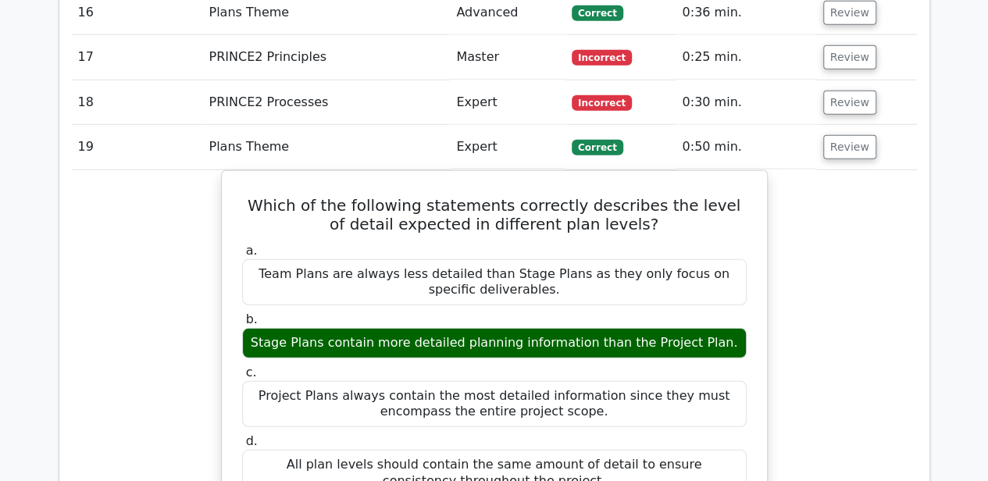
scroll to position [2134, 0]
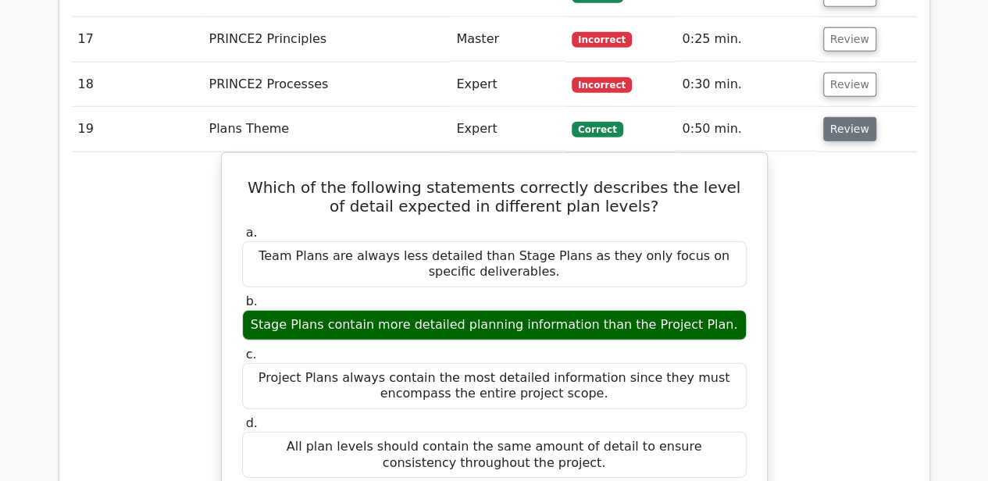
click at [850, 117] on button "Review" at bounding box center [849, 129] width 53 height 24
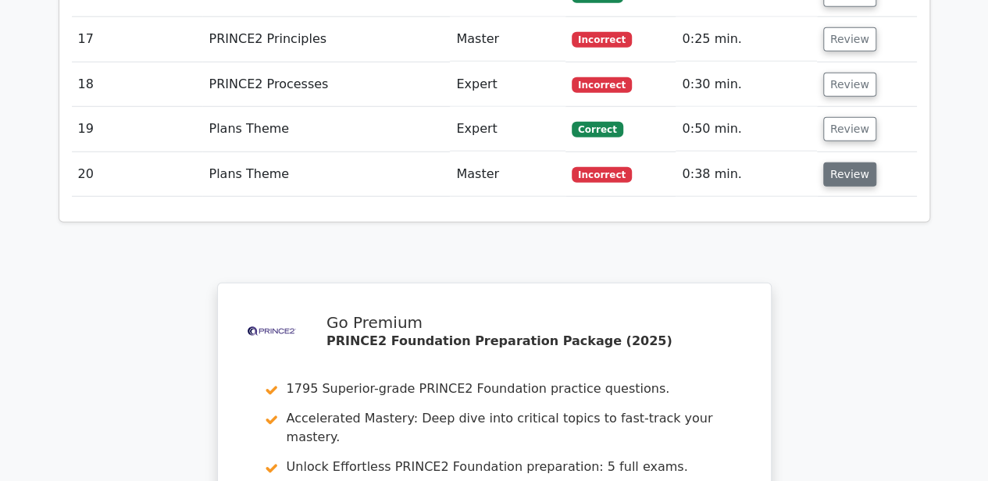
click at [848, 162] on button "Review" at bounding box center [849, 174] width 53 height 24
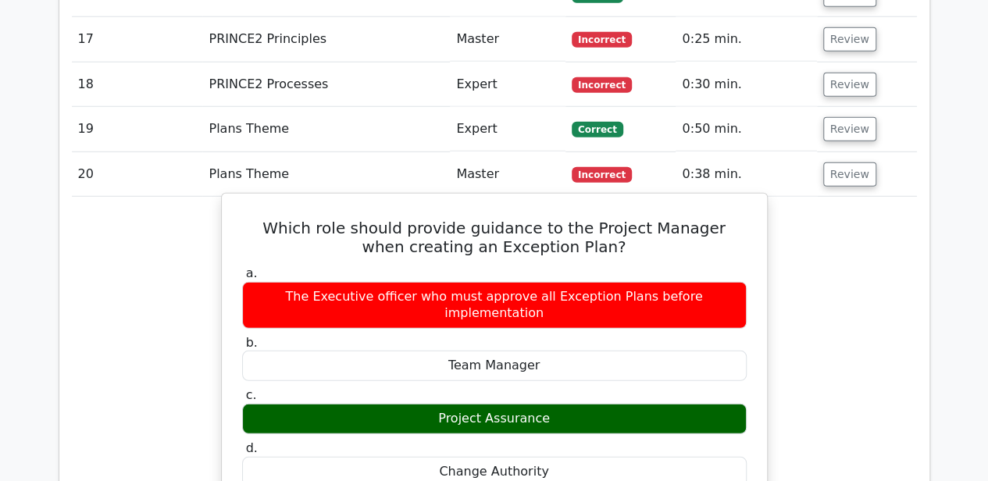
drag, startPoint x: 441, startPoint y: 334, endPoint x: 564, endPoint y: 334, distance: 122.6
click at [564, 404] on div "Project Assurance" at bounding box center [494, 419] width 504 height 30
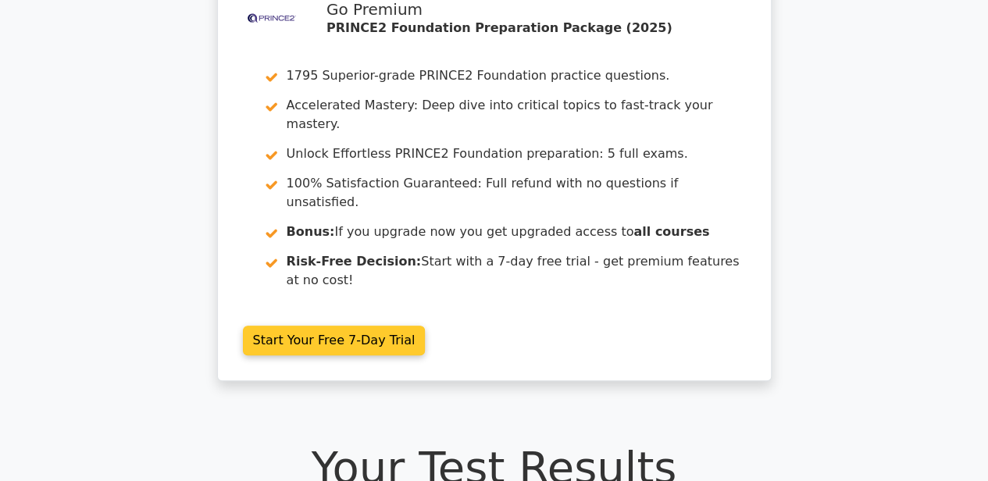
scroll to position [0, 0]
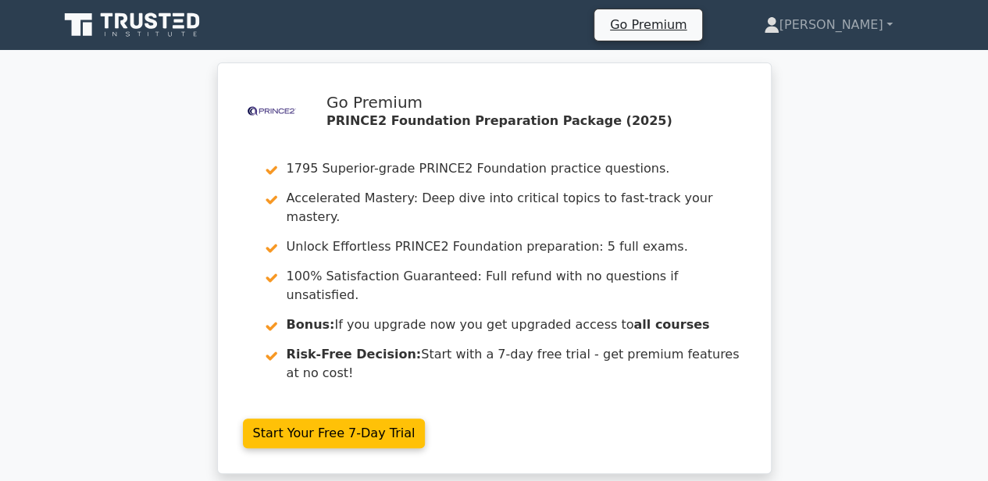
click at [178, 21] on icon at bounding box center [179, 21] width 9 height 3
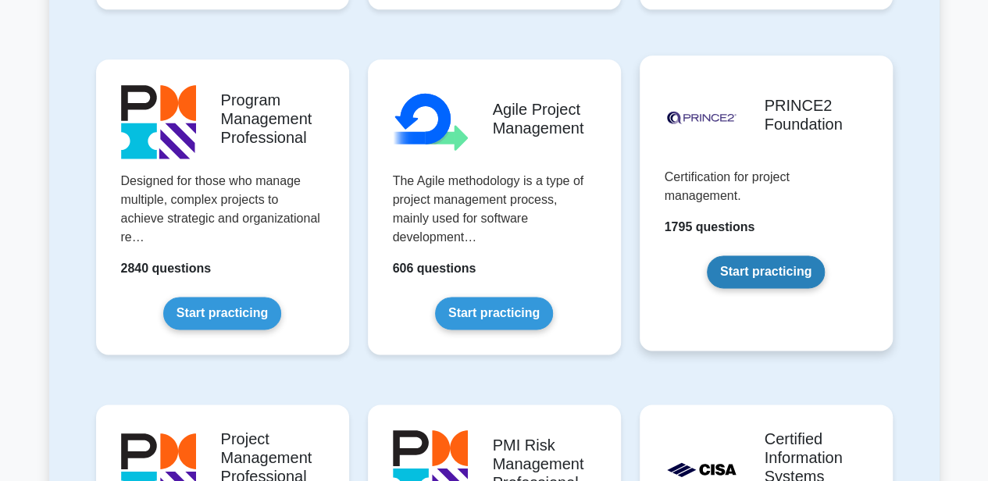
scroll to position [988, 0]
click at [753, 264] on link "Start practicing" at bounding box center [766, 271] width 118 height 33
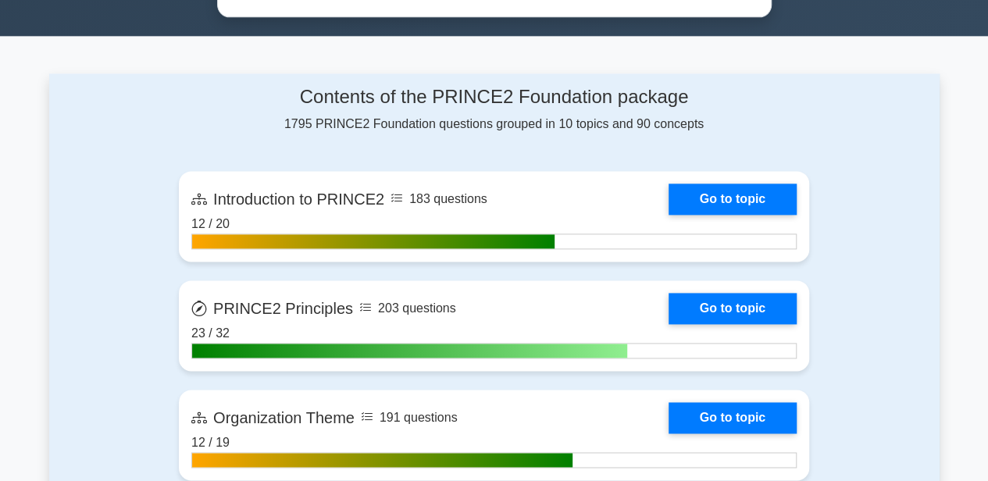
scroll to position [1093, 0]
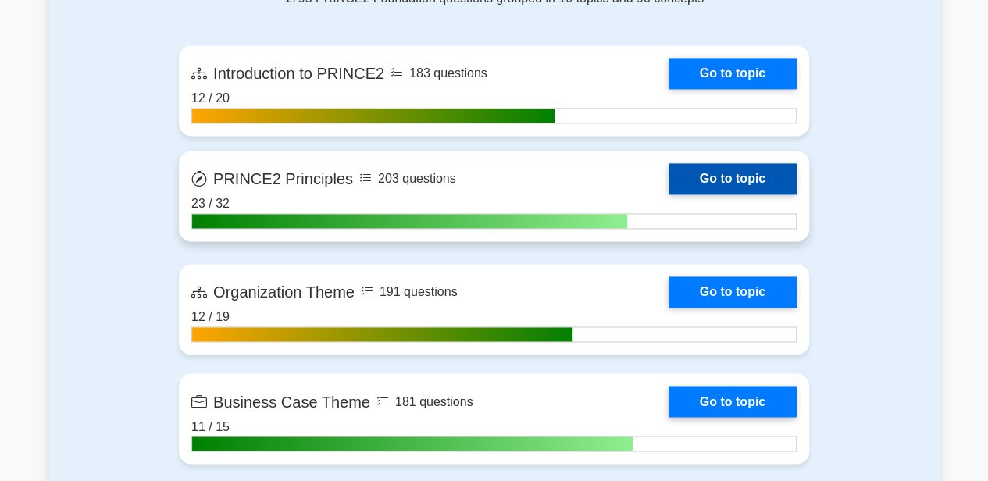
click at [668, 183] on link "Go to topic" at bounding box center [732, 178] width 128 height 31
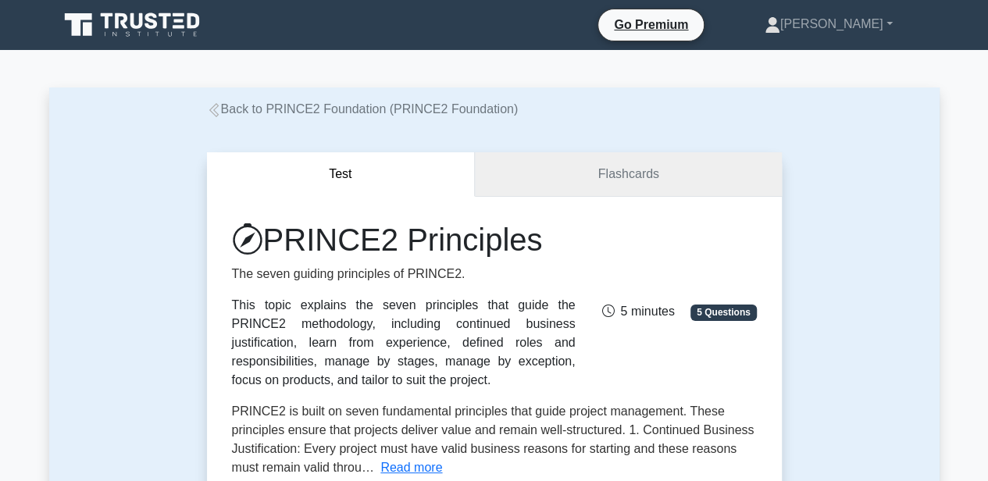
click at [590, 170] on link "Flashcards" at bounding box center [628, 174] width 306 height 44
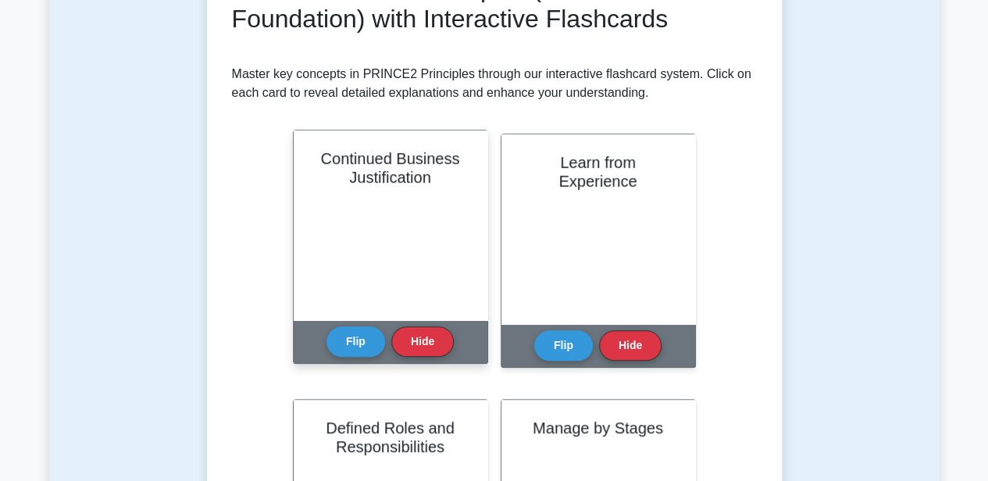
scroll to position [208, 0]
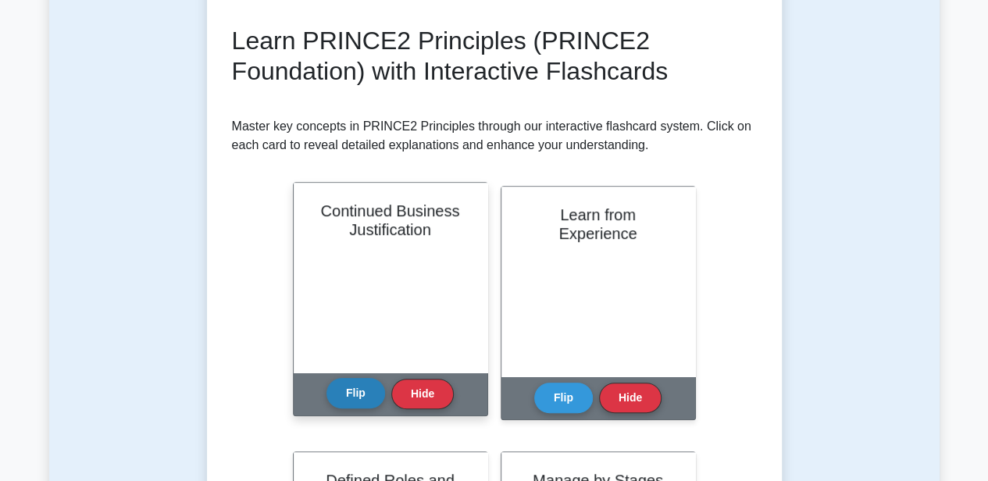
click at [358, 403] on button "Flip" at bounding box center [355, 393] width 59 height 30
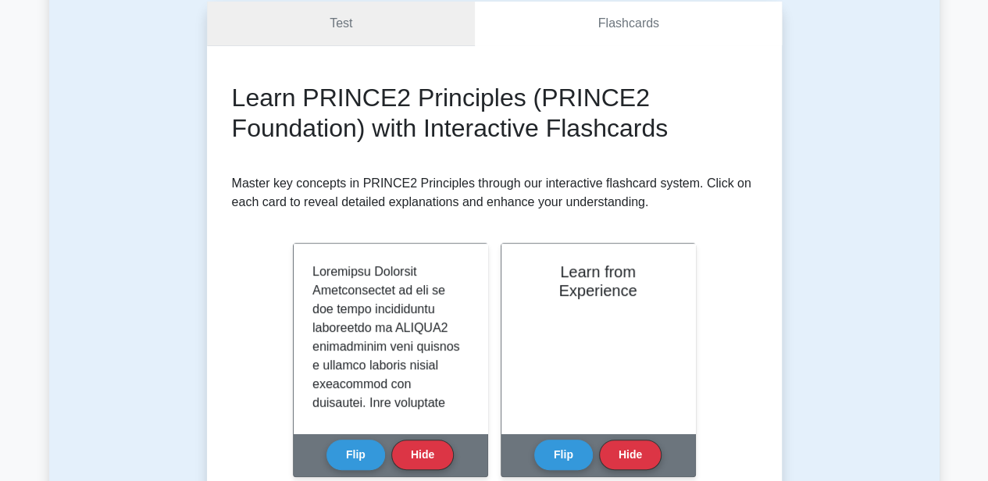
scroll to position [52, 0]
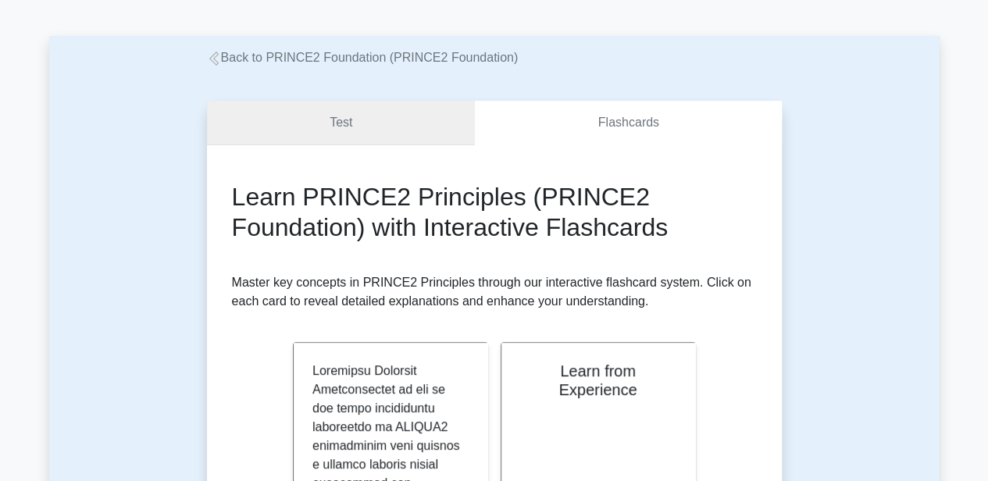
click at [304, 135] on link "Test" at bounding box center [341, 123] width 269 height 44
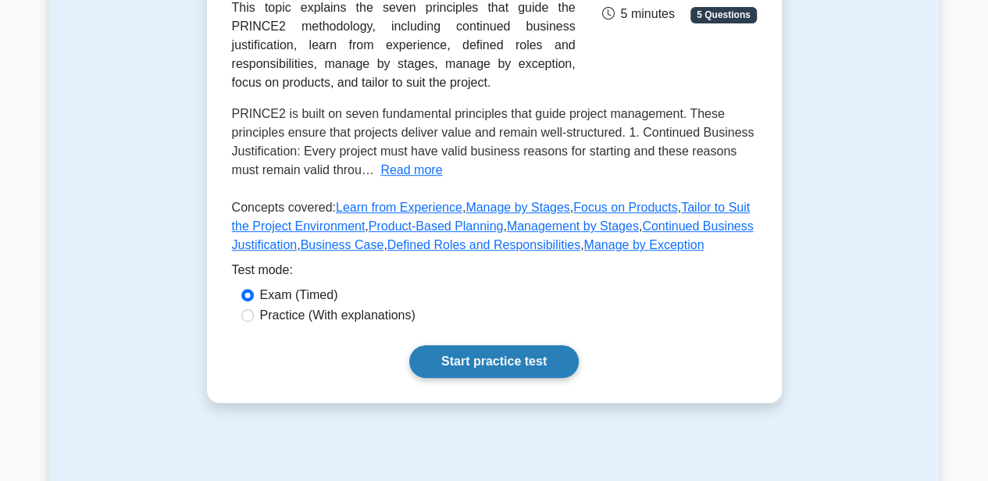
scroll to position [312, 0]
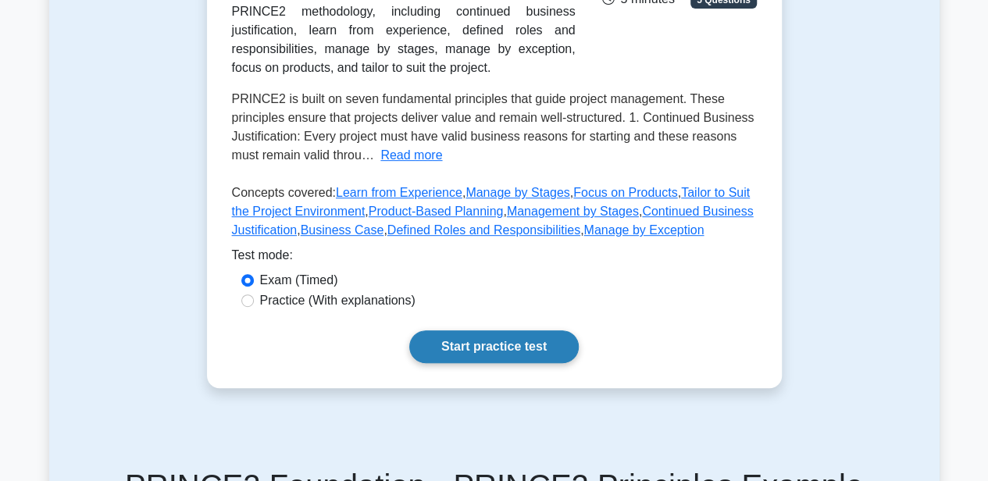
click at [483, 344] on link "Start practice test" at bounding box center [493, 346] width 169 height 33
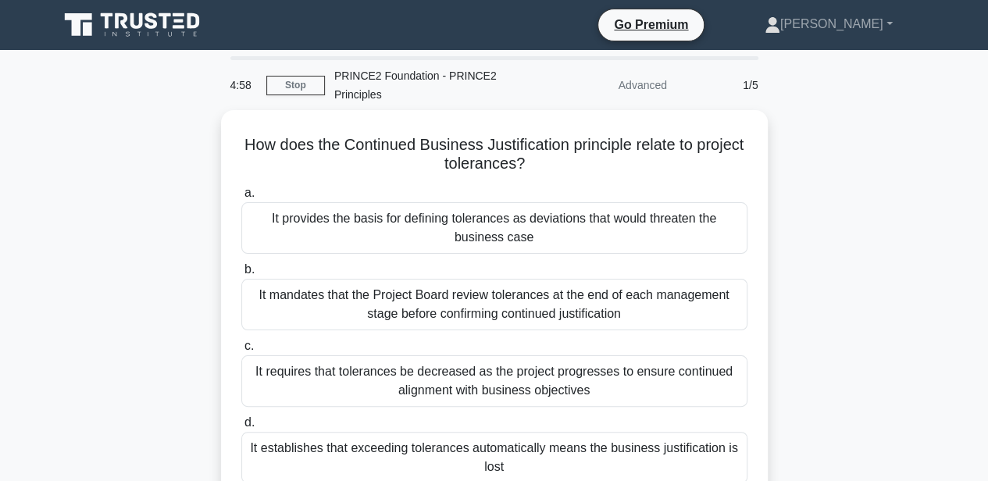
scroll to position [52, 0]
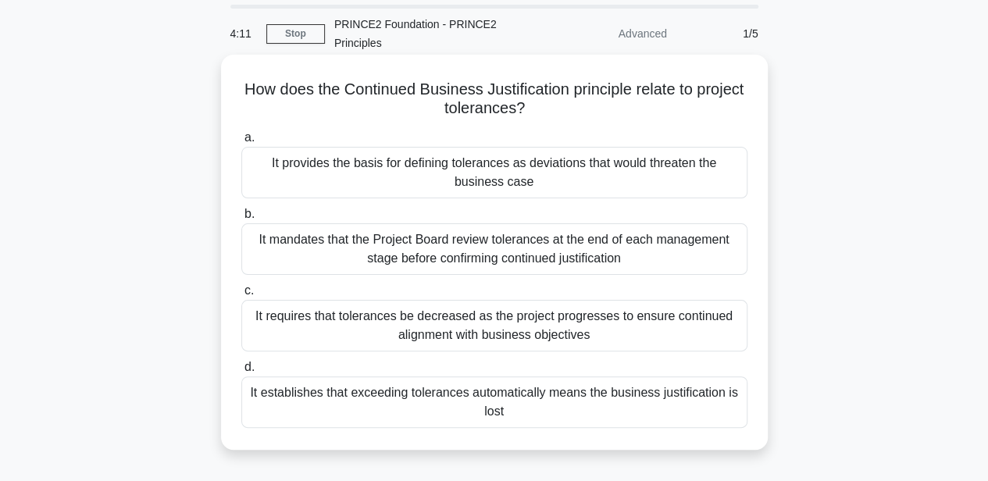
click at [703, 243] on div "It mandates that the Project Board review tolerances at the end of each managem…" at bounding box center [494, 249] width 506 height 52
click at [241, 219] on input "b. It mandates that the Project Board review tolerances at the end of each mana…" at bounding box center [241, 214] width 0 height 10
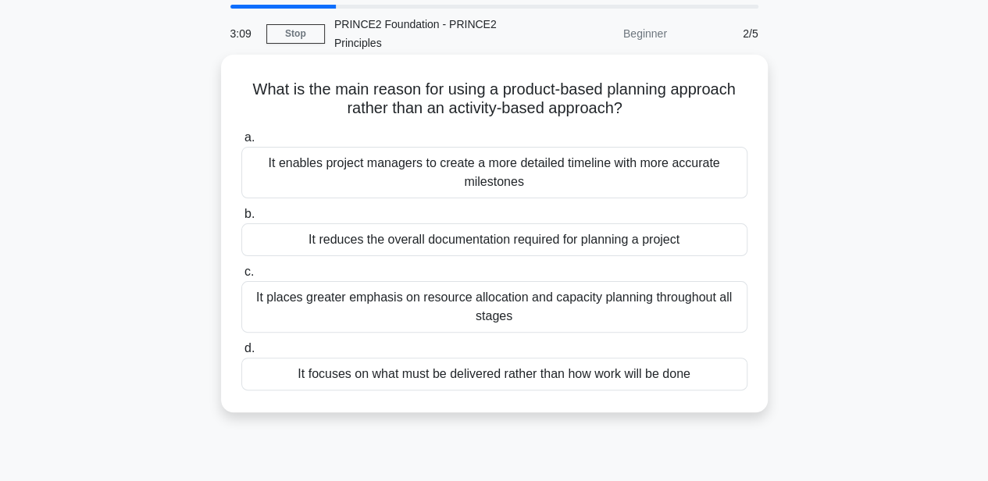
click at [502, 303] on div "It places greater emphasis on resource allocation and capacity planning through…" at bounding box center [494, 307] width 506 height 52
click at [241, 277] on input "c. It places greater emphasis on resource allocation and capacity planning thro…" at bounding box center [241, 272] width 0 height 10
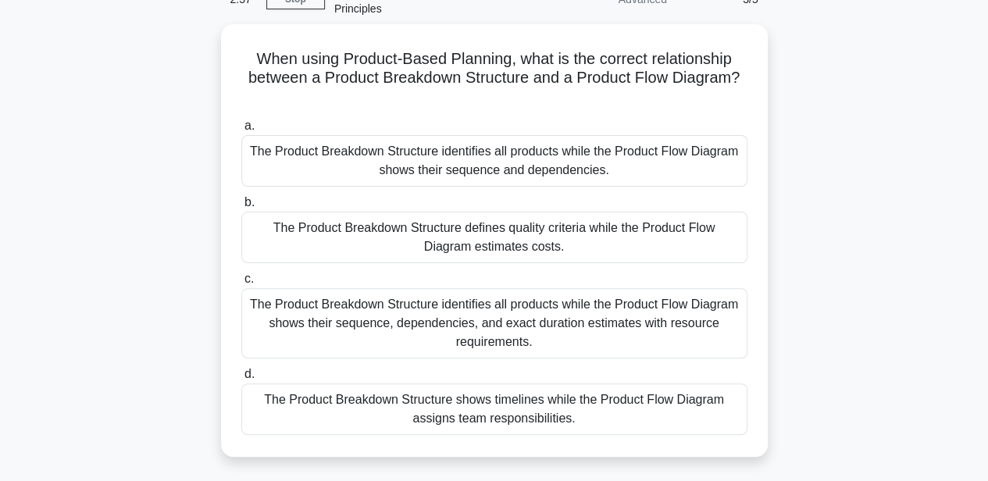
scroll to position [104, 0]
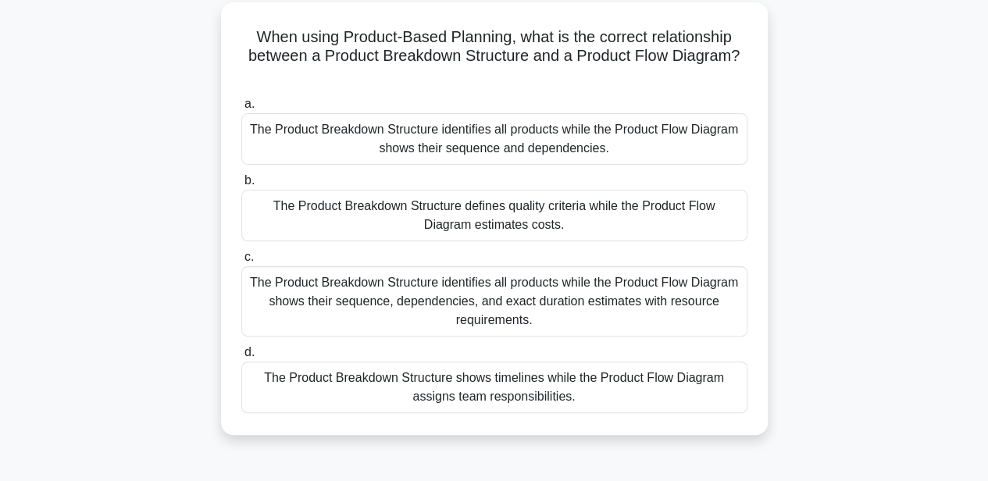
click at [534, 145] on div "The Product Breakdown Structure identifies all products while the Product Flow …" at bounding box center [494, 139] width 506 height 52
click at [241, 109] on input "a. The Product Breakdown Structure identifies all products while the Product Fl…" at bounding box center [241, 104] width 0 height 10
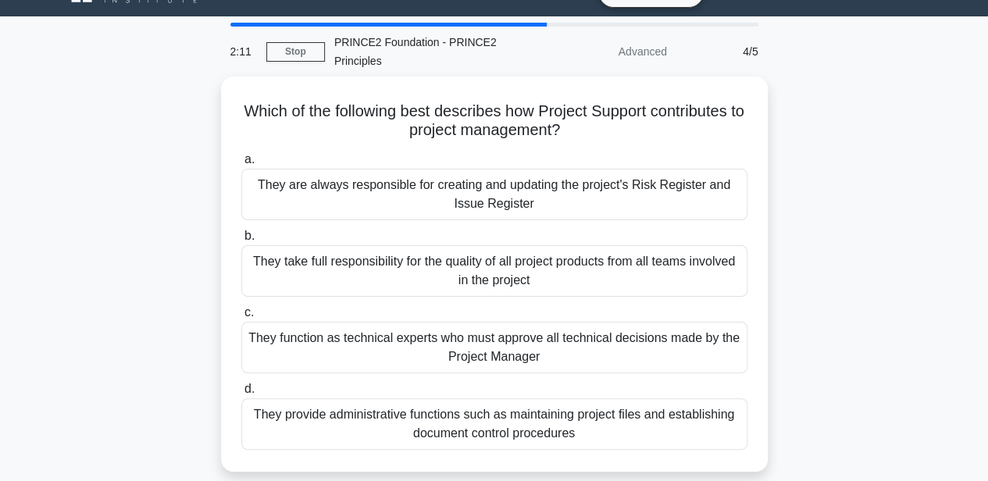
scroll to position [52, 0]
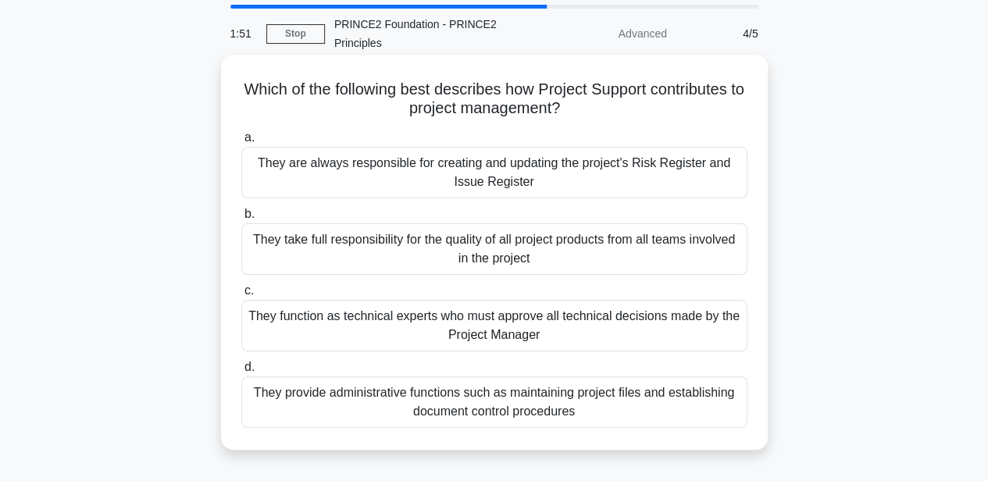
click at [558, 412] on div "They provide administrative functions such as maintaining project files and est…" at bounding box center [494, 402] width 506 height 52
click at [241, 372] on input "d. They provide administrative functions such as maintaining project files and …" at bounding box center [241, 367] width 0 height 10
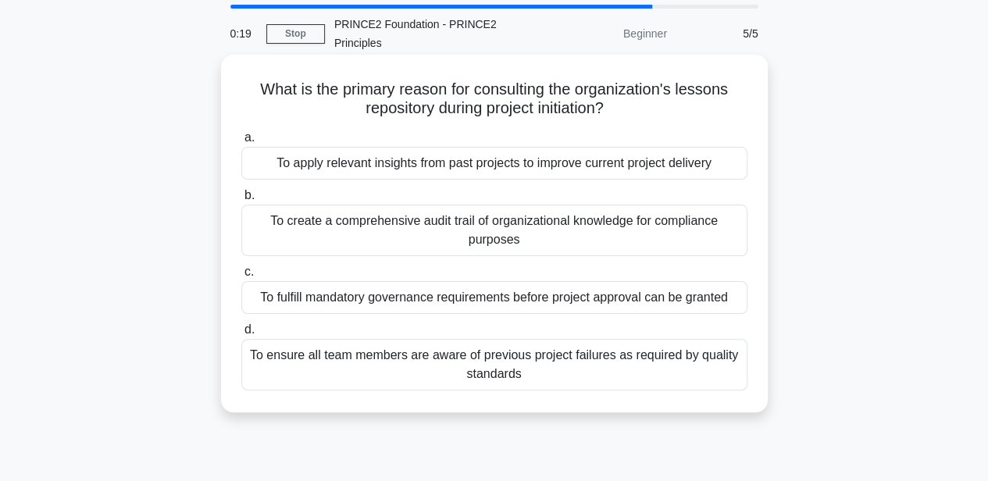
click at [562, 362] on div "To ensure all team members are aware of previous project failures as required b…" at bounding box center [494, 365] width 506 height 52
click at [241, 335] on input "d. To ensure all team members are aware of previous project failures as require…" at bounding box center [241, 330] width 0 height 10
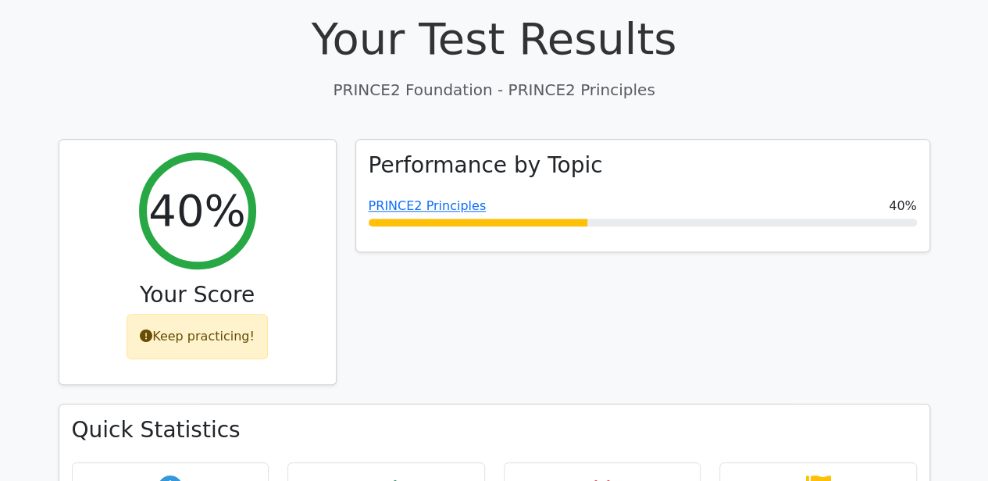
scroll to position [572, 0]
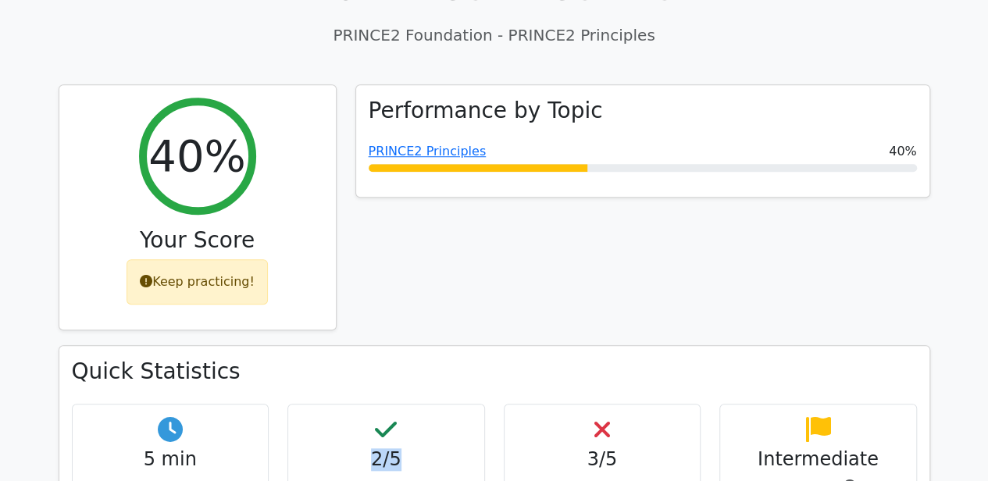
drag, startPoint x: 395, startPoint y: 404, endPoint x: 369, endPoint y: 404, distance: 25.8
click at [369, 448] on h4 "2/5" at bounding box center [386, 459] width 171 height 23
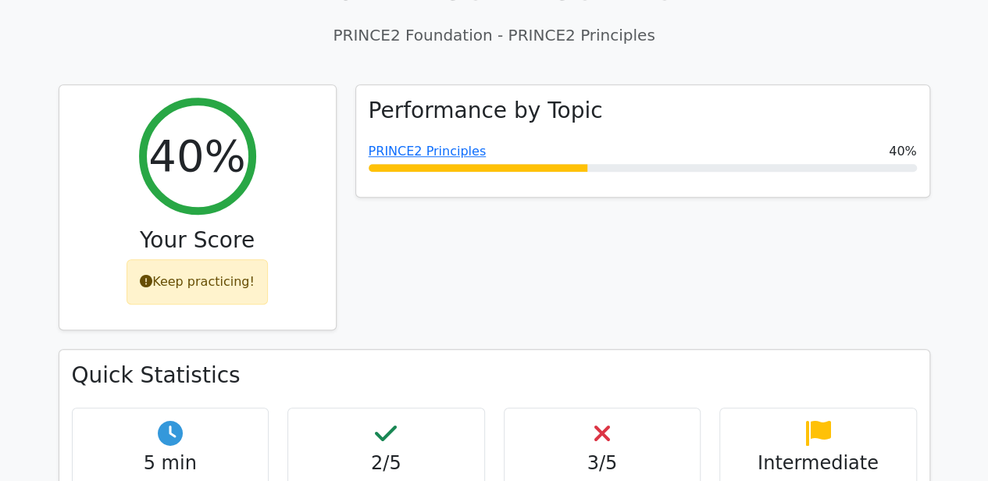
drag, startPoint x: 369, startPoint y: 404, endPoint x: 522, endPoint y: 263, distance: 207.2
click at [522, 263] on div "Performance by Topic PRINCE2 Principles 40%" at bounding box center [642, 216] width 593 height 265
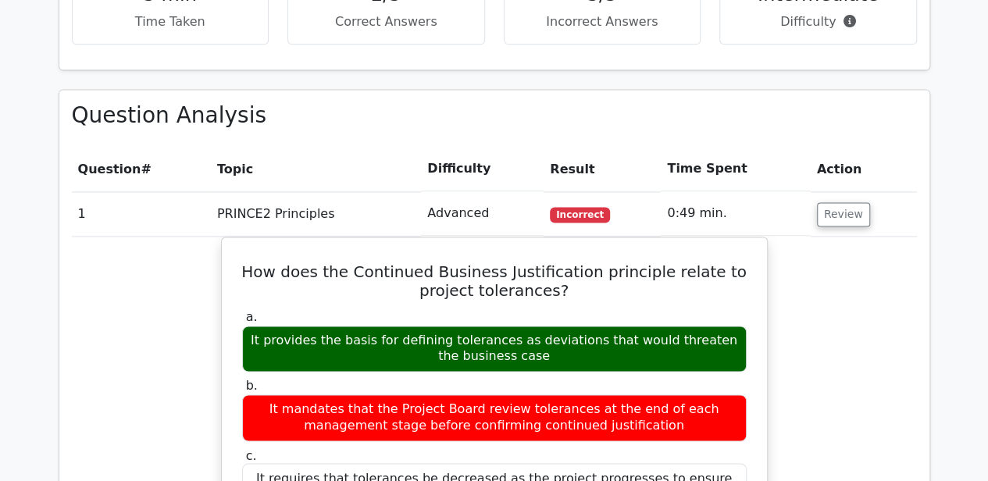
scroll to position [1093, 0]
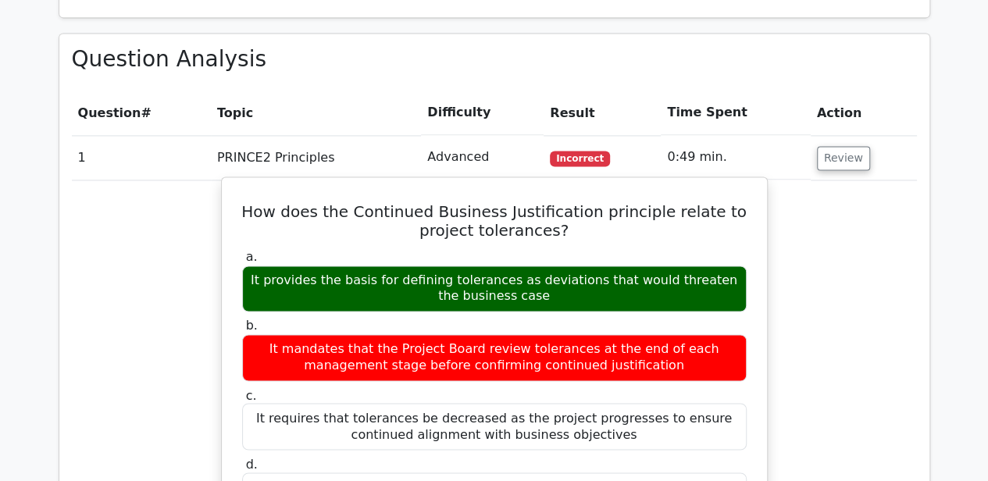
drag, startPoint x: 247, startPoint y: 287, endPoint x: 625, endPoint y: 304, distance: 379.0
click at [625, 334] on div "It mandates that the Project Board review tolerances at the end of each managem…" at bounding box center [494, 357] width 504 height 47
click at [430, 334] on div "It mandates that the Project Board review tolerances at the end of each managem…" at bounding box center [494, 357] width 504 height 47
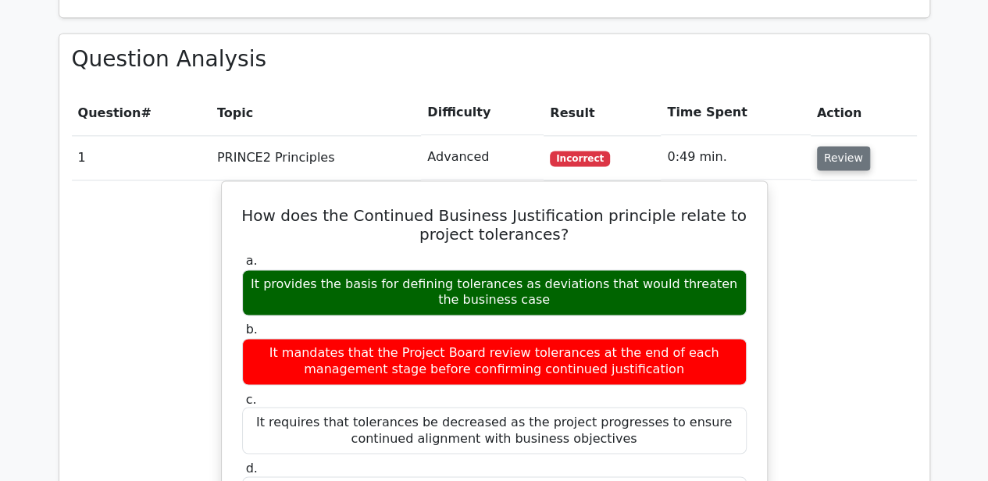
click at [829, 146] on button "Review" at bounding box center [843, 158] width 53 height 24
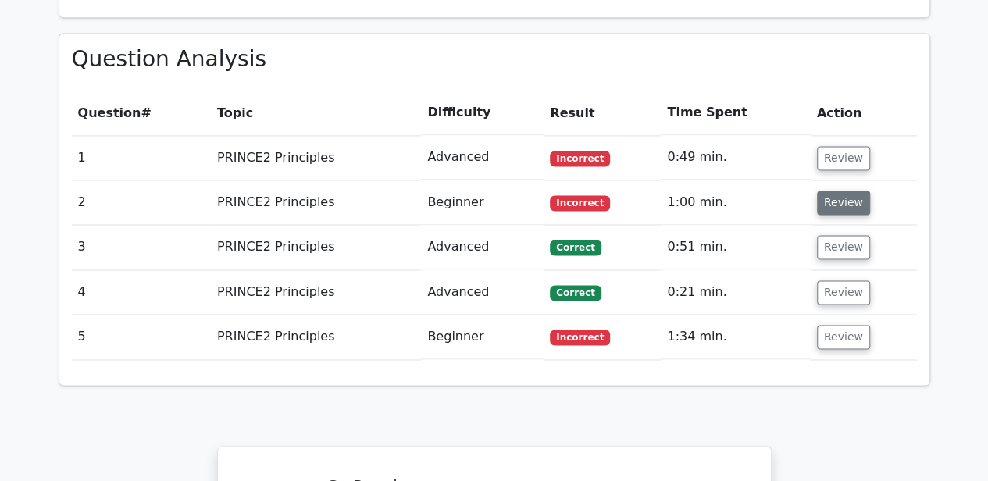
click at [828, 190] on button "Review" at bounding box center [843, 202] width 53 height 24
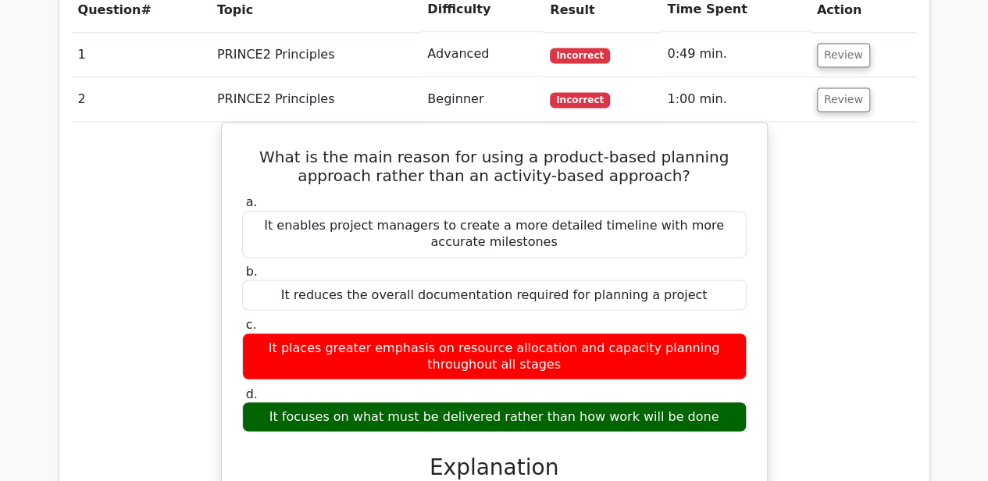
scroll to position [1197, 0]
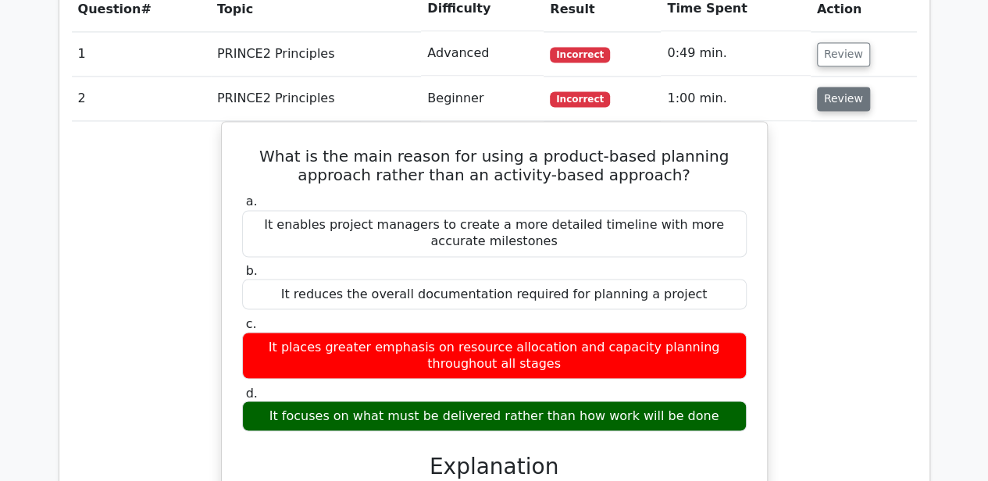
click at [839, 87] on button "Review" at bounding box center [843, 99] width 53 height 24
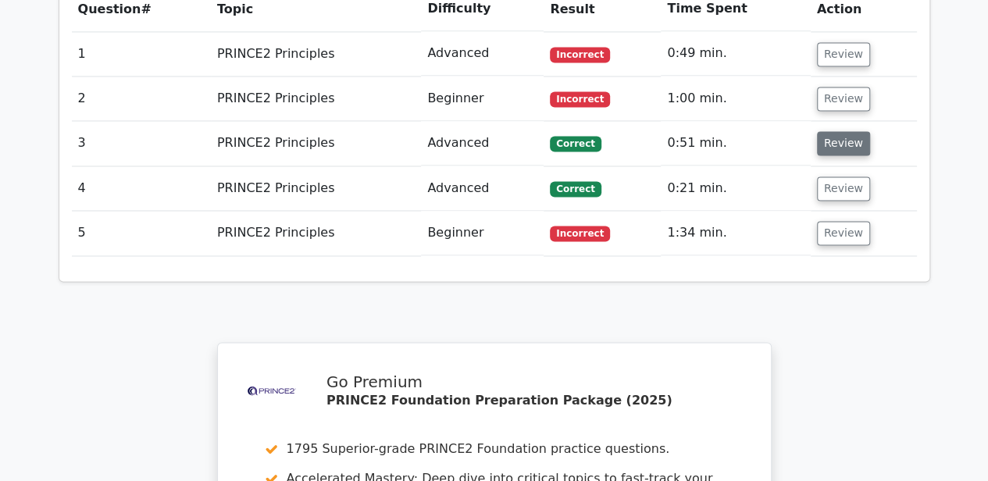
click at [840, 131] on button "Review" at bounding box center [843, 143] width 53 height 24
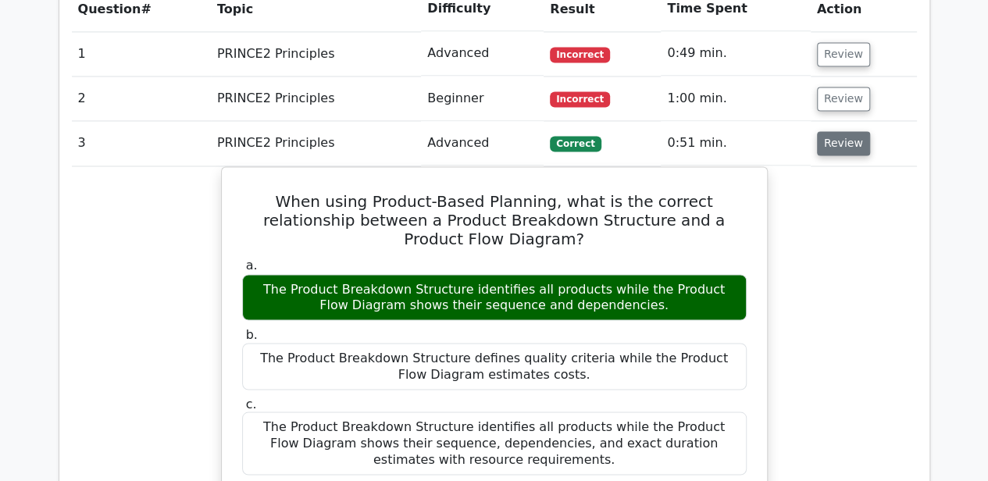
click at [842, 131] on button "Review" at bounding box center [843, 143] width 53 height 24
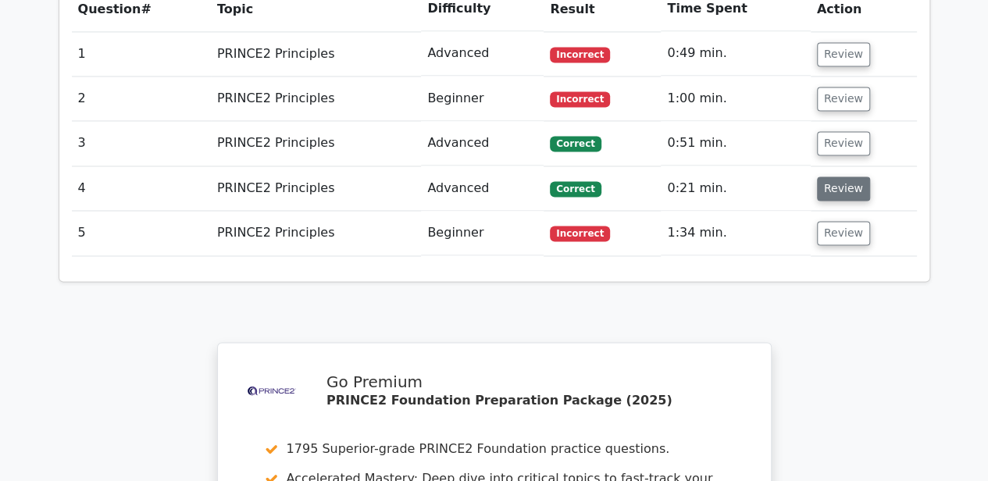
click at [842, 176] on button "Review" at bounding box center [843, 188] width 53 height 24
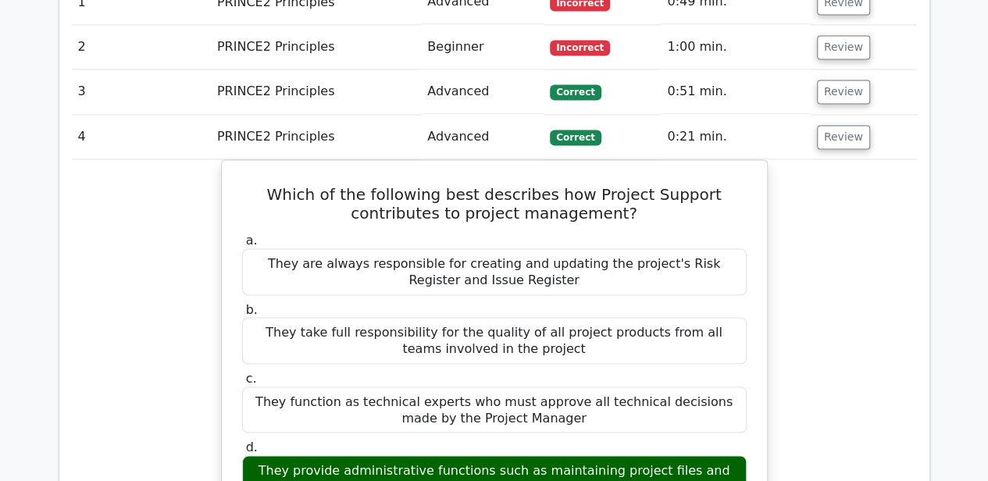
scroll to position [1249, 0]
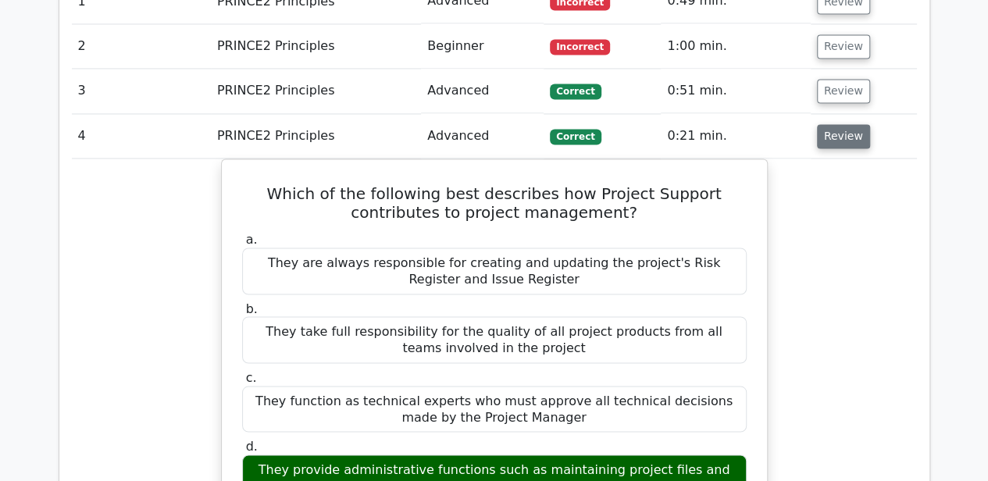
click at [826, 124] on button "Review" at bounding box center [843, 136] width 53 height 24
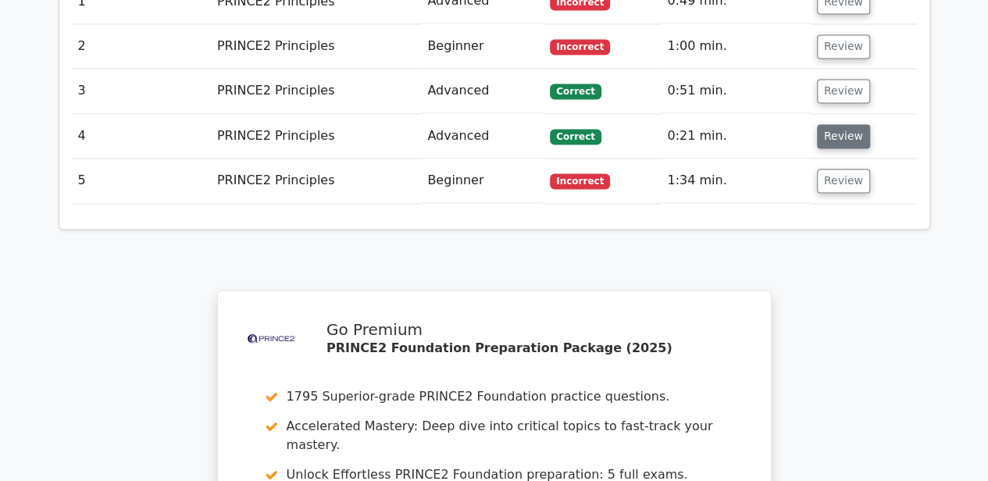
click at [827, 124] on button "Review" at bounding box center [843, 136] width 53 height 24
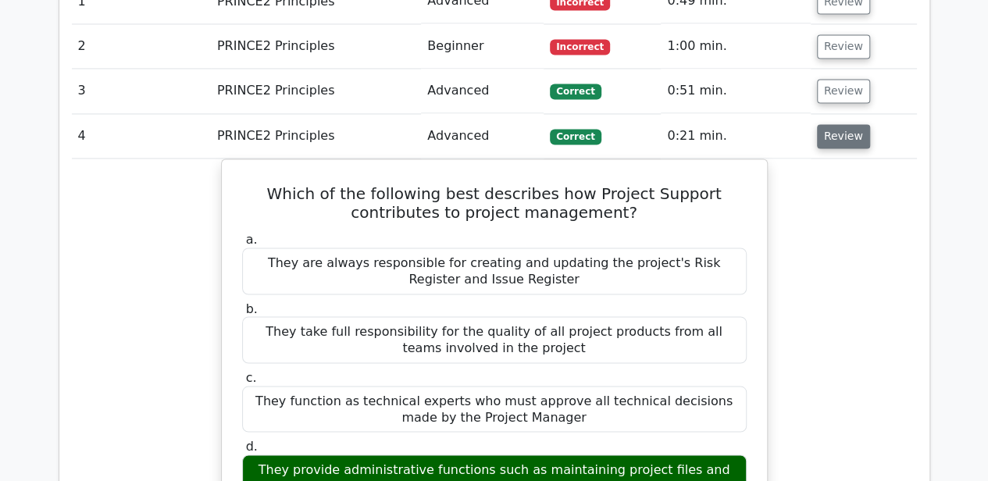
click at [842, 124] on button "Review" at bounding box center [843, 136] width 53 height 24
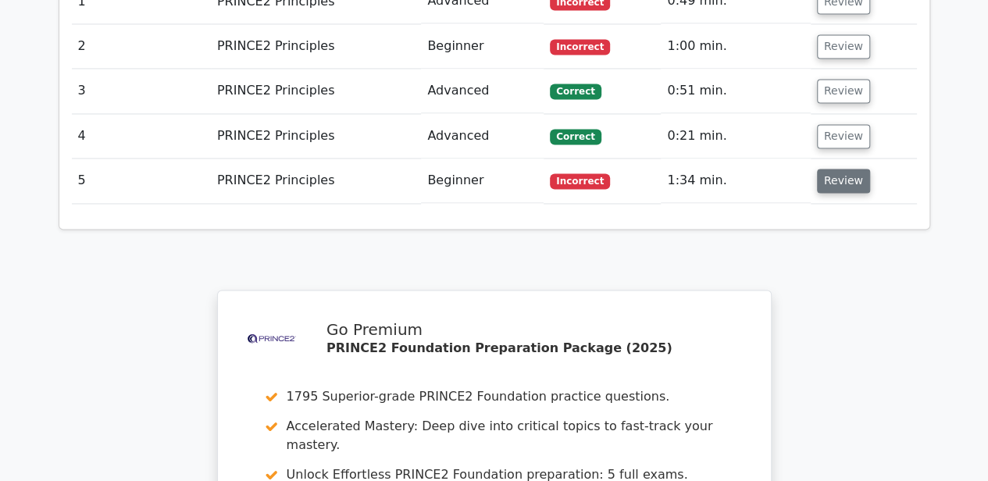
click at [837, 169] on button "Review" at bounding box center [843, 181] width 53 height 24
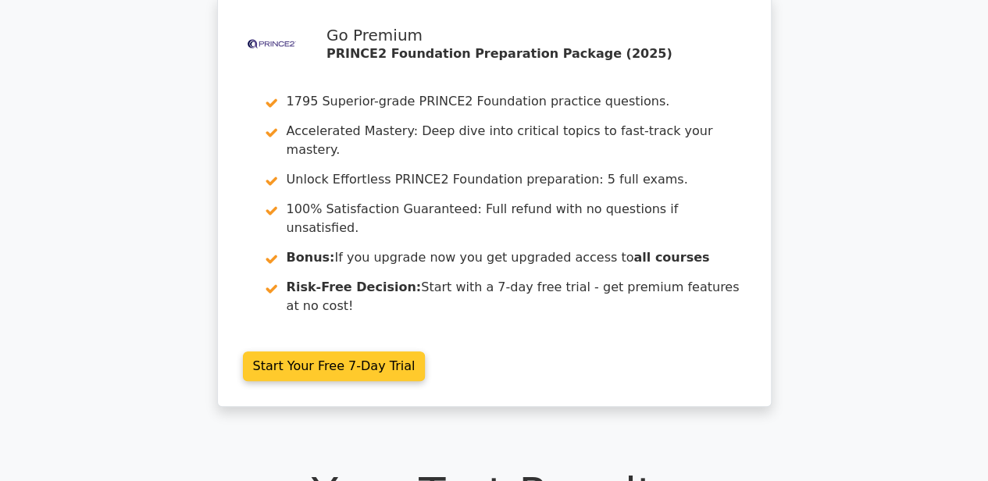
scroll to position [0, 0]
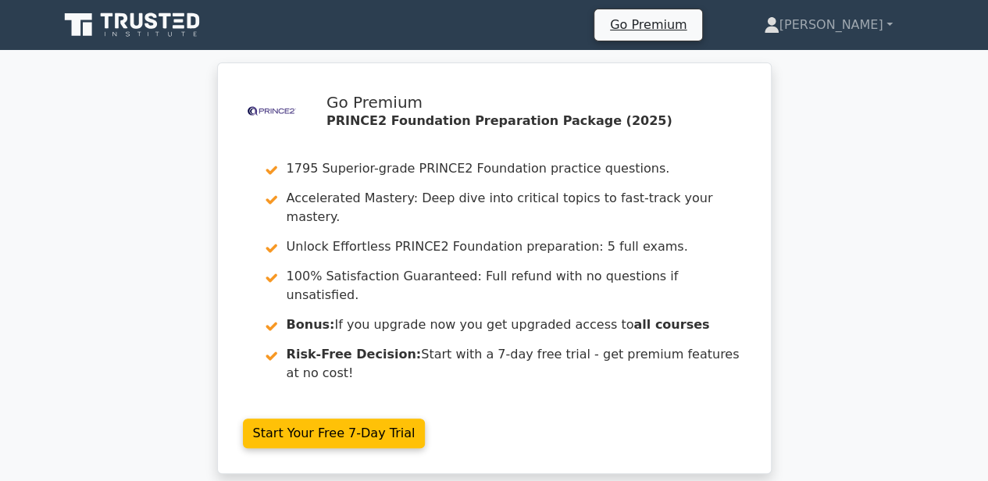
click at [151, 28] on icon at bounding box center [151, 20] width 12 height 16
